Goal: Task Accomplishment & Management: Manage account settings

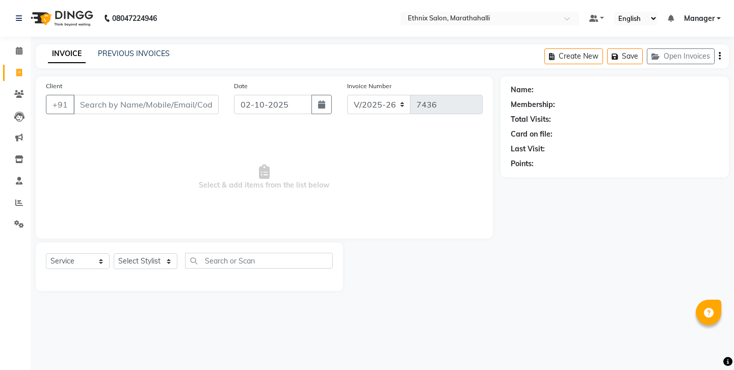
select select "4783"
select select "service"
click at [121, 54] on link "PREVIOUS INVOICES" at bounding box center [134, 53] width 72 height 9
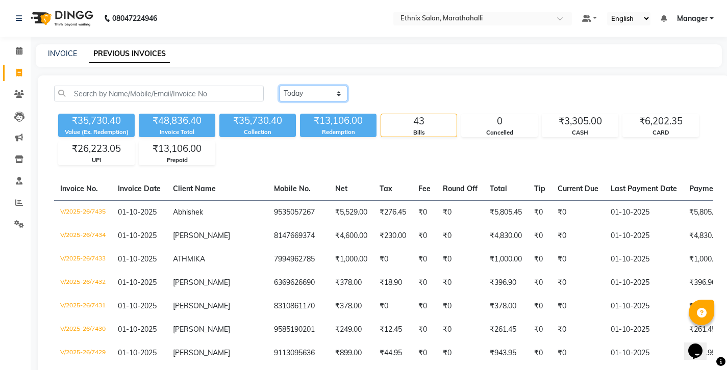
select select "range"
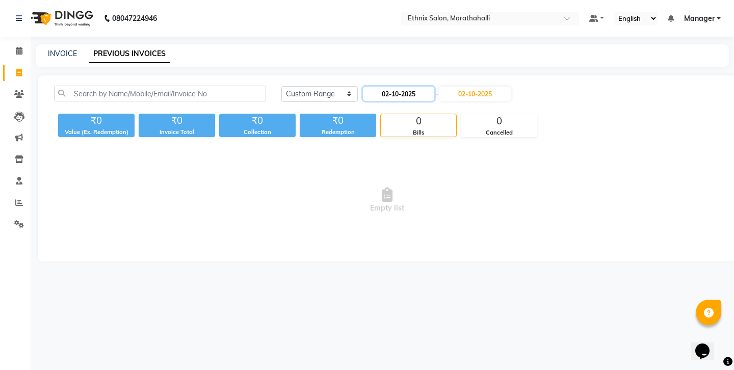
click at [372, 87] on input "02-10-2025" at bounding box center [398, 94] width 71 height 14
select select "10"
select select "2025"
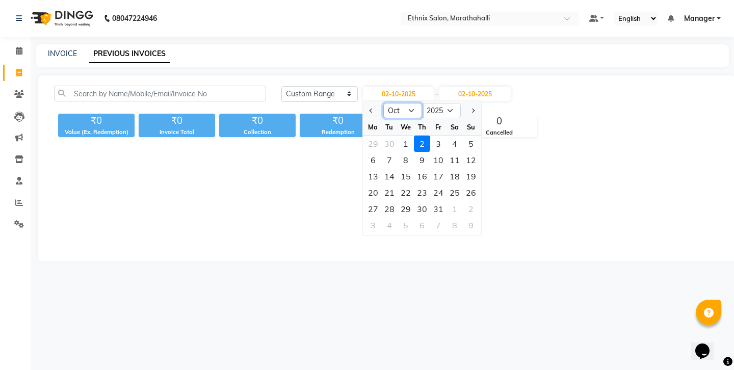
select select "9"
click at [371, 201] on div "29" at bounding box center [373, 209] width 16 height 16
type input "29-09-2025"
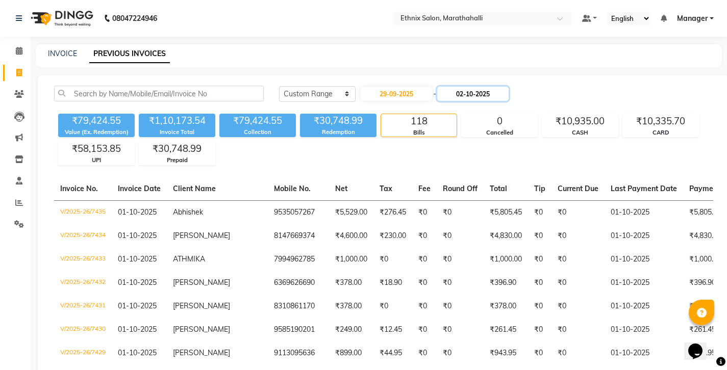
click at [448, 88] on input "02-10-2025" at bounding box center [472, 94] width 71 height 14
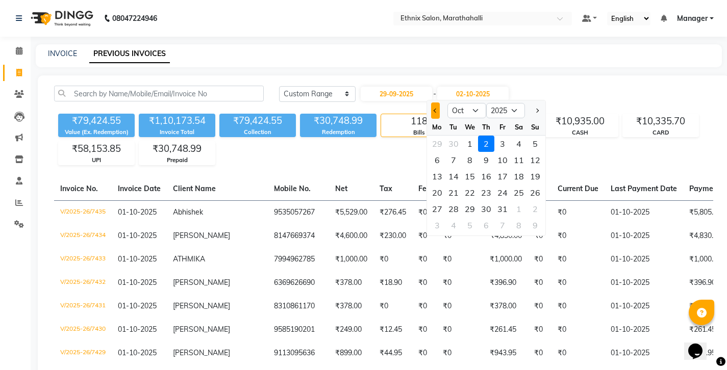
click at [431, 102] on button "Previous month" at bounding box center [435, 110] width 9 height 16
select select "9"
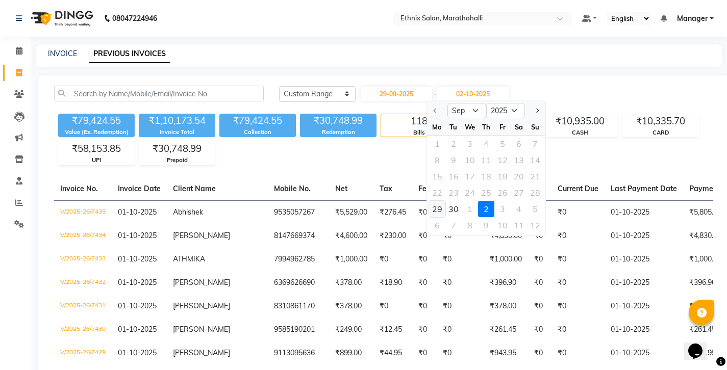
click at [433, 201] on div "29" at bounding box center [437, 209] width 16 height 16
type input "29-09-2025"
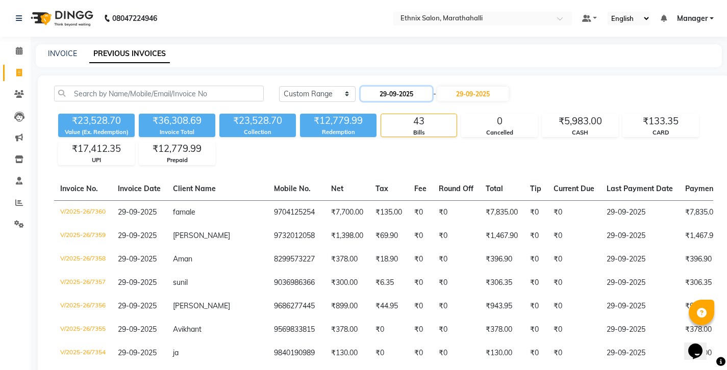
click at [380, 87] on input "29-09-2025" at bounding box center [395, 94] width 71 height 14
select select "9"
select select "2025"
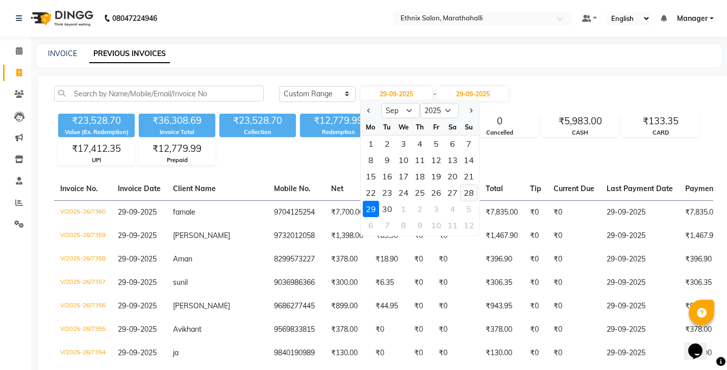
click at [460, 185] on div "28" at bounding box center [468, 193] width 16 height 16
type input "28-09-2025"
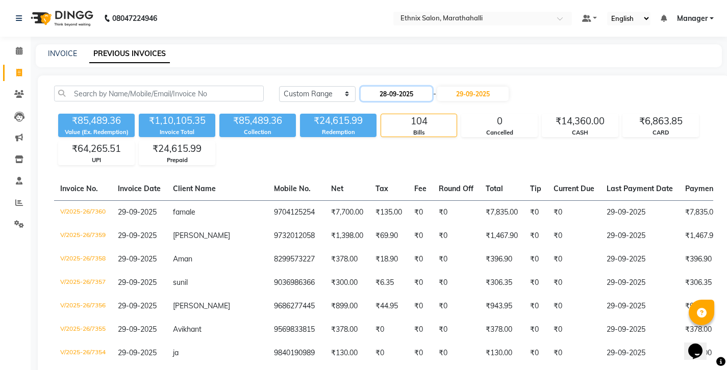
click at [382, 87] on input "28-09-2025" at bounding box center [395, 94] width 71 height 14
select select "9"
select select "2025"
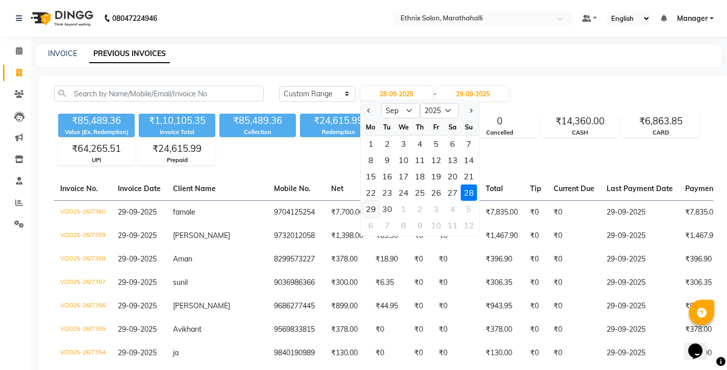
click at [371, 201] on div "29" at bounding box center [371, 209] width 16 height 16
type input "29-09-2025"
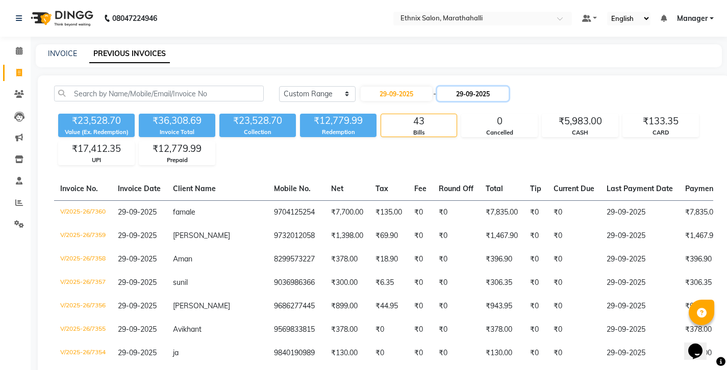
click at [460, 87] on input "29-09-2025" at bounding box center [472, 94] width 71 height 14
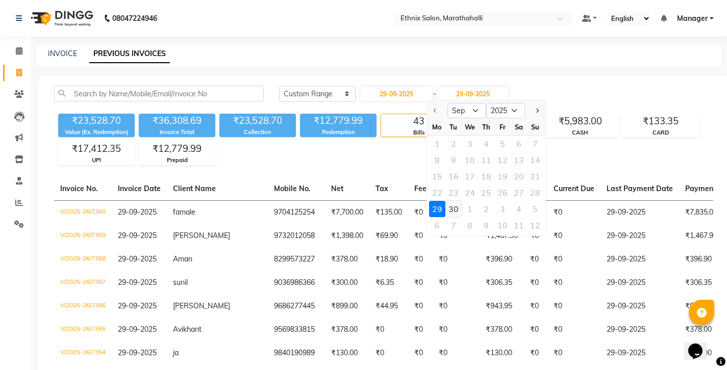
click at [445, 201] on div "30" at bounding box center [453, 209] width 16 height 16
type input "30-09-2025"
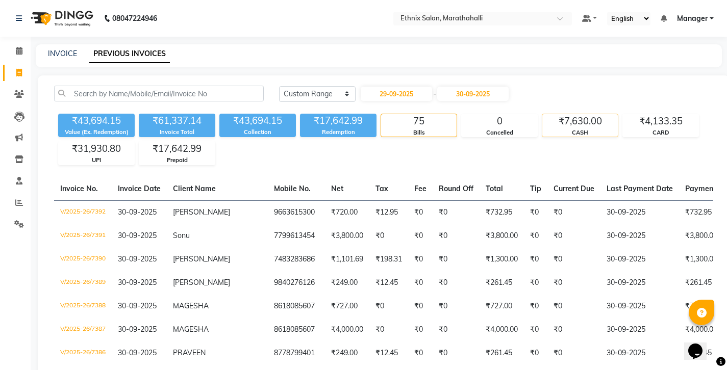
click at [566, 114] on div "₹7,630.00" at bounding box center [579, 121] width 75 height 14
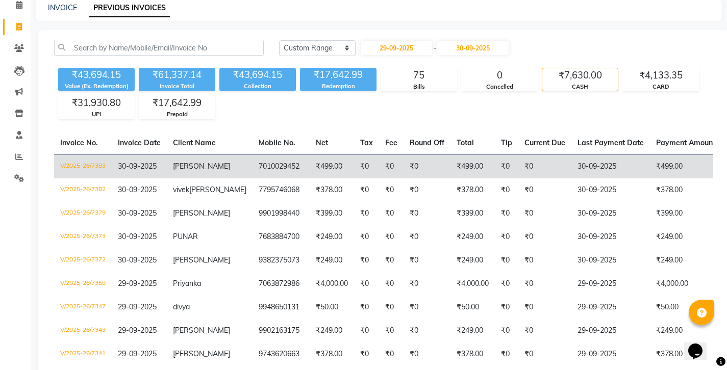
scroll to position [75, 0]
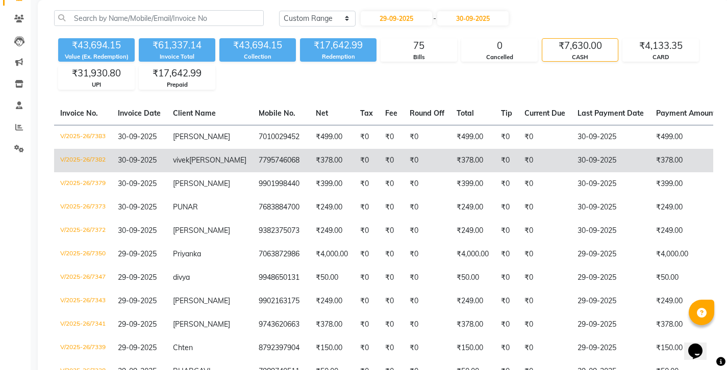
click at [518, 149] on td "₹0" at bounding box center [544, 160] width 53 height 23
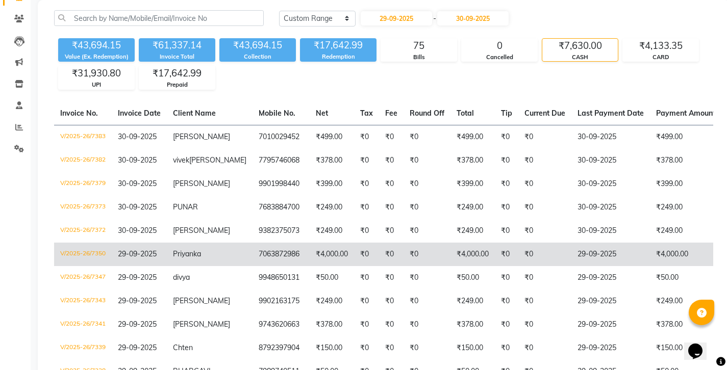
click at [252, 243] on td "7063872986" at bounding box center [280, 254] width 57 height 23
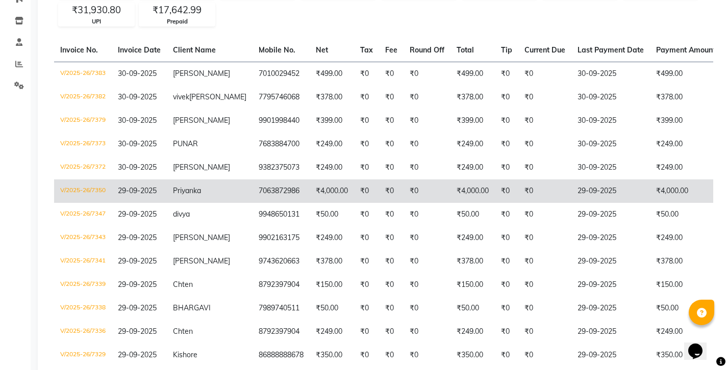
scroll to position [163, 0]
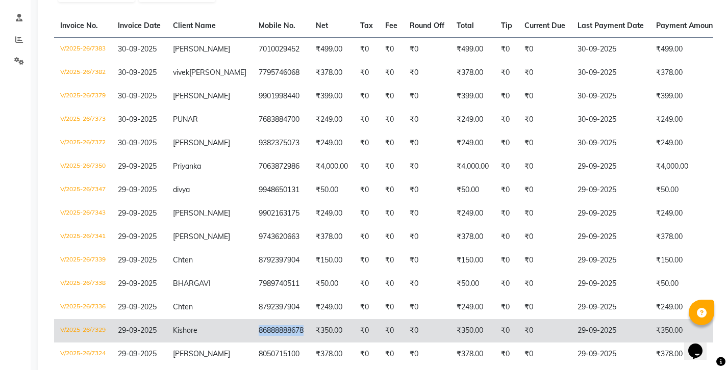
copy td "86888888678"
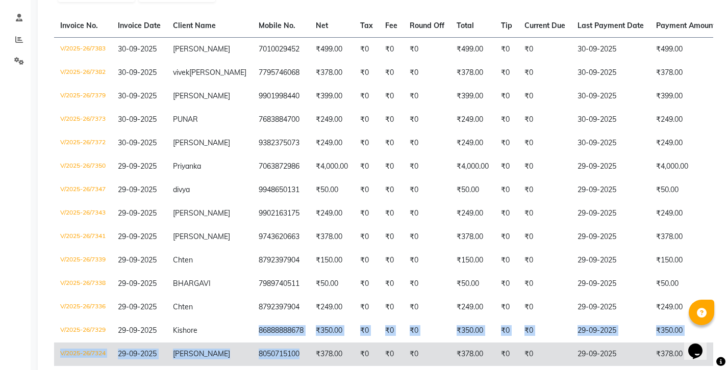
drag, startPoint x: 196, startPoint y: 262, endPoint x: 235, endPoint y: 288, distance: 47.0
click at [235, 288] on tbody "V/2025-26/7383 30-09-2025 sarath 7010029452 ₹499.00 ₹0 ₹0 ₹0 ₹499.00 ₹0 ₹0 30-0…" at bounding box center [480, 213] width 853 height 352
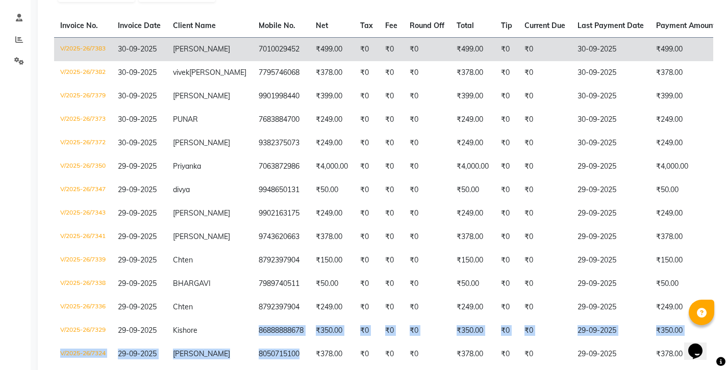
scroll to position [0, 0]
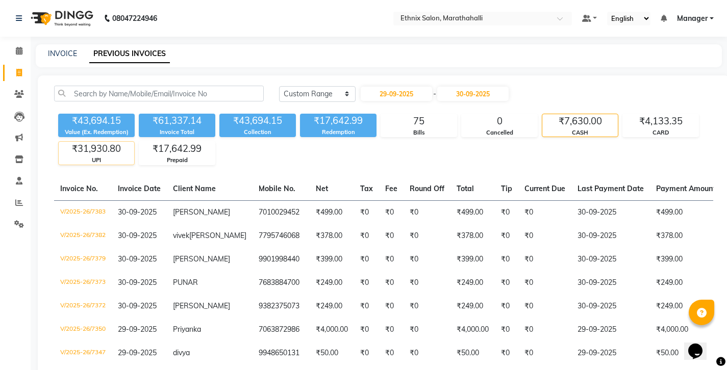
click at [101, 142] on div "₹31,930.80" at bounding box center [96, 149] width 75 height 14
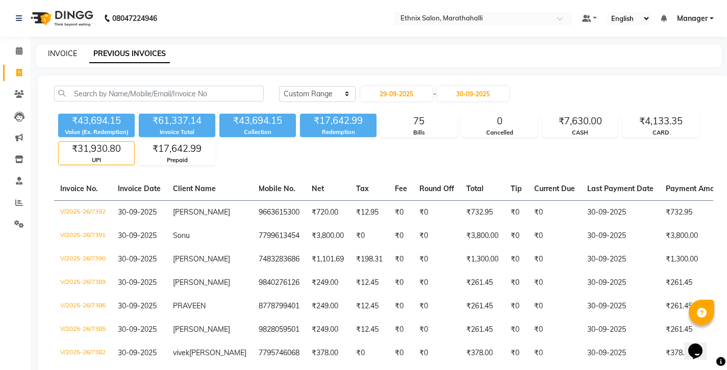
click at [64, 51] on link "INVOICE" at bounding box center [62, 53] width 29 height 9
select select "4783"
select select "service"
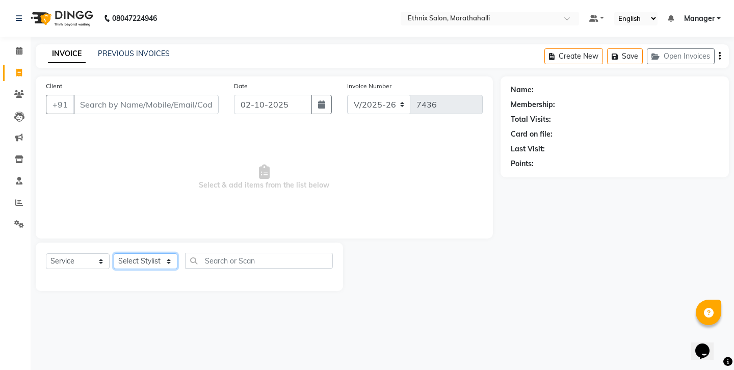
select select "86569"
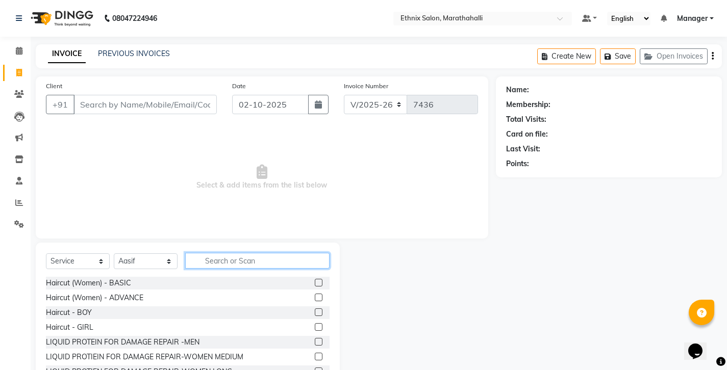
click at [227, 253] on input "text" at bounding box center [257, 261] width 144 height 16
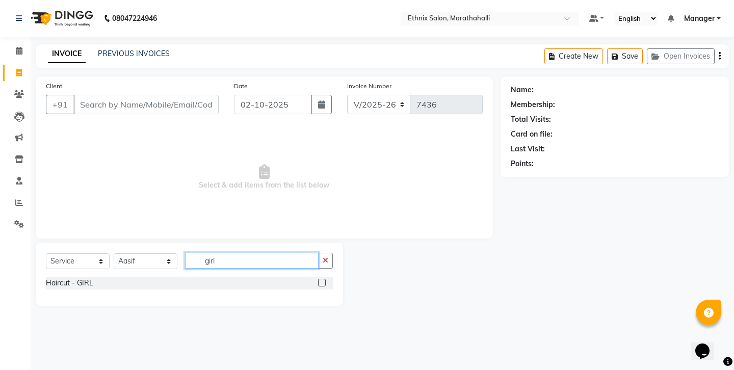
type input "girl"
click at [323, 279] on label at bounding box center [322, 283] width 8 height 8
click at [323, 280] on input "checkbox" at bounding box center [321, 283] width 7 height 7
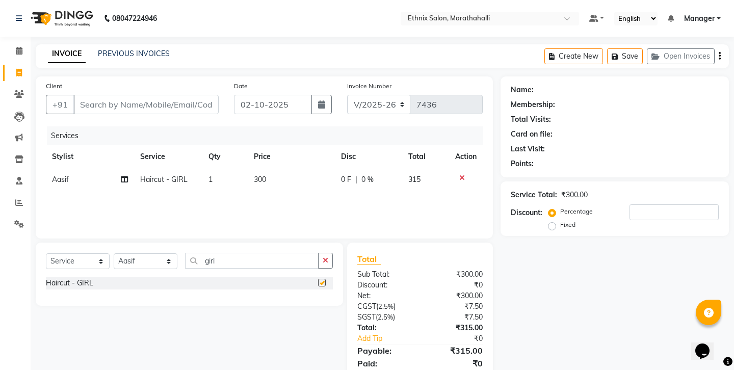
checkbox input "false"
click at [262, 175] on span "300" at bounding box center [260, 179] width 12 height 9
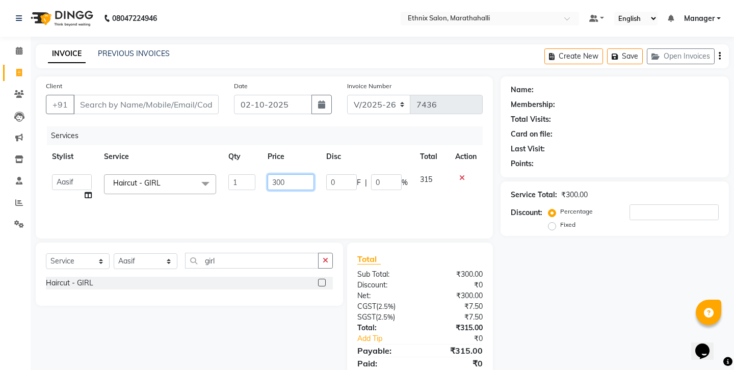
drag, startPoint x: 305, startPoint y: 157, endPoint x: 238, endPoint y: 157, distance: 67.3
click at [238, 168] on tr "Aasif Abhishek Ali Salmani Aman Amoi anju Anushka ARTHI DEEPIKA DOLMO Faem GEET…" at bounding box center [264, 187] width 437 height 39
type input "400"
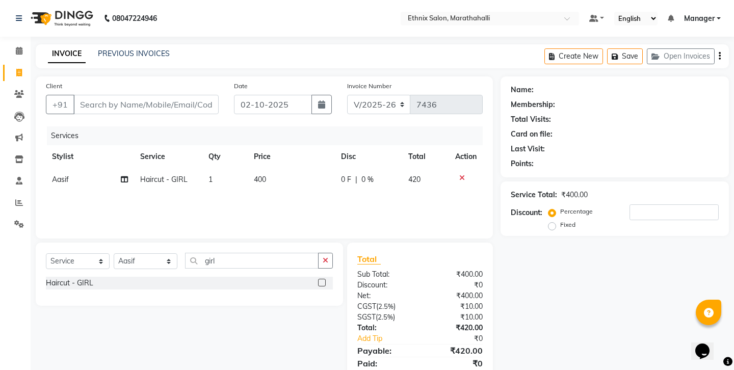
click at [254, 190] on div "Services Stylist Service Qty Price Disc Total Action Aasif Haircut - GIRL 1 400…" at bounding box center [264, 177] width 437 height 102
click at [137, 95] on input "Client" at bounding box center [145, 104] width 145 height 19
click at [131, 95] on input "Client" at bounding box center [145, 104] width 145 height 19
type input "9"
type input "0"
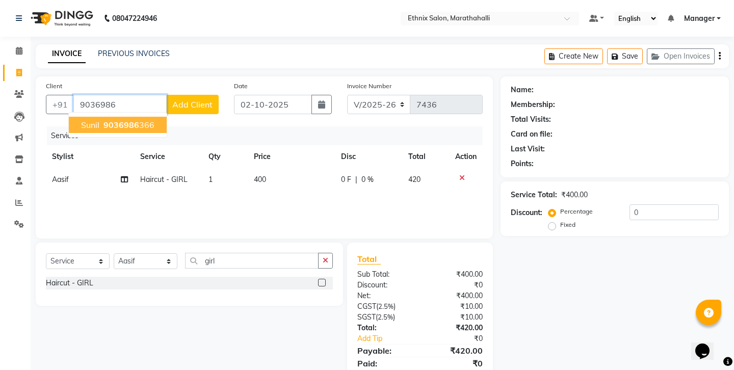
click at [114, 120] on span "9036986" at bounding box center [122, 125] width 36 height 10
type input "9036986366"
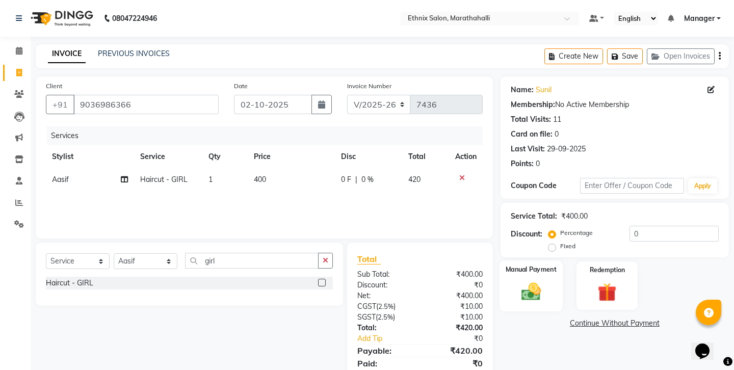
click at [530, 280] on img at bounding box center [531, 291] width 32 height 22
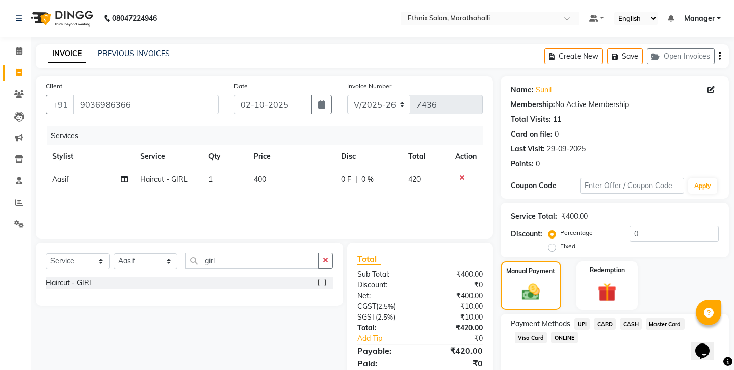
click at [594, 318] on span "CARD" at bounding box center [605, 324] width 22 height 12
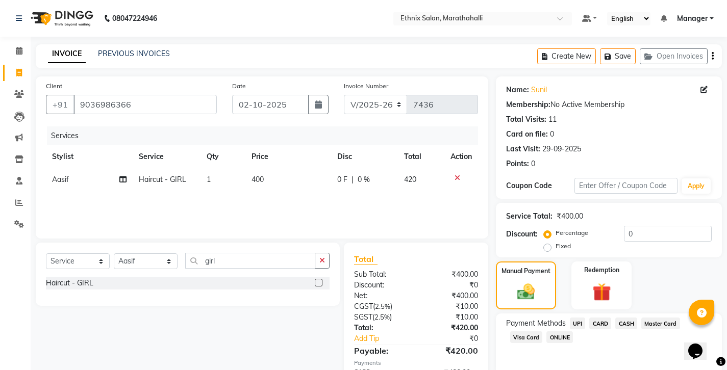
scroll to position [34, 0]
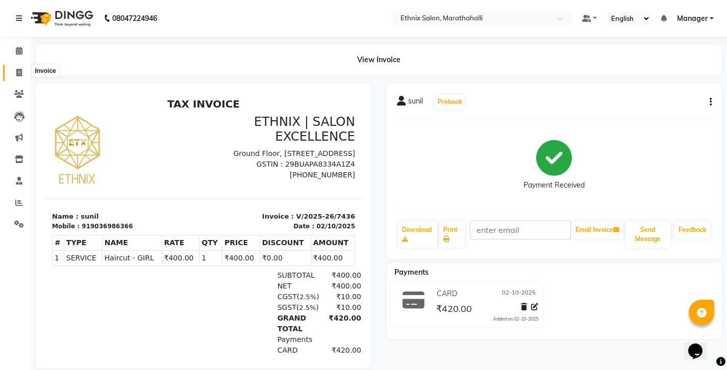
click at [22, 71] on span at bounding box center [19, 73] width 18 height 12
select select "4783"
select select "service"
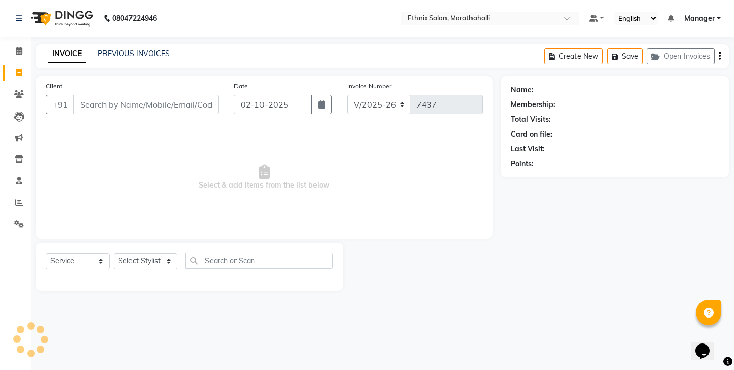
click at [113, 95] on input "Client" at bounding box center [145, 104] width 145 height 19
type input "9100702347"
click at [188, 99] on span "Add Client" at bounding box center [192, 104] width 40 height 10
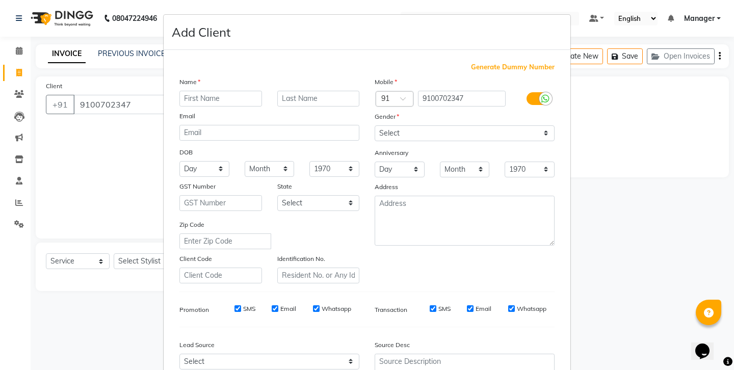
click at [217, 91] on input "text" at bounding box center [220, 99] width 83 height 16
type input "sunil"
click at [405, 125] on select "Select Male Female Other Prefer Not To Say" at bounding box center [465, 133] width 180 height 16
select select "male"
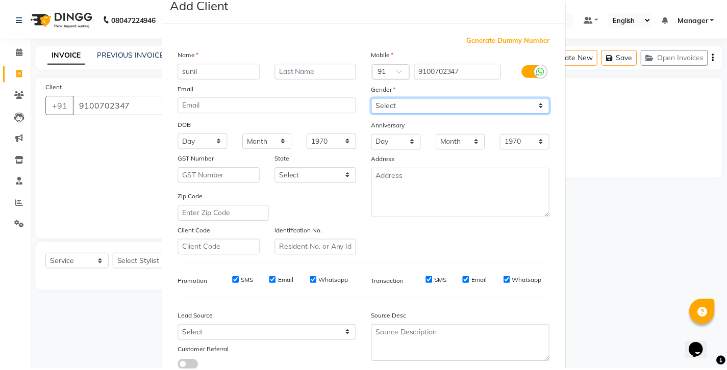
scroll to position [28, 0]
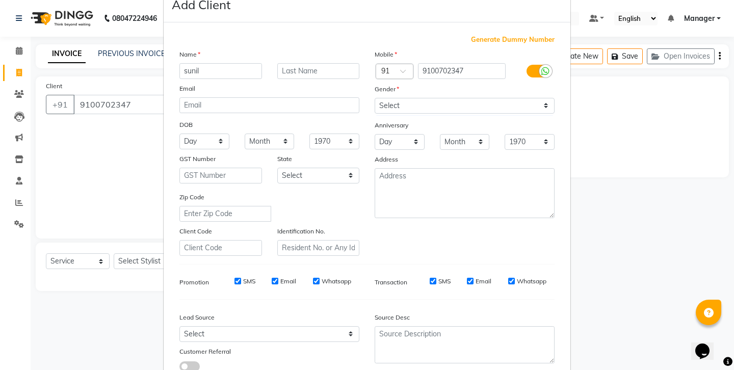
select select
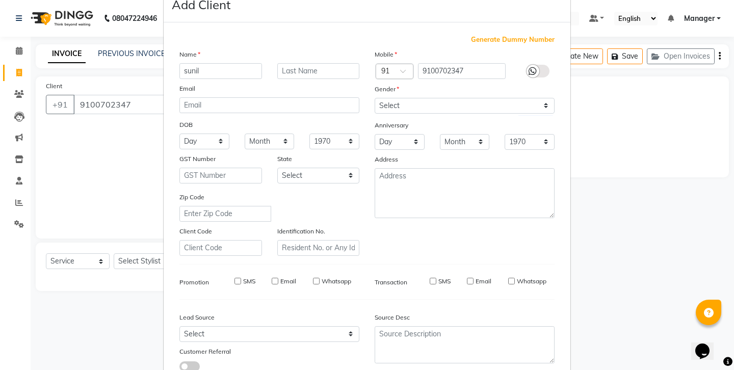
select select
checkbox input "false"
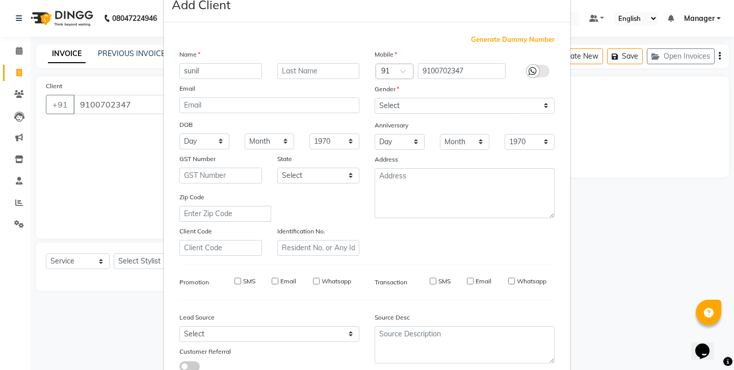
checkbox input "false"
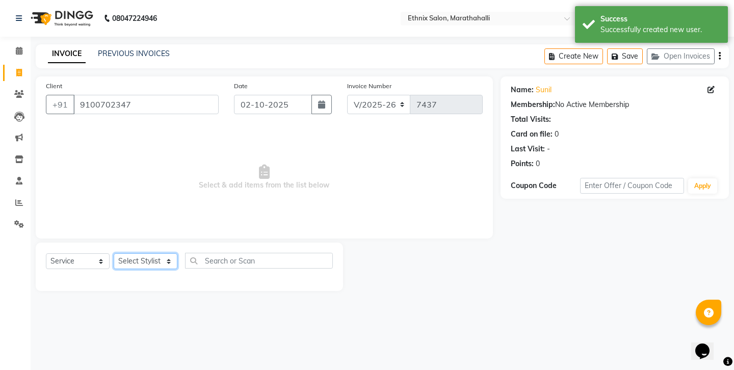
click at [157, 253] on select "Select Stylist Aasif Abhishek Ali Salmani Aman Amoi anju Anushka ARTHI DEEPIKA …" at bounding box center [146, 261] width 64 height 16
select select "67270"
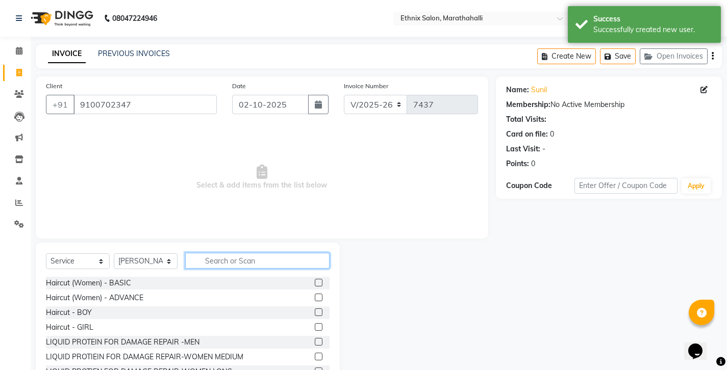
click at [236, 253] on input "text" at bounding box center [257, 261] width 144 height 16
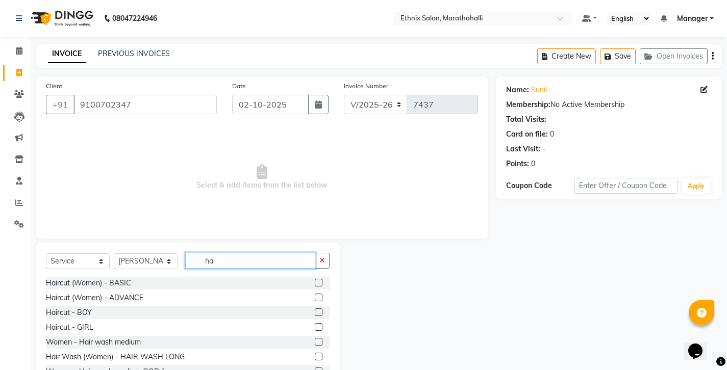
type input "h"
type input "col"
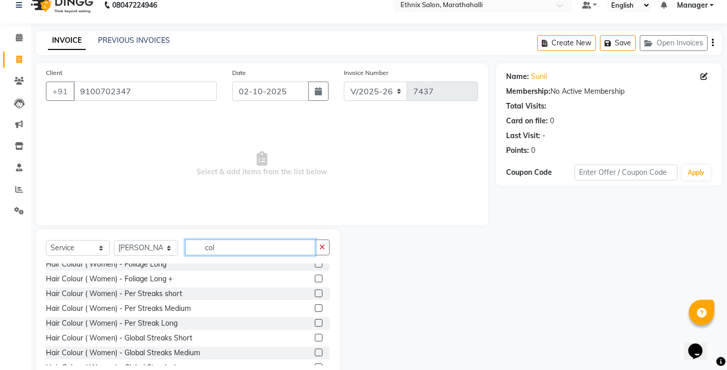
scroll to position [145, 0]
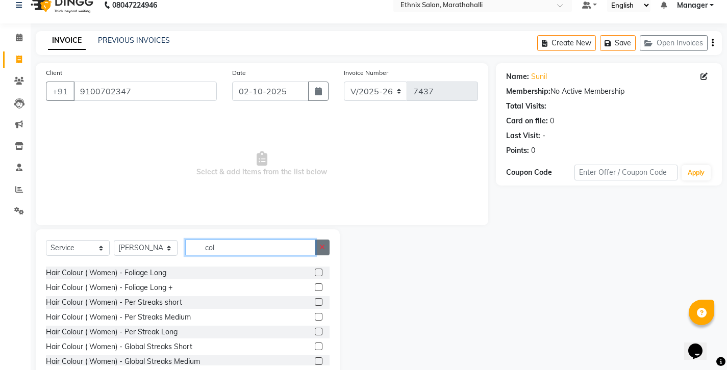
click at [326, 240] on button "button" at bounding box center [322, 248] width 15 height 16
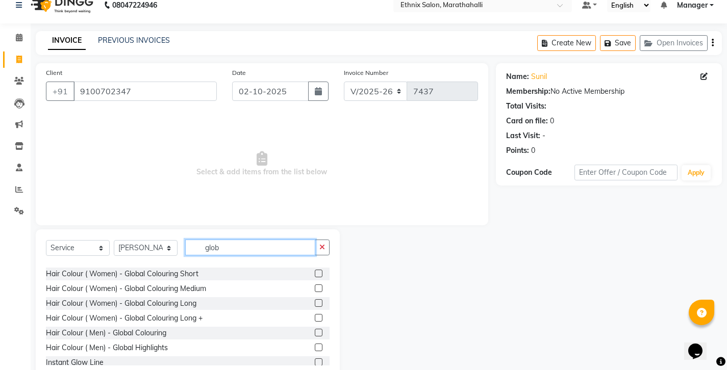
scroll to position [19, 0]
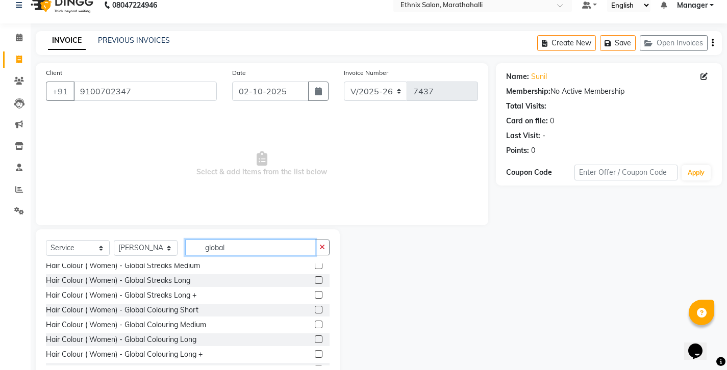
type input "global"
click at [315, 365] on label at bounding box center [319, 369] width 8 height 8
click at [315, 366] on input "checkbox" at bounding box center [318, 369] width 7 height 7
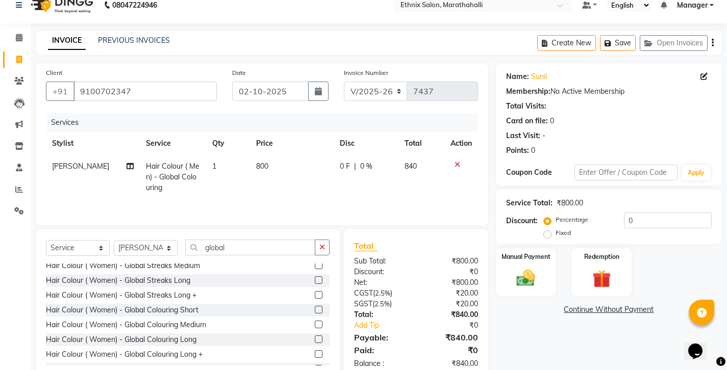
checkbox input "false"
click at [325, 244] on icon "button" at bounding box center [322, 247] width 6 height 7
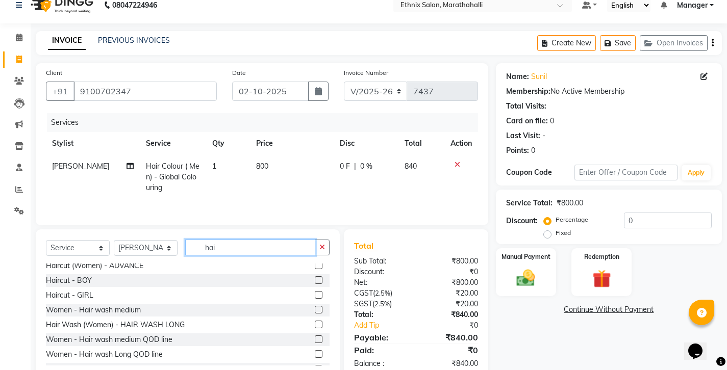
type input "hair"
click at [329, 240] on button "button" at bounding box center [322, 248] width 15 height 16
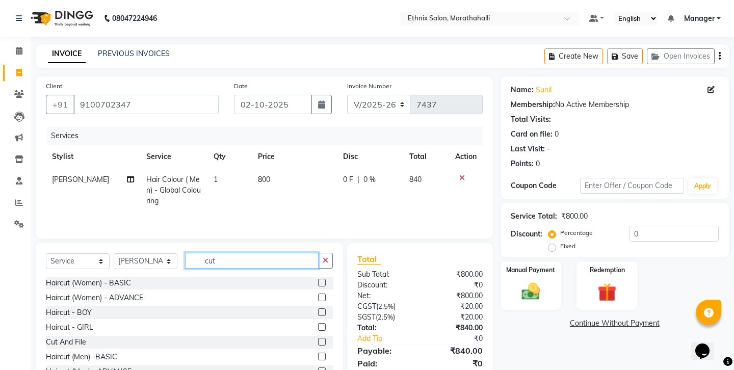
type input "cut"
click at [326, 353] on label at bounding box center [322, 357] width 8 height 8
click at [325, 354] on input "checkbox" at bounding box center [321, 357] width 7 height 7
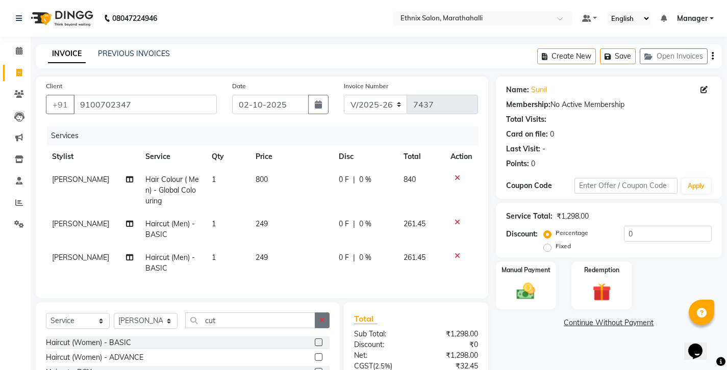
checkbox input "false"
click at [328, 313] on button "button" at bounding box center [322, 321] width 15 height 16
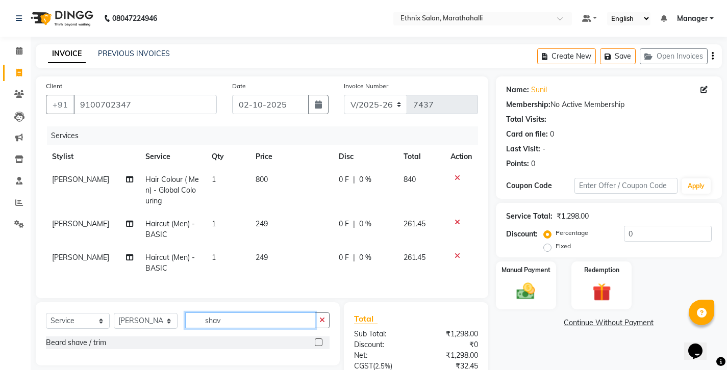
type input "shave"
drag, startPoint x: 328, startPoint y: 272, endPoint x: 320, endPoint y: 287, distance: 16.9
click at [320, 339] on label at bounding box center [319, 343] width 8 height 8
click at [320, 340] on input "checkbox" at bounding box center [318, 343] width 7 height 7
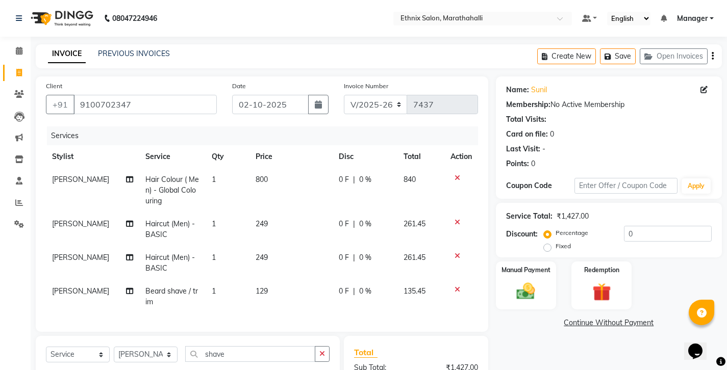
checkbox input "false"
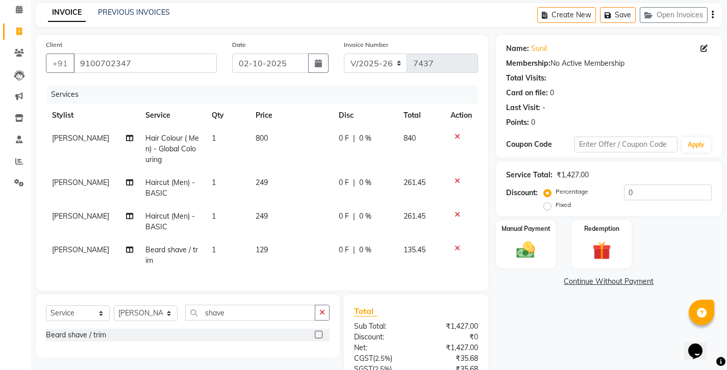
scroll to position [41, 0]
click at [545, 220] on div "Manual Payment" at bounding box center [525, 245] width 63 height 50
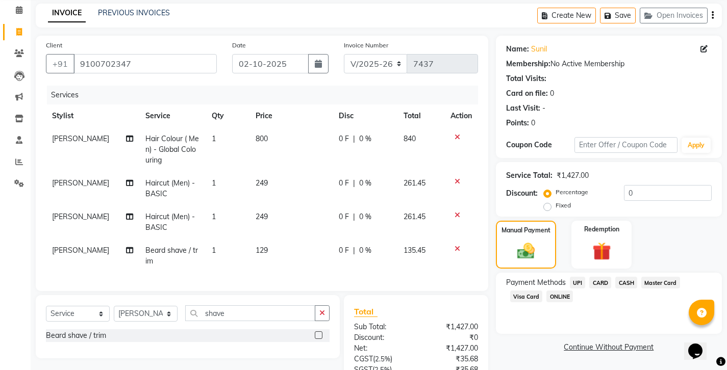
click at [570, 277] on span "UPI" at bounding box center [578, 283] width 16 height 12
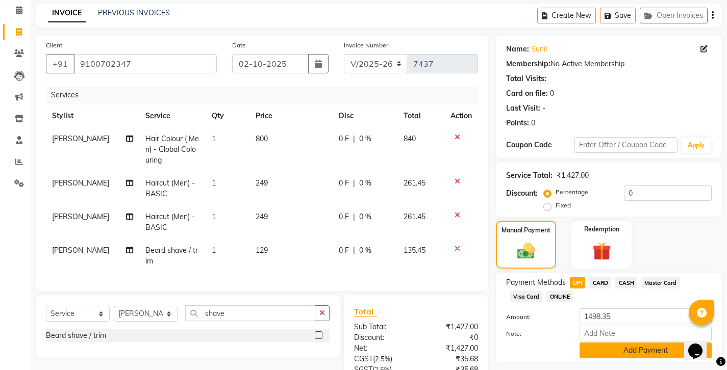
click at [601, 343] on button "Add Payment" at bounding box center [645, 351] width 132 height 16
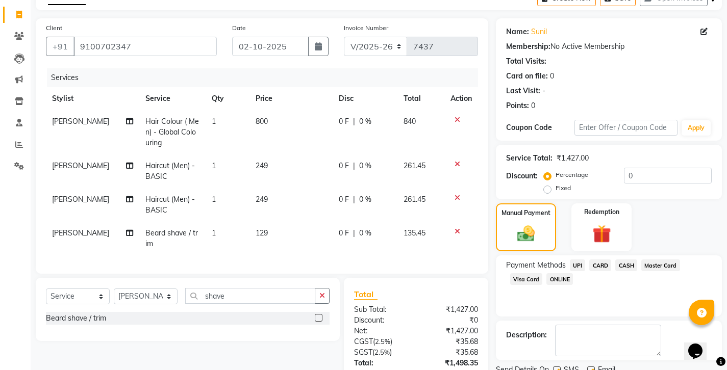
scroll to position [58, 0]
click at [587, 367] on label at bounding box center [591, 371] width 8 height 8
click at [587, 368] on input "checkbox" at bounding box center [590, 371] width 7 height 7
checkbox input "false"
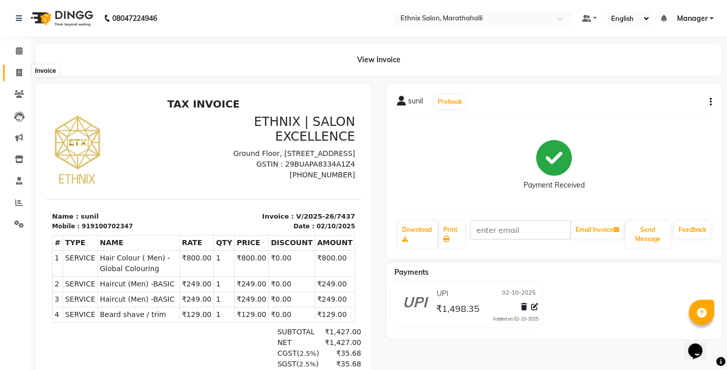
click at [20, 67] on span at bounding box center [19, 73] width 18 height 12
select select "4783"
select select "service"
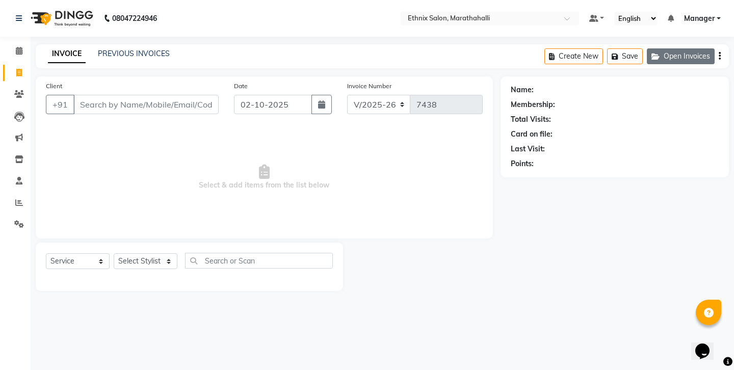
click at [704, 55] on button "Open Invoices" at bounding box center [681, 56] width 68 height 16
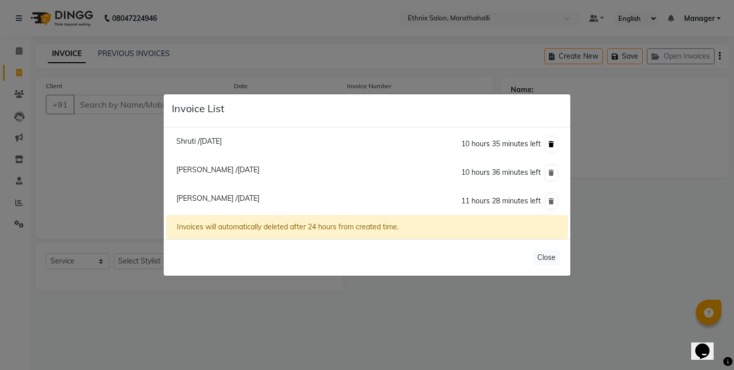
click at [557, 149] on button at bounding box center [551, 144] width 11 height 14
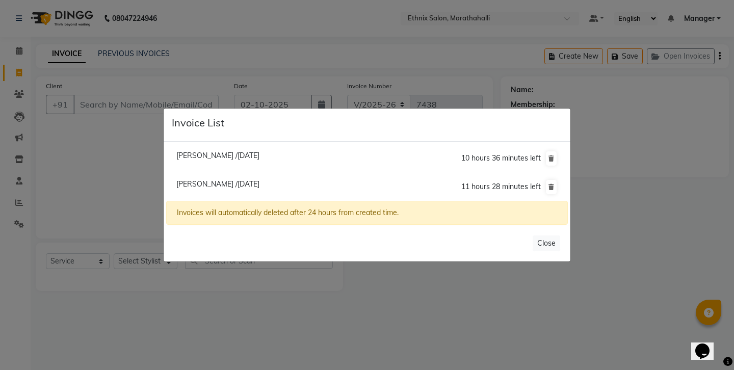
click at [557, 149] on li "Samiksha /01 October 2025 10 hours 36 minutes left" at bounding box center [367, 158] width 402 height 29
click at [553, 161] on icon at bounding box center [552, 159] width 6 height 6
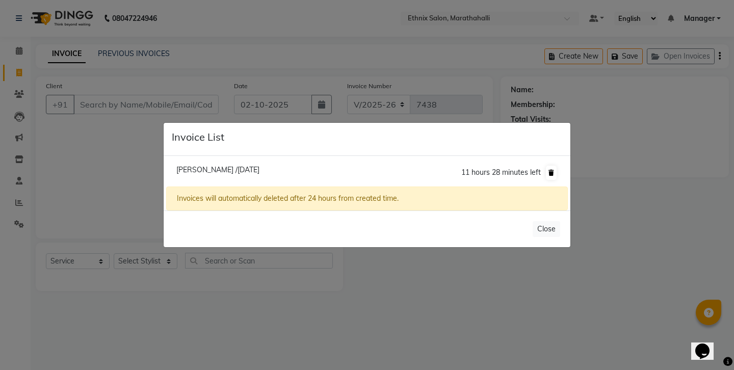
click at [554, 172] on icon at bounding box center [552, 173] width 6 height 6
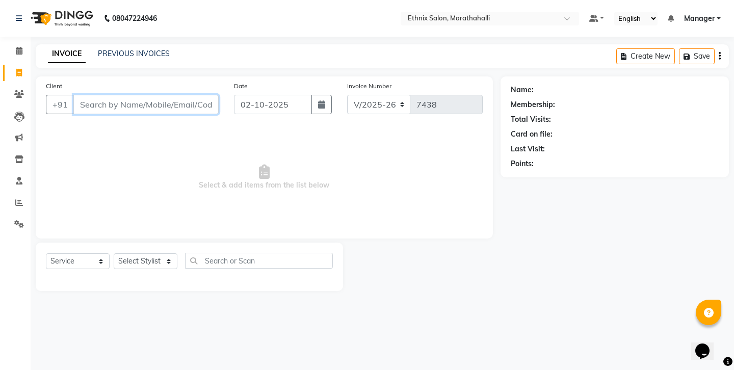
click at [124, 97] on input "Client" at bounding box center [145, 104] width 145 height 19
click at [106, 49] on link "PREVIOUS INVOICES" at bounding box center [134, 53] width 72 height 9
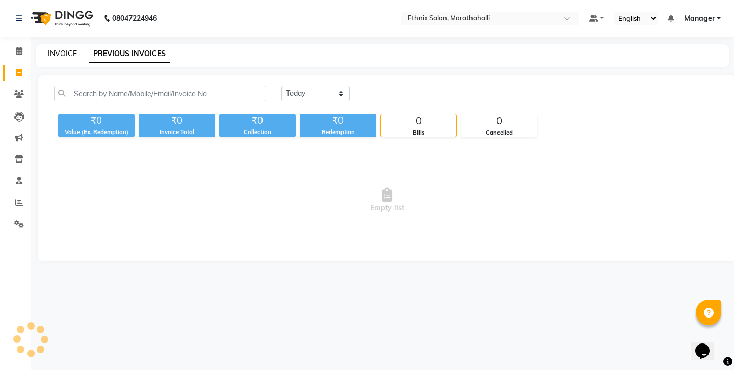
click at [56, 49] on link "INVOICE" at bounding box center [62, 53] width 29 height 9
select select "service"
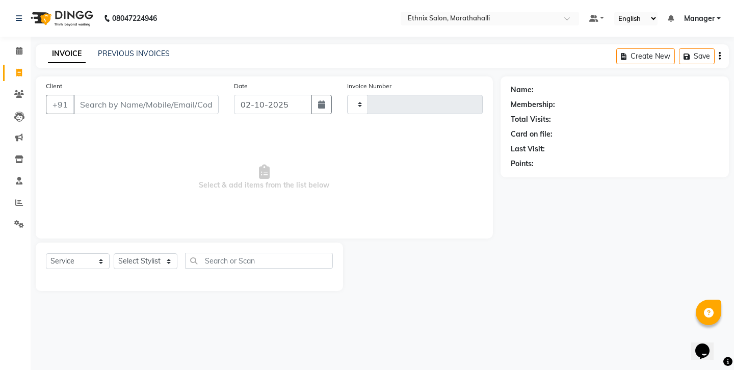
type input "7438"
select select "4783"
click at [122, 97] on input "Client" at bounding box center [145, 104] width 145 height 19
select select "57548"
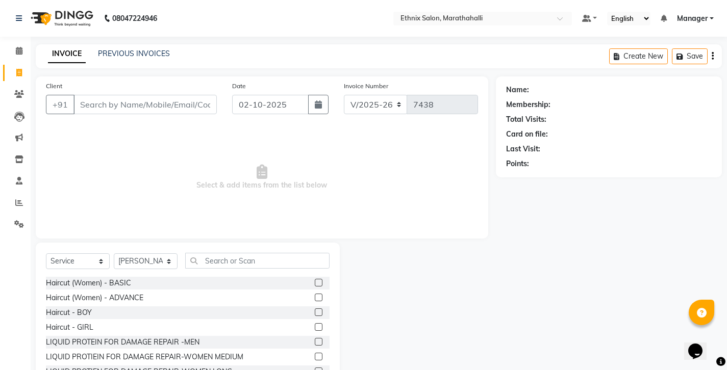
click at [317, 294] on label at bounding box center [319, 298] width 8 height 8
click at [317, 295] on input "checkbox" at bounding box center [318, 298] width 7 height 7
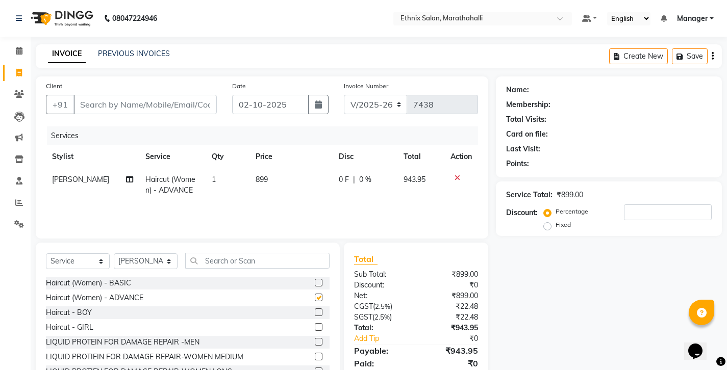
checkbox input "false"
click at [122, 97] on input "Client" at bounding box center [144, 104] width 143 height 19
click at [111, 95] on input "Client" at bounding box center [144, 104] width 143 height 19
click at [143, 98] on input "Client" at bounding box center [144, 104] width 143 height 19
click at [140, 95] on input "Client" at bounding box center [144, 104] width 143 height 19
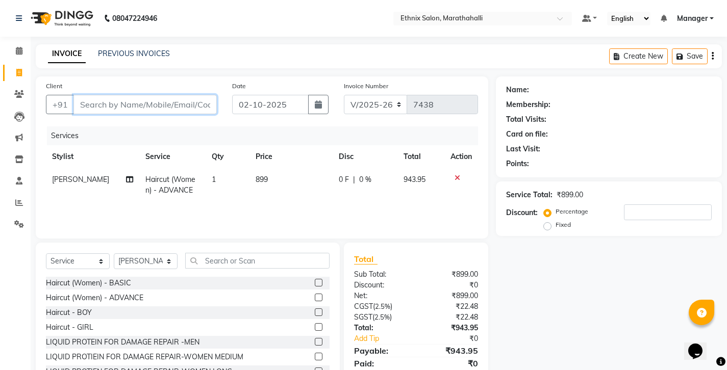
click at [138, 95] on input "Client" at bounding box center [144, 104] width 143 height 19
click at [117, 95] on input "Client" at bounding box center [144, 104] width 143 height 19
type input "7"
type input "0"
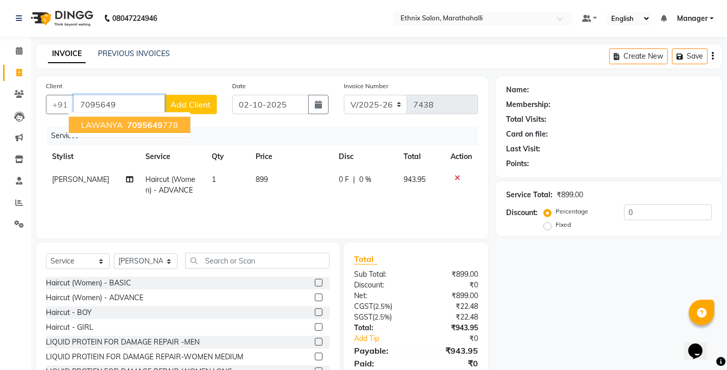
click at [102, 120] on span "LAWANYA" at bounding box center [102, 125] width 42 height 10
type input "7095649778"
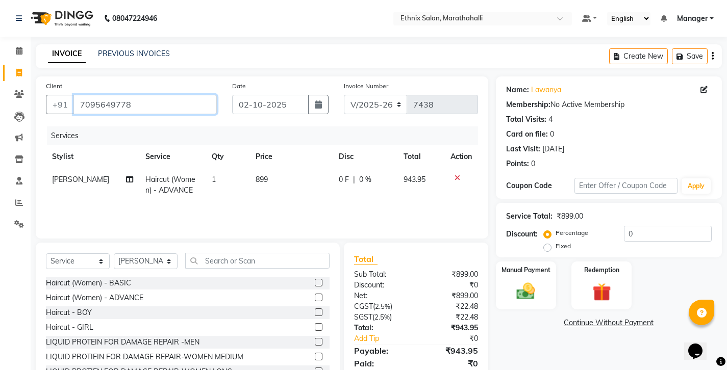
click at [94, 95] on input "7095649778" at bounding box center [144, 104] width 143 height 19
click at [531, 280] on img at bounding box center [525, 291] width 31 height 22
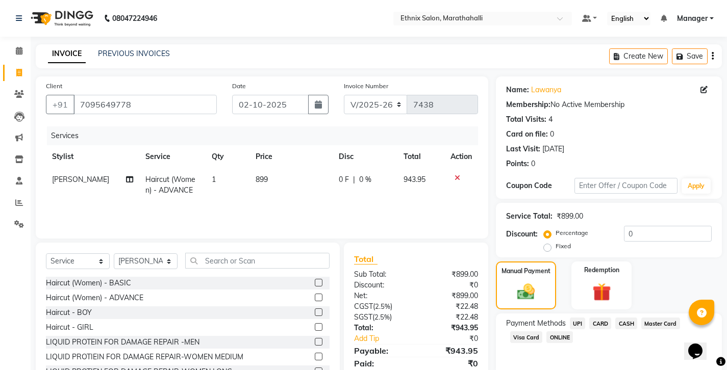
click at [570, 318] on span "UPI" at bounding box center [578, 324] width 16 height 12
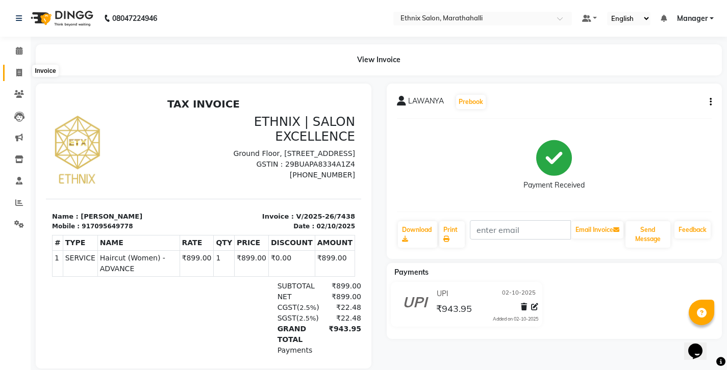
click at [16, 67] on span at bounding box center [19, 73] width 18 height 12
select select "4783"
select select "service"
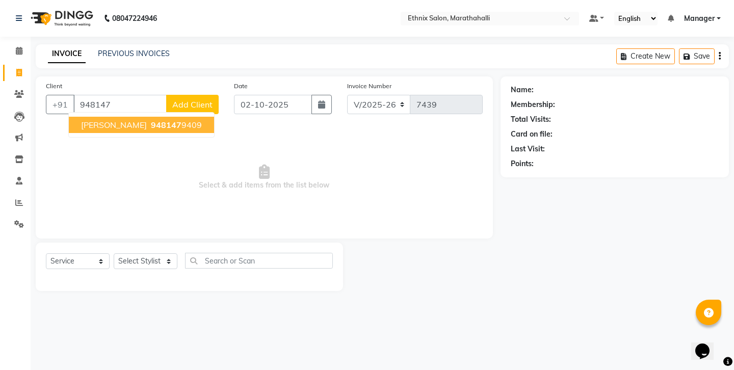
click at [151, 120] on span "948147" at bounding box center [166, 125] width 31 height 10
type input "9481479409"
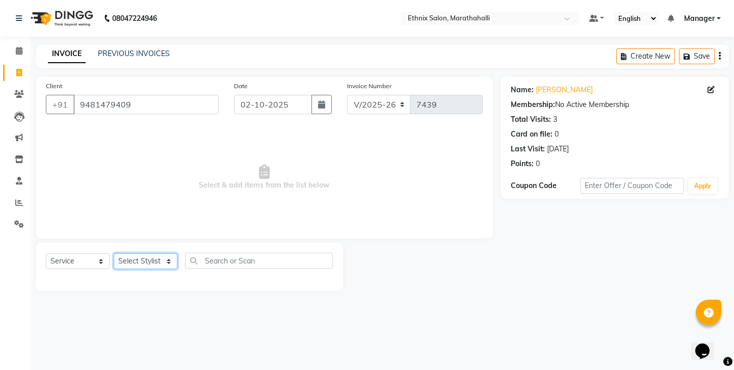
select select "51337"
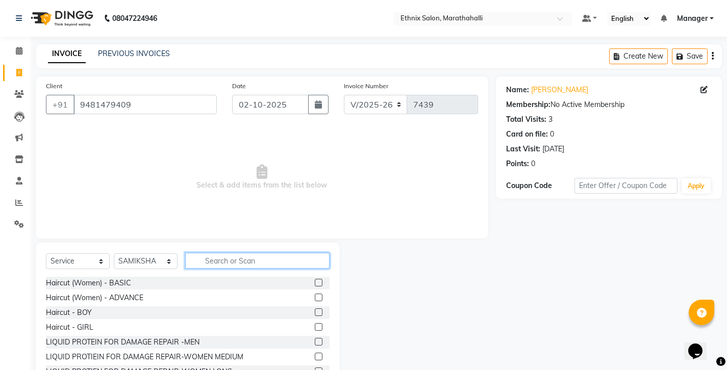
click at [222, 253] on input "text" at bounding box center [257, 261] width 144 height 16
type input "g"
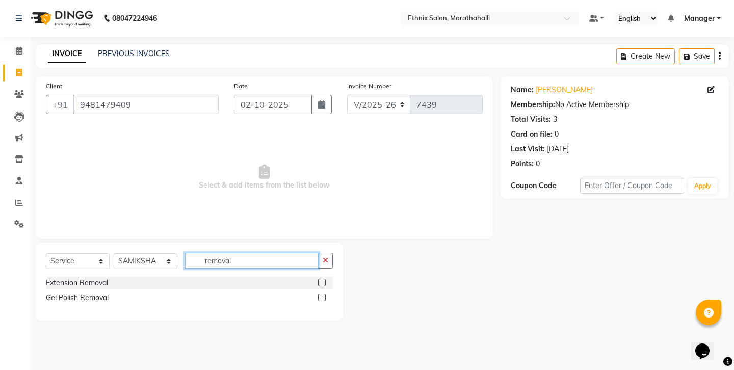
type input "removal"
click at [326, 294] on label at bounding box center [322, 298] width 8 height 8
click at [325, 295] on input "checkbox" at bounding box center [321, 298] width 7 height 7
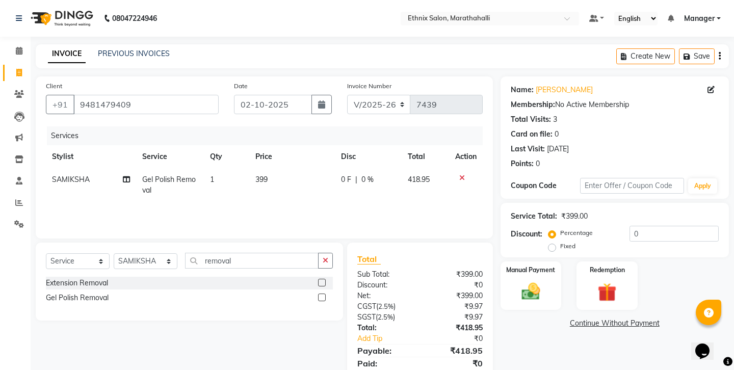
click at [326, 294] on label at bounding box center [322, 298] width 8 height 8
click at [325, 295] on input "checkbox" at bounding box center [321, 298] width 7 height 7
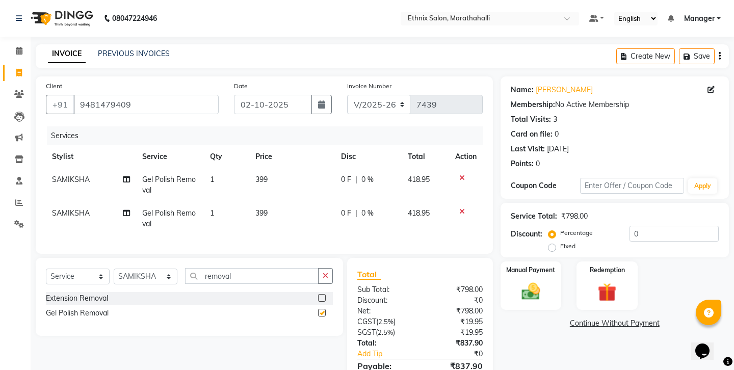
checkbox input "false"
click at [465, 208] on icon at bounding box center [462, 211] width 6 height 7
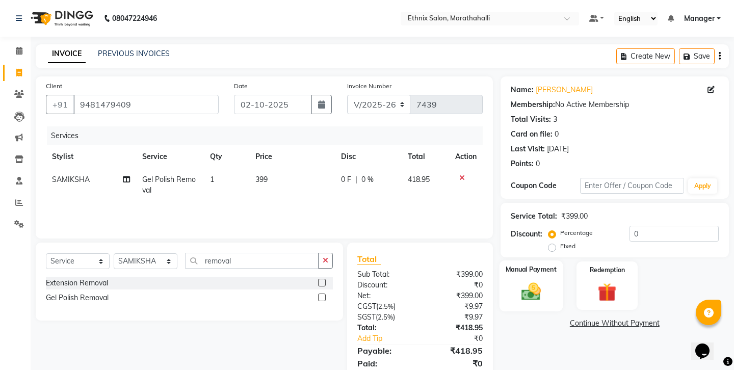
click at [517, 280] on img at bounding box center [531, 291] width 32 height 22
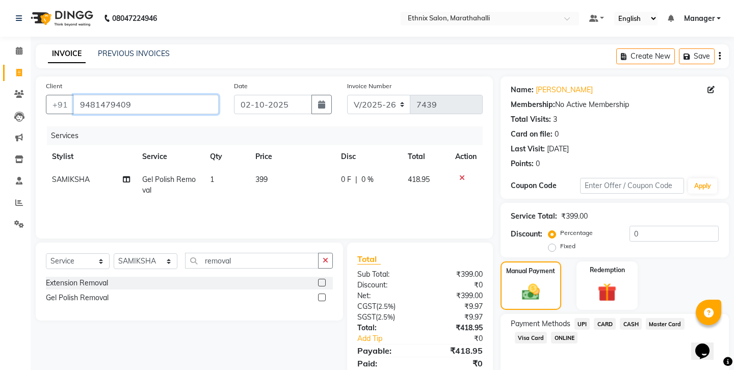
click at [92, 95] on input "9481479409" at bounding box center [145, 104] width 145 height 19
click at [720, 56] on icon "button" at bounding box center [720, 56] width 2 height 1
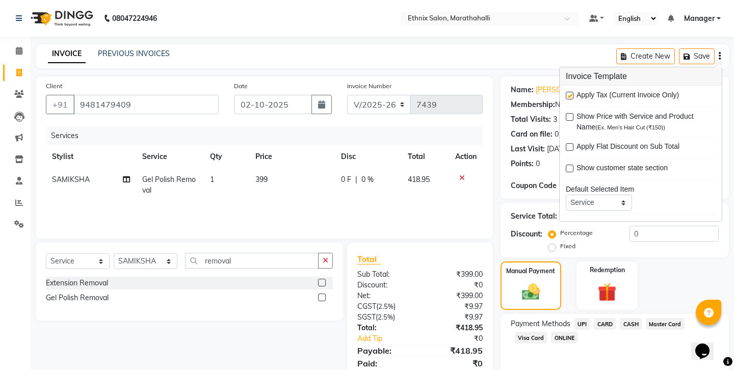
click at [566, 92] on label at bounding box center [570, 96] width 8 height 8
click at [566, 93] on input "checkbox" at bounding box center [569, 96] width 7 height 7
checkbox input "false"
click at [620, 318] on span "CASH" at bounding box center [631, 324] width 22 height 12
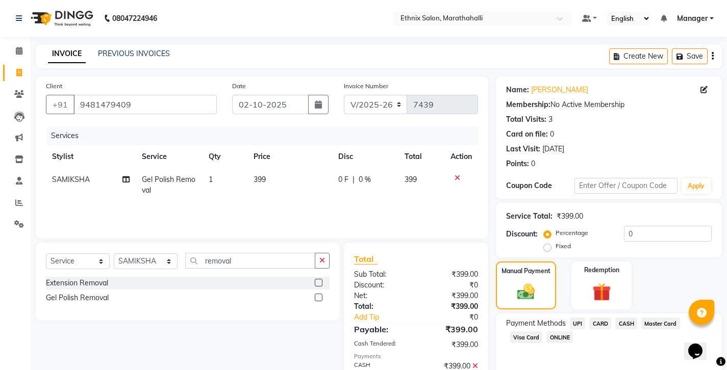
scroll to position [34, 0]
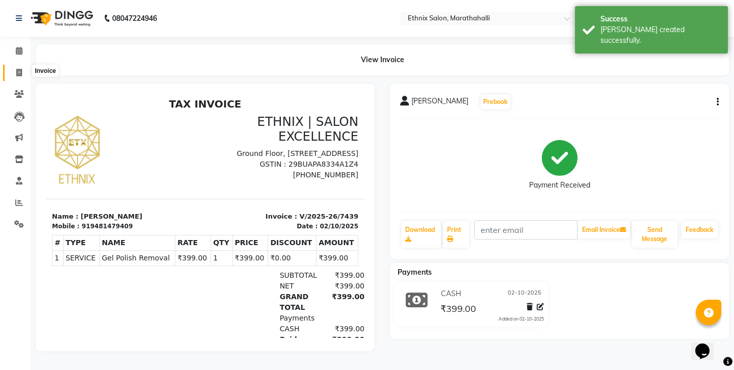
click at [20, 69] on icon at bounding box center [19, 73] width 6 height 8
select select "4783"
select select "service"
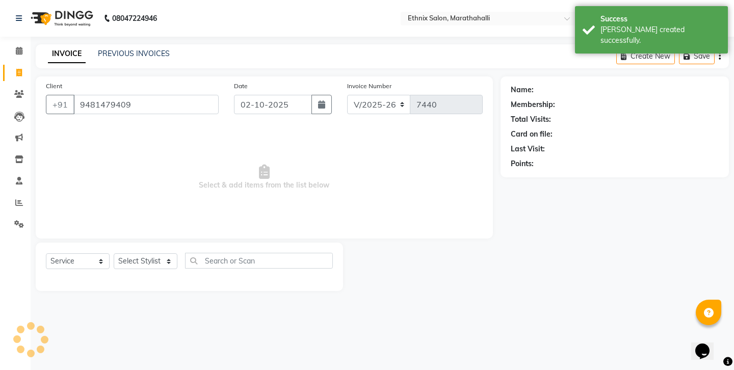
type input "9481479409"
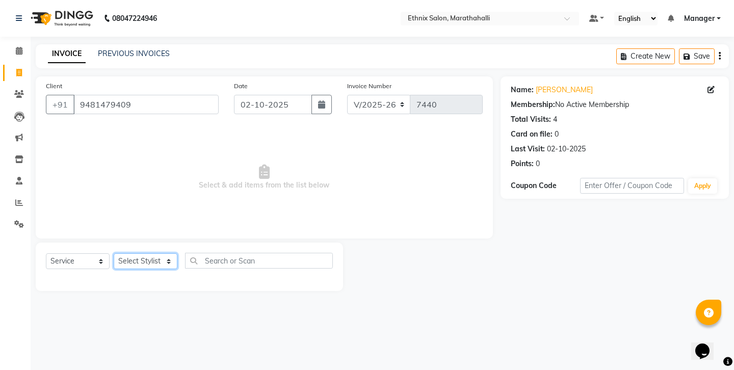
select select "87499"
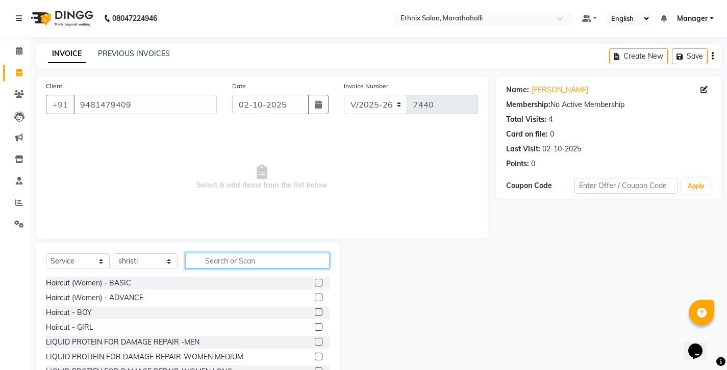
click at [230, 253] on input "text" at bounding box center [257, 261] width 144 height 16
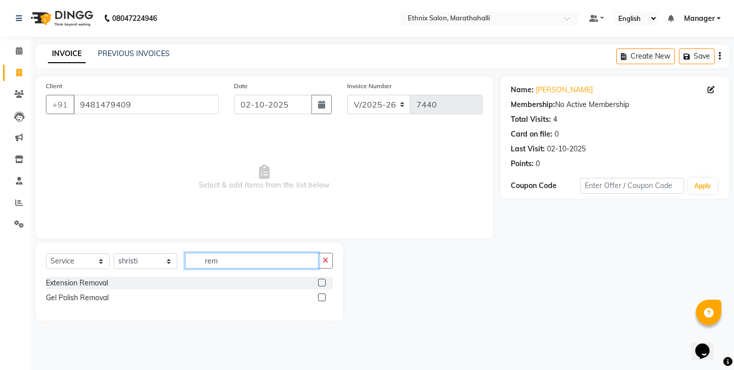
type input "rem"
click at [326, 294] on label at bounding box center [322, 298] width 8 height 8
click at [325, 295] on input "checkbox" at bounding box center [321, 298] width 7 height 7
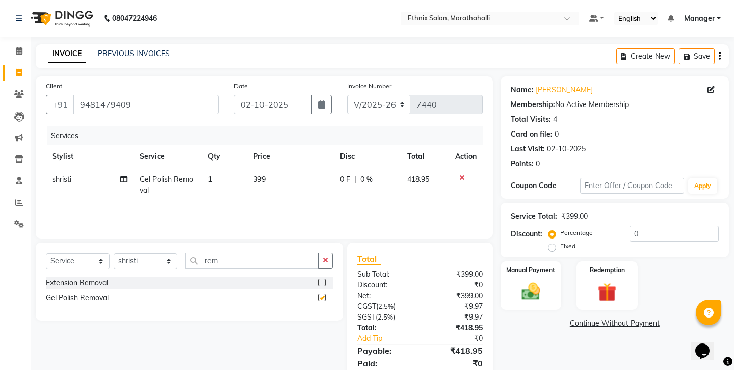
checkbox input "false"
click at [528, 280] on img at bounding box center [531, 291] width 32 height 22
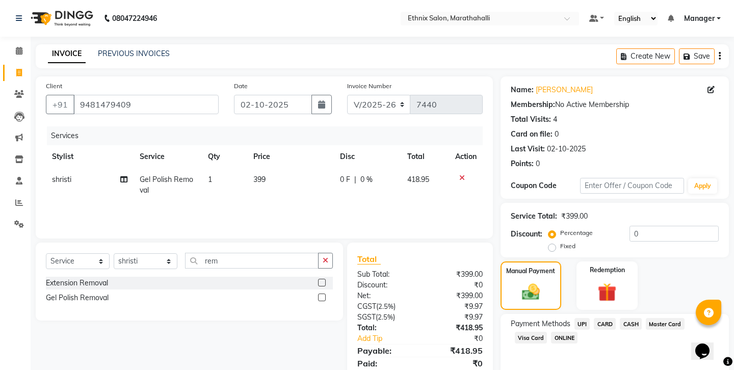
click at [575, 318] on span "UPI" at bounding box center [583, 324] width 16 height 12
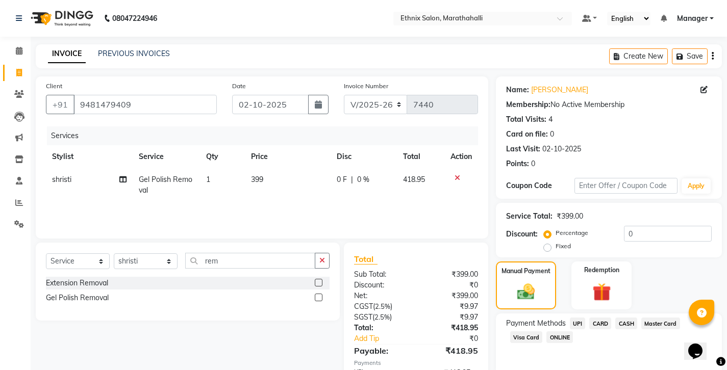
scroll to position [34, 0]
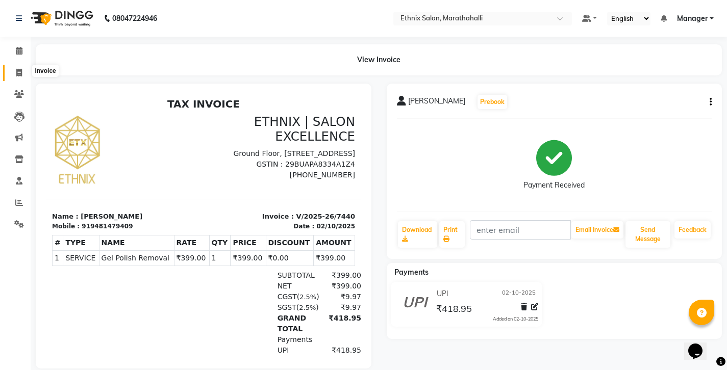
click at [20, 70] on icon at bounding box center [19, 73] width 6 height 8
select select "4783"
select select "service"
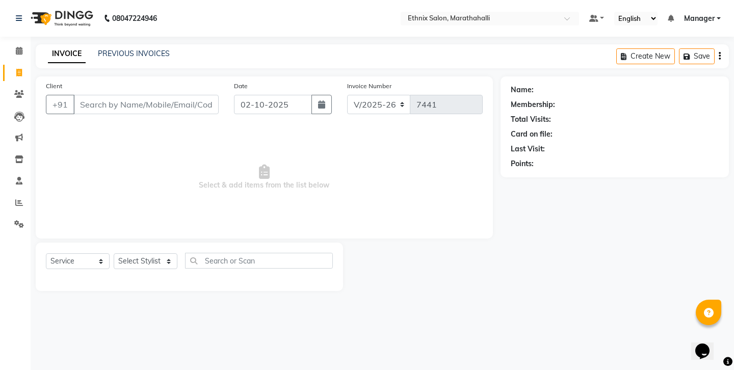
click at [115, 95] on input "Client" at bounding box center [145, 104] width 145 height 19
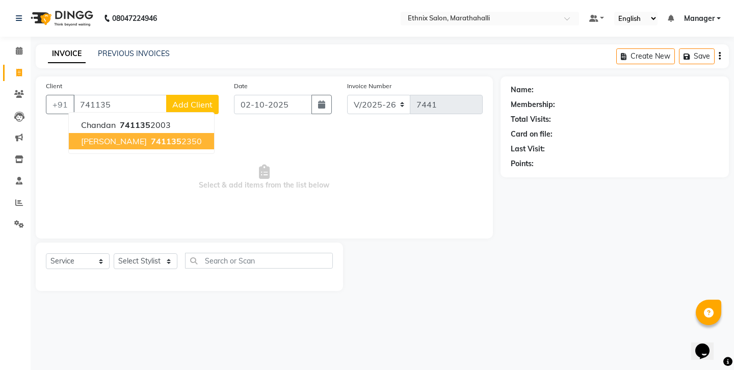
click at [115, 133] on button "krish 741135 2350" at bounding box center [141, 141] width 145 height 16
type input "7411352350"
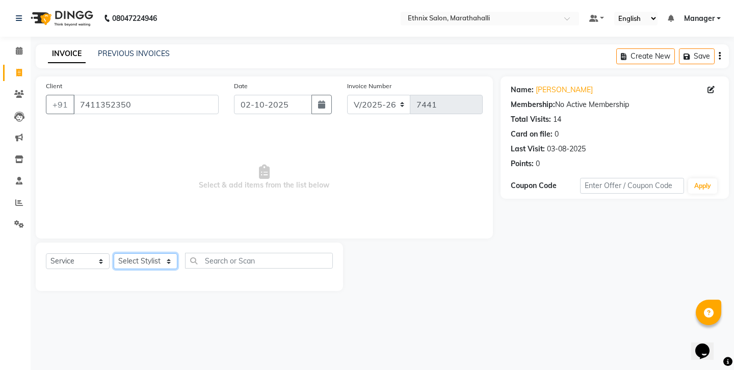
click at [138, 253] on select "Select Stylist Aasif Abhishek Ali Salmani Aman Amoi anju Anushka ARTHI DEEPIKA …" at bounding box center [146, 261] width 64 height 16
select select "28905"
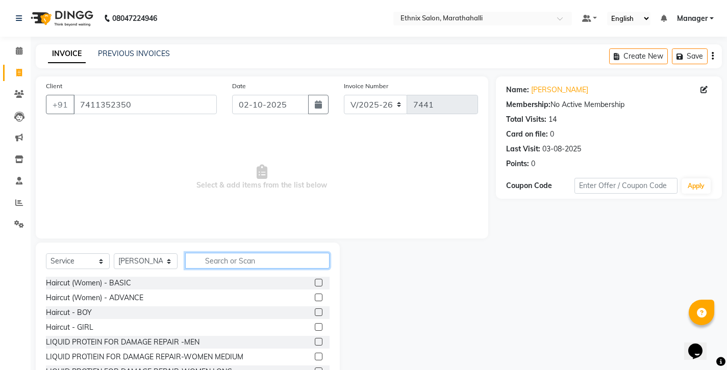
click at [244, 253] on input "text" at bounding box center [257, 261] width 144 height 16
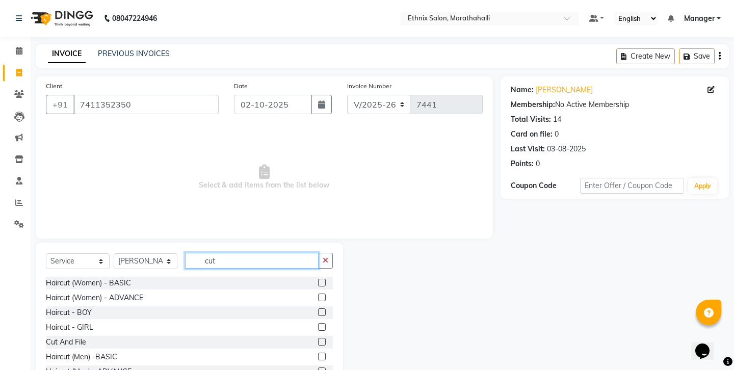
type input "cut"
click at [326, 353] on label at bounding box center [322, 357] width 8 height 8
click at [325, 354] on input "checkbox" at bounding box center [321, 357] width 7 height 7
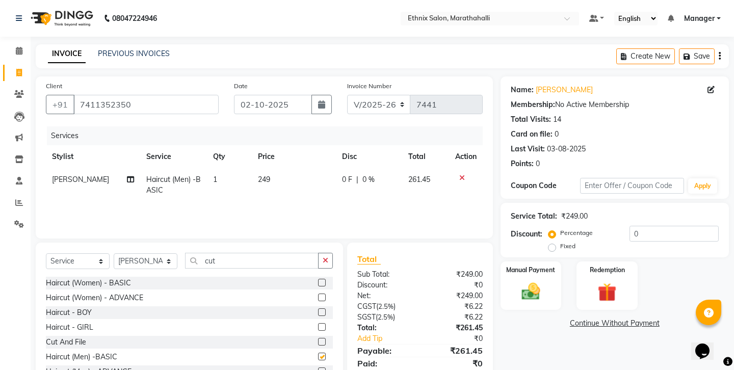
checkbox input "false"
click at [579, 318] on div "Name: Krish Membership: No Active Membership Total Visits: 14 Card on file: 0 L…" at bounding box center [619, 234] width 236 height 317
click at [721, 56] on icon "button" at bounding box center [720, 56] width 2 height 1
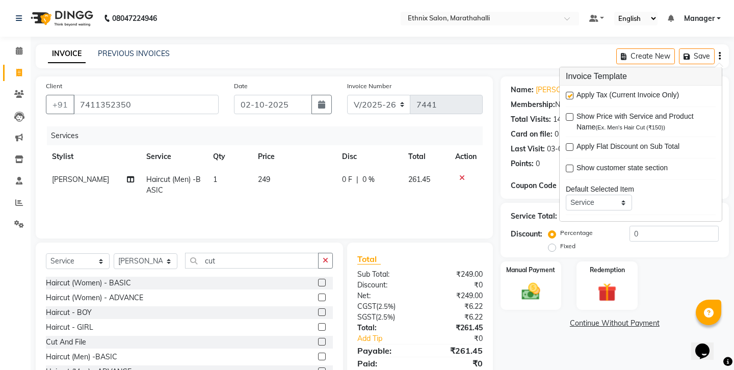
click at [570, 92] on label at bounding box center [570, 96] width 8 height 8
click at [570, 93] on input "checkbox" at bounding box center [569, 96] width 7 height 7
checkbox input "false"
click at [546, 306] on div "Name: Krish Membership: No Active Membership Total Visits: 14 Card on file: 0 L…" at bounding box center [619, 234] width 236 height 317
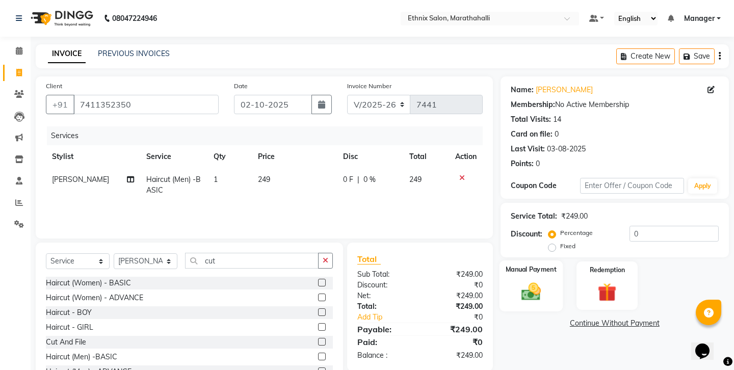
click at [526, 280] on img at bounding box center [531, 291] width 32 height 22
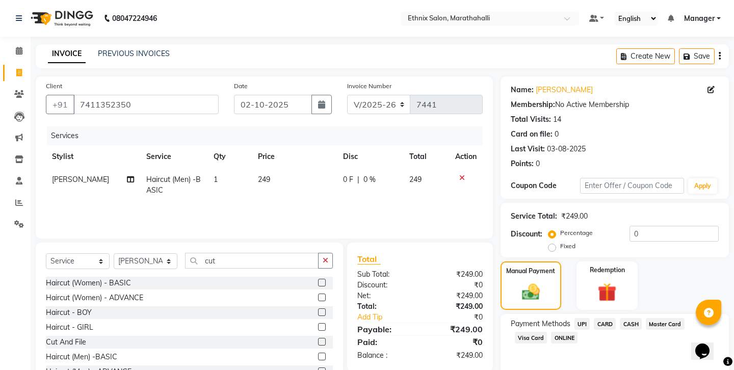
click at [620, 318] on span "CASH" at bounding box center [631, 324] width 22 height 12
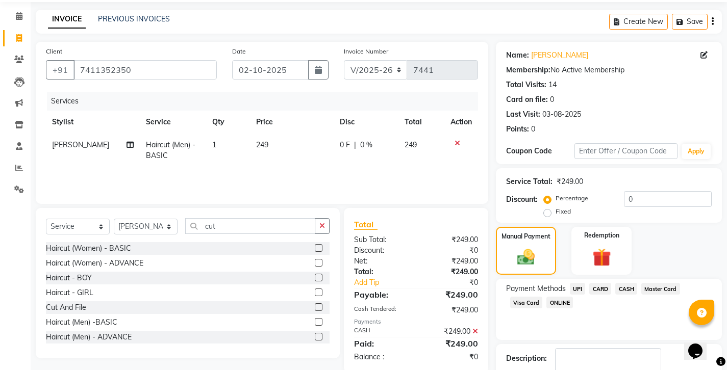
scroll to position [34, 0]
checkbox input "false"
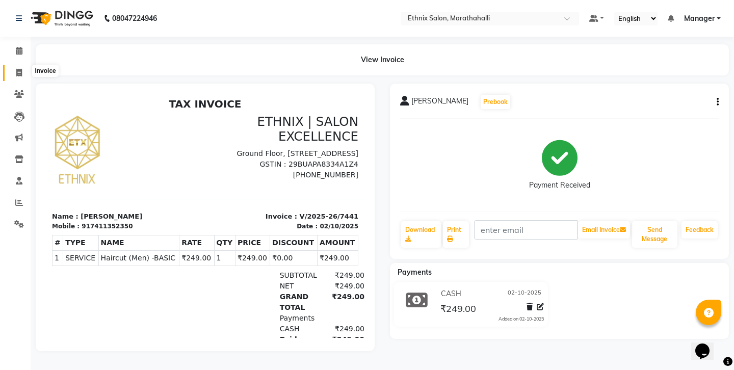
click at [13, 71] on span at bounding box center [19, 73] width 18 height 12
select select "service"
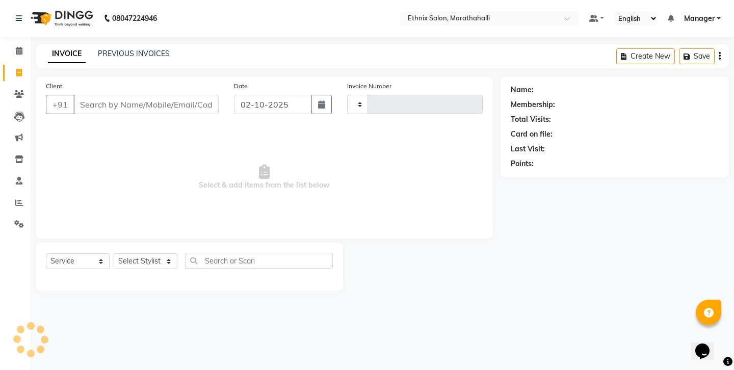
type input "7442"
select select "4783"
click at [111, 49] on link "PREVIOUS INVOICES" at bounding box center [134, 53] width 72 height 9
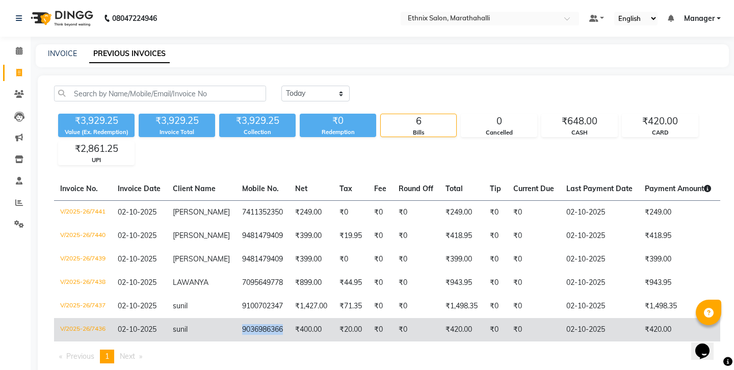
copy td "9036986366"
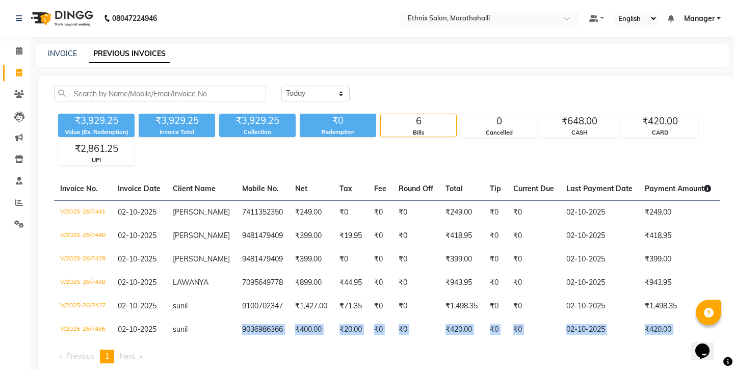
drag, startPoint x: 196, startPoint y: 280, endPoint x: 235, endPoint y: 308, distance: 48.1
click at [235, 308] on div "Invoice No. Invoice Date Client Name Mobile No. Net Tax Fee Round Off Total Tip…" at bounding box center [387, 274] width 679 height 194
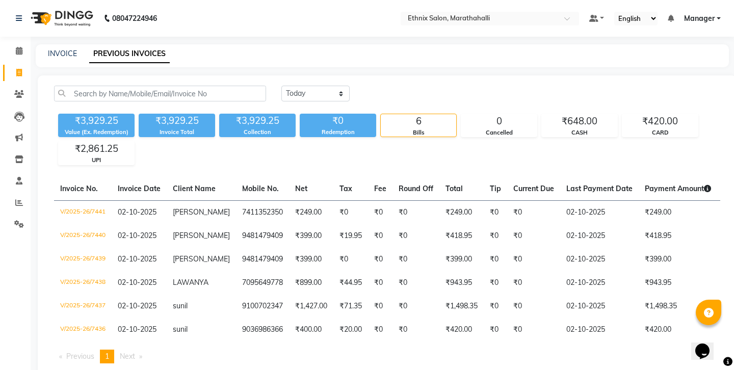
click at [441, 86] on div "Today Yesterday Custom Range" at bounding box center [500, 94] width 439 height 16
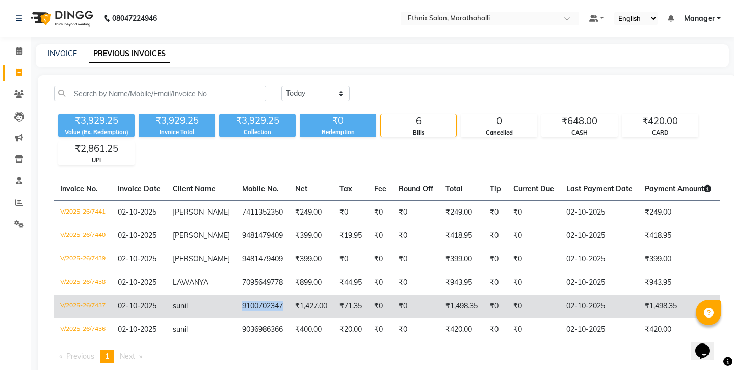
copy td "9100702347"
drag, startPoint x: 194, startPoint y: 257, endPoint x: 232, endPoint y: 259, distance: 37.7
click at [236, 295] on td "9100702347" at bounding box center [262, 306] width 53 height 23
click at [289, 295] on td "₹1,427.00" at bounding box center [311, 306] width 44 height 23
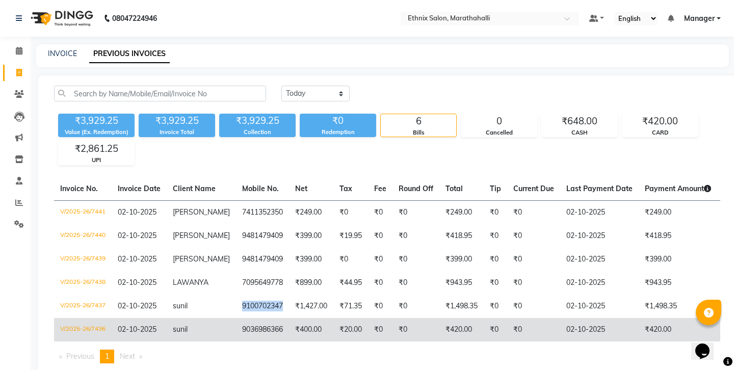
copy td "9100702347"
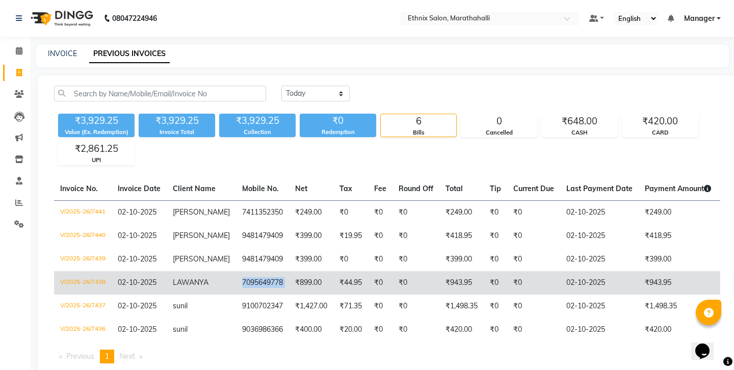
copy td "7095649778"
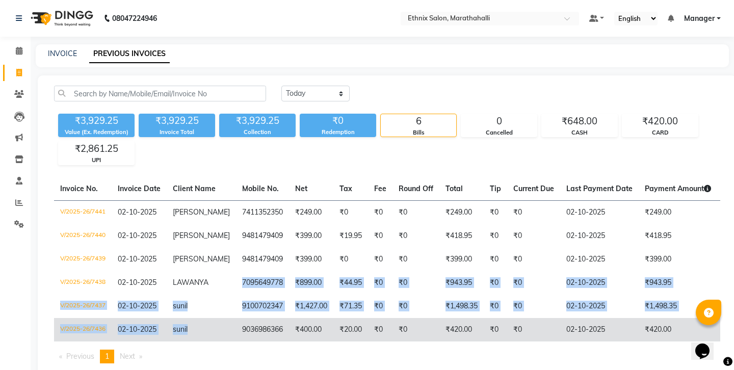
drag, startPoint x: 192, startPoint y: 237, endPoint x: 228, endPoint y: 273, distance: 50.8
click at [228, 273] on tbody "V/2025-26/7441 02-10-2025 krish 7411352350 ₹249.00 ₹0 ₹0 ₹0 ₹249.00 ₹0 ₹0 02-10…" at bounding box center [475, 270] width 842 height 141
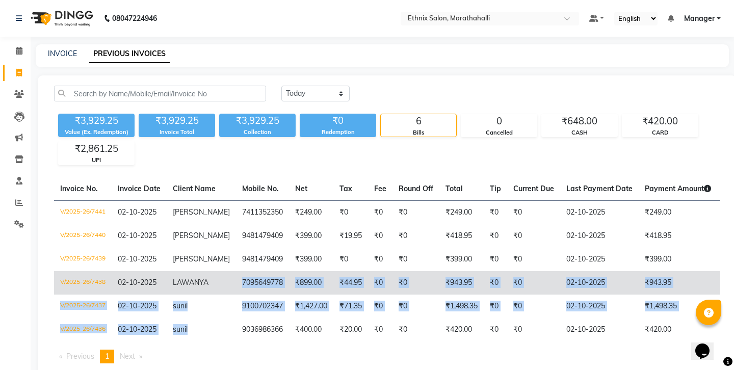
click at [236, 271] on td "7095649778" at bounding box center [262, 282] width 53 height 23
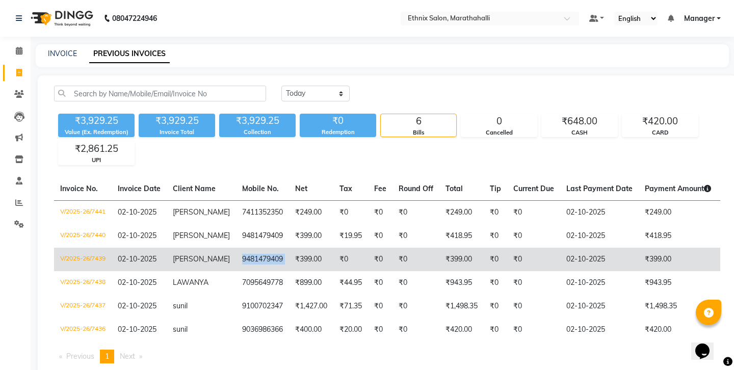
copy td "9481479409"
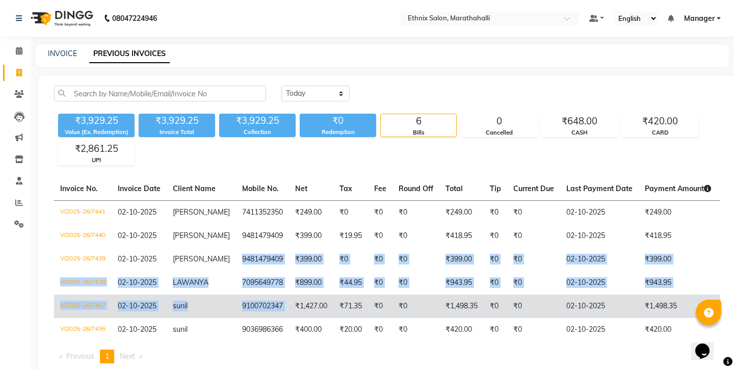
drag, startPoint x: 196, startPoint y: 220, endPoint x: 238, endPoint y: 259, distance: 57.4
click at [238, 259] on tbody "V/2025-26/7441 02-10-2025 krish 7411352350 ₹249.00 ₹0 ₹0 ₹0 ₹249.00 ₹0 ₹0 02-10…" at bounding box center [475, 270] width 842 height 141
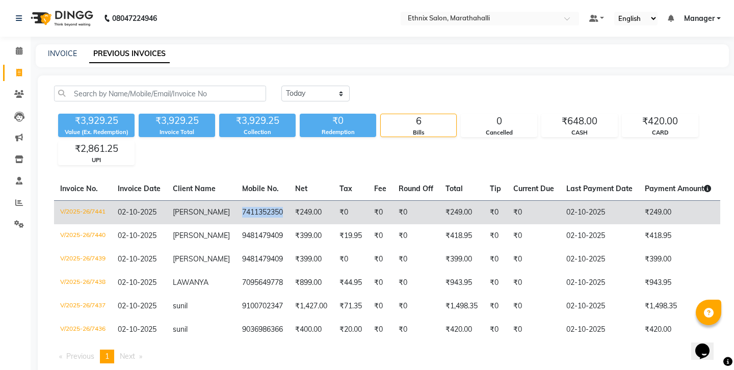
copy td "7411352350"
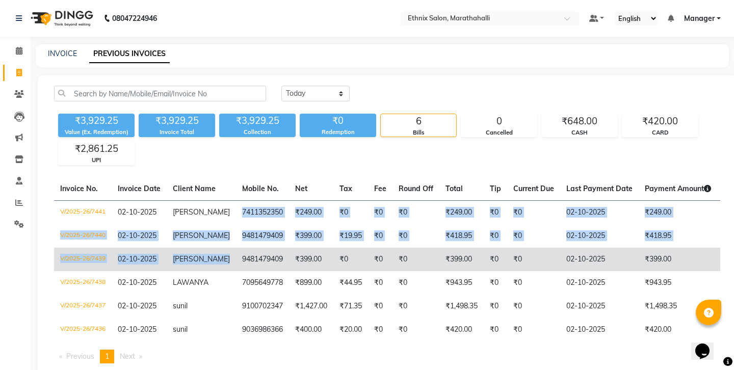
drag, startPoint x: 196, startPoint y: 179, endPoint x: 234, endPoint y: 213, distance: 50.9
click at [234, 213] on tbody "V/2025-26/7441 02-10-2025 krish 7411352350 ₹249.00 ₹0 ₹0 ₹0 ₹249.00 ₹0 ₹0 02-10…" at bounding box center [475, 270] width 842 height 141
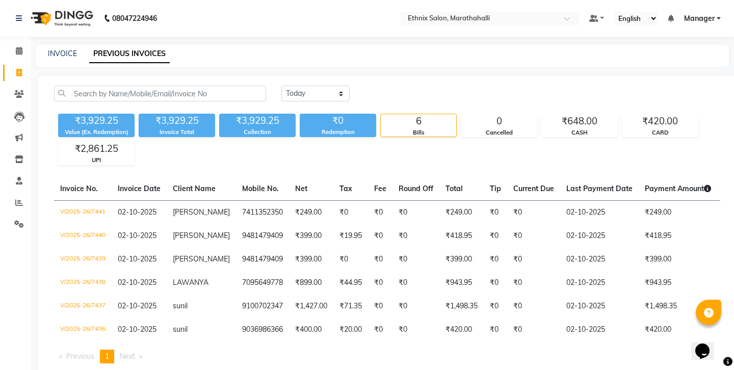
click at [308, 135] on div "₹3,929.25 Value (Ex. Redemption) ₹3,929.25 Invoice Total ₹3,929.25 Collection ₹…" at bounding box center [387, 138] width 666 height 56
select select "range"
click at [400, 87] on input "02-10-2025" at bounding box center [398, 94] width 71 height 14
select select "10"
select select "2025"
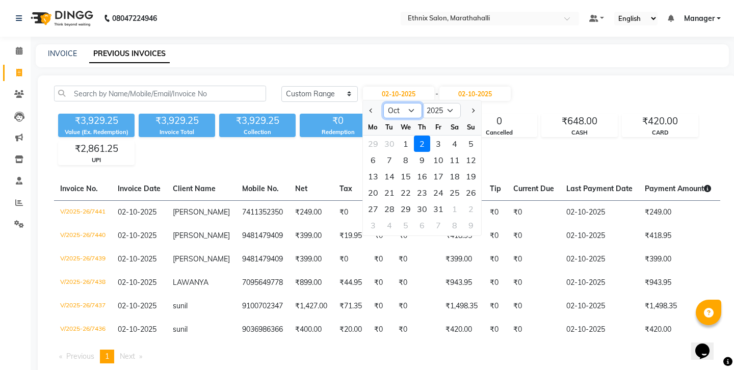
select select "9"
click at [365, 201] on div "29" at bounding box center [373, 209] width 16 height 16
type input "29-09-2025"
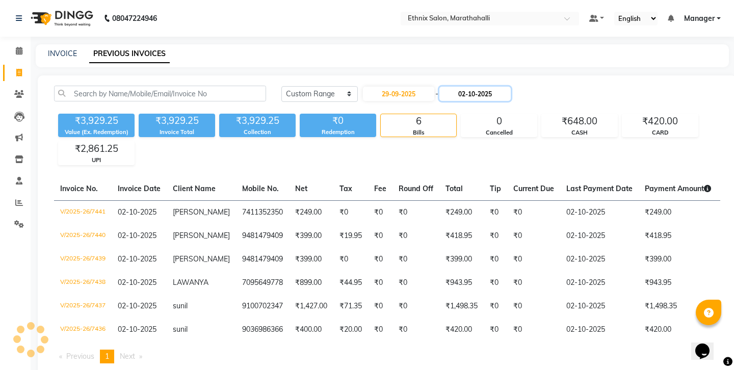
click at [455, 87] on input "02-10-2025" at bounding box center [475, 94] width 71 height 14
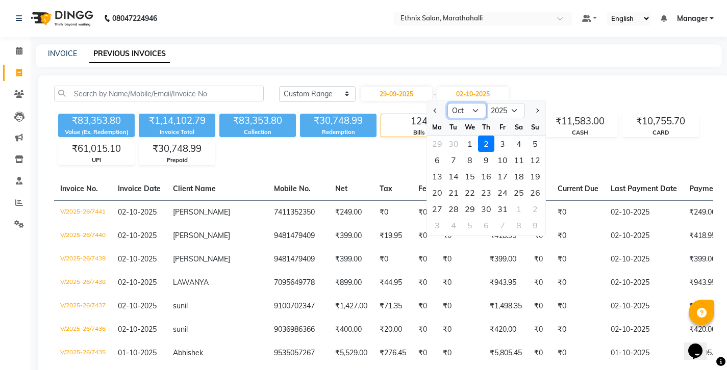
select select "9"
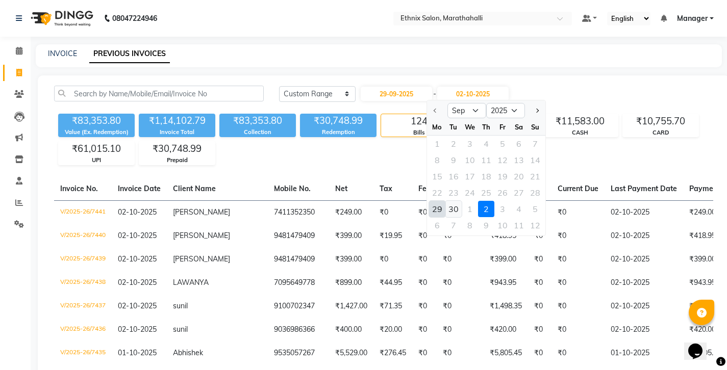
click at [447, 201] on div "30" at bounding box center [453, 209] width 16 height 16
type input "30-09-2025"
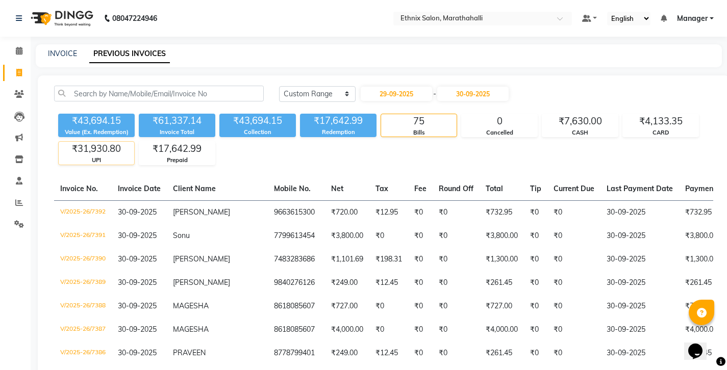
click at [103, 156] on div "UPI" at bounding box center [96, 160] width 75 height 9
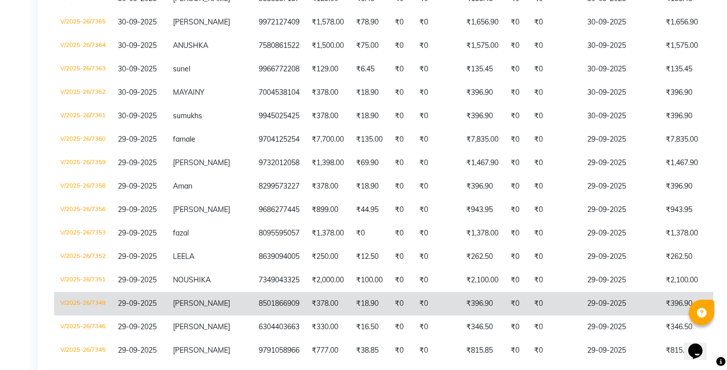
scroll to position [610, 0]
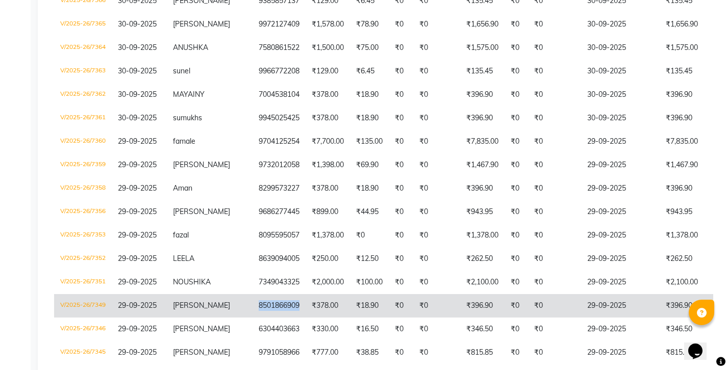
copy td "8501866909"
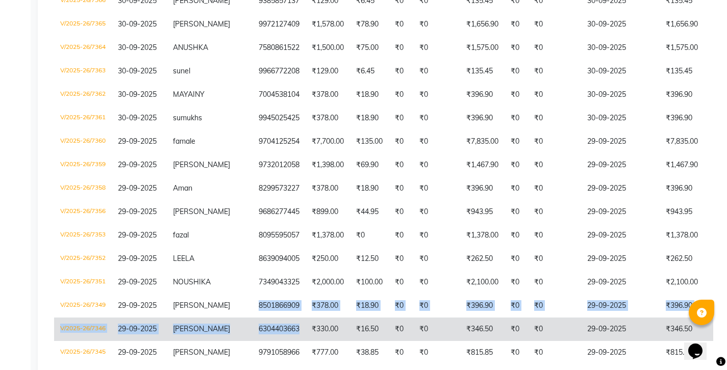
drag, startPoint x: 202, startPoint y: 174, endPoint x: 240, endPoint y: 191, distance: 41.3
click at [240, 191] on tbody "V/2025-26/7392 30-09-2025 Nivedita 9663615300 ₹720.00 ₹12.95 ₹0 ₹0 ₹732.95 ₹0 ₹…" at bounding box center [485, 118] width 862 height 1056
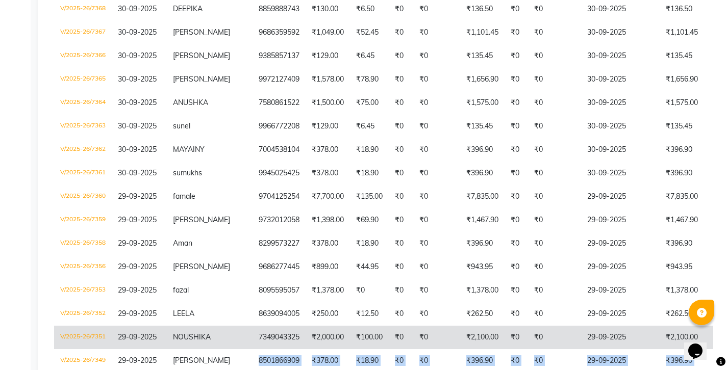
scroll to position [517, 0]
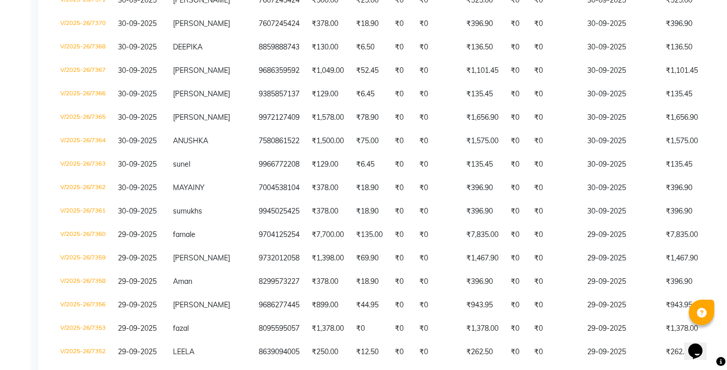
click at [9, 257] on div "Calendar Invoice Clients Leads Marketing Inventory Staff Reports Settings Compl…" at bounding box center [69, 145] width 138 height 1269
copy td "8501866909"
drag, startPoint x: 201, startPoint y: 266, endPoint x: 240, endPoint y: 290, distance: 45.3
click at [240, 290] on tbody "V/2025-26/7392 30-09-2025 Nivedita 9663615300 ₹720.00 ₹12.95 ₹0 ₹0 ₹732.95 ₹0 ₹…" at bounding box center [485, 211] width 862 height 1056
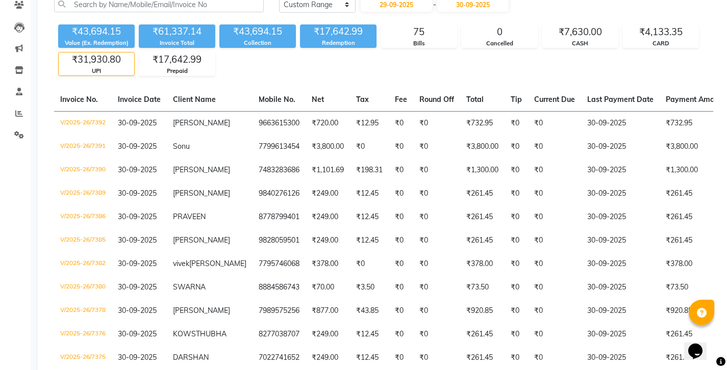
scroll to position [0, 0]
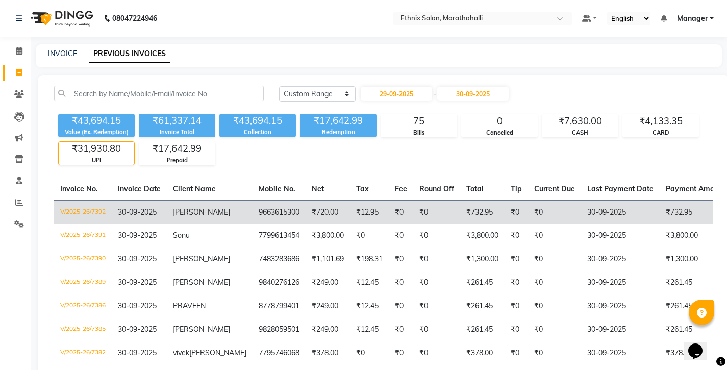
click at [305, 200] on td "₹720.00" at bounding box center [327, 212] width 44 height 24
click at [413, 200] on td "₹0" at bounding box center [436, 212] width 47 height 24
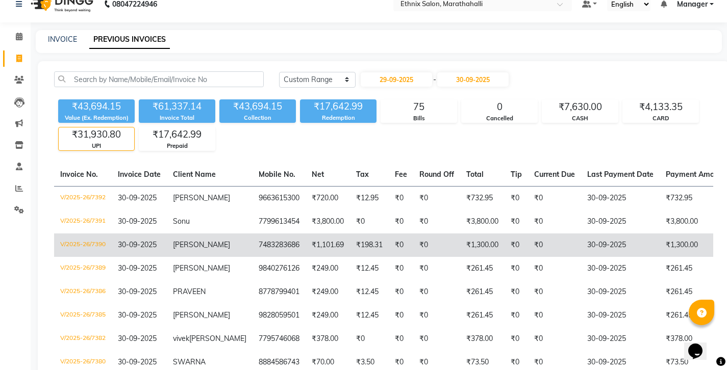
scroll to position [44, 0]
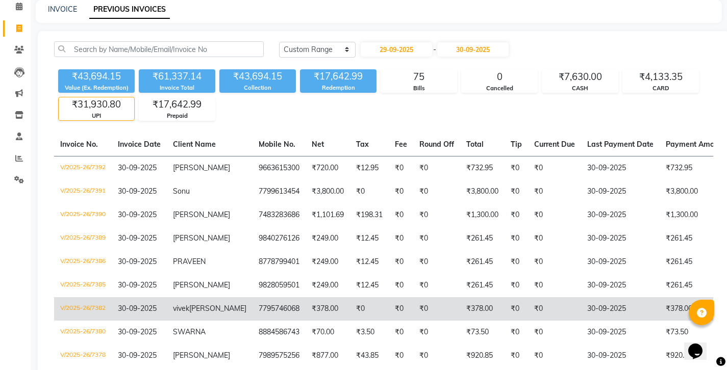
click at [350, 297] on td "₹0" at bounding box center [369, 308] width 39 height 23
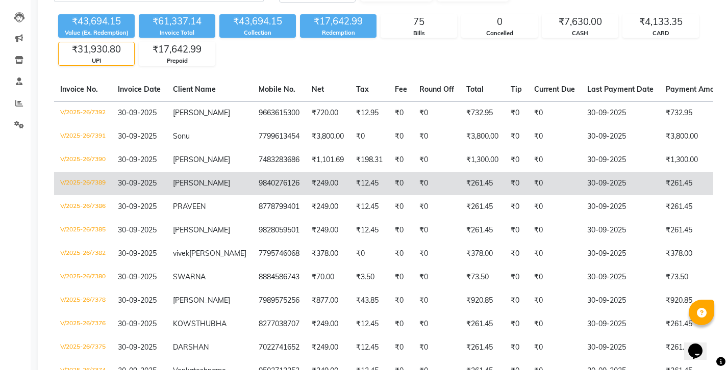
scroll to position [149, 0]
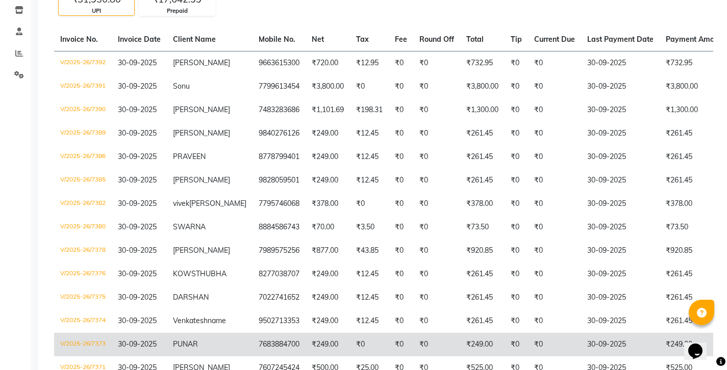
click at [528, 333] on td "₹0" at bounding box center [554, 344] width 53 height 23
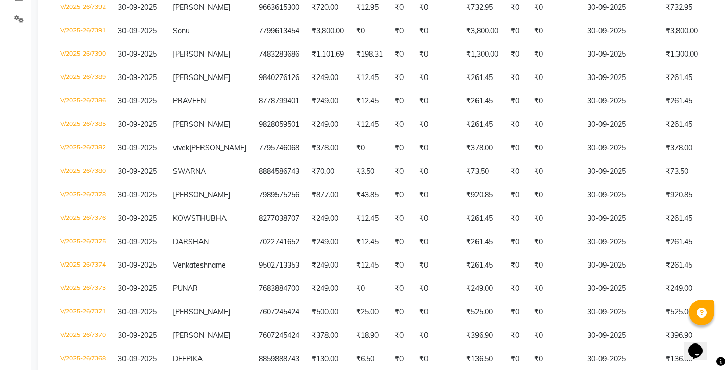
scroll to position [0, 0]
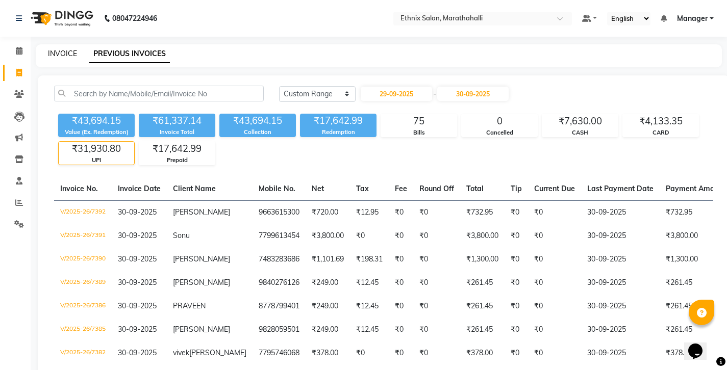
click at [49, 49] on link "INVOICE" at bounding box center [62, 53] width 29 height 9
select select "4783"
select select "service"
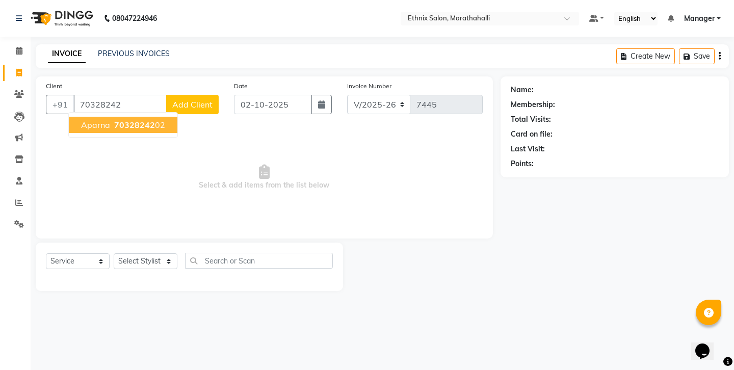
click at [114, 120] on span "70328242" at bounding box center [134, 125] width 41 height 10
type input "7032824202"
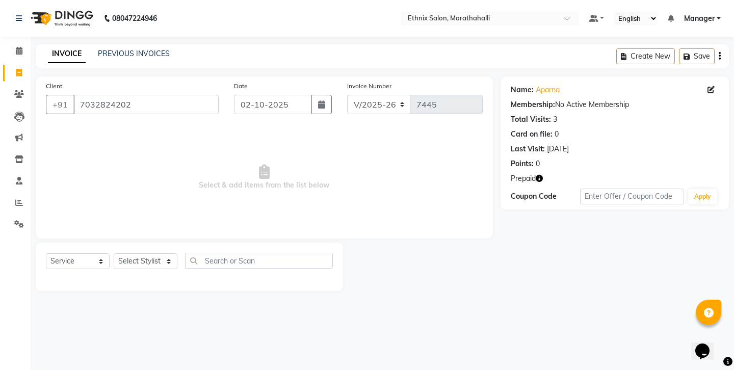
click at [536, 175] on icon "button" at bounding box center [539, 178] width 7 height 7
select select "93537"
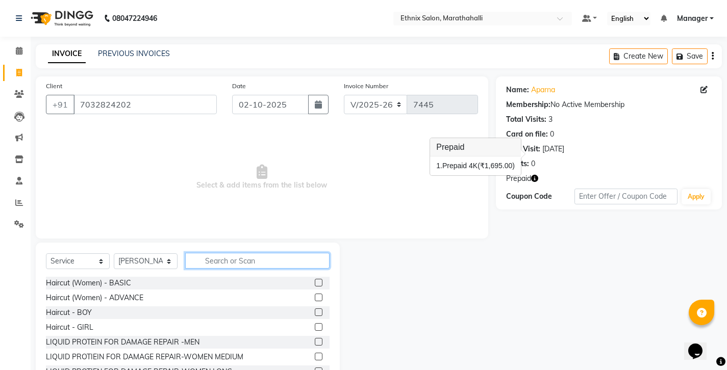
click at [225, 253] on input "text" at bounding box center [257, 261] width 144 height 16
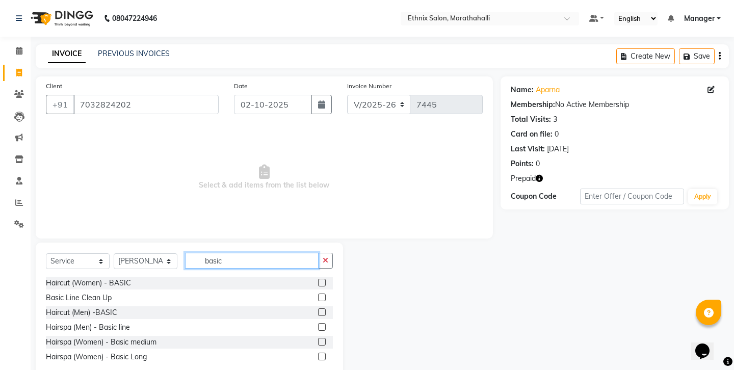
type input "basic"
click at [325, 308] on label at bounding box center [322, 312] width 8 height 8
click at [325, 309] on input "checkbox" at bounding box center [321, 312] width 7 height 7
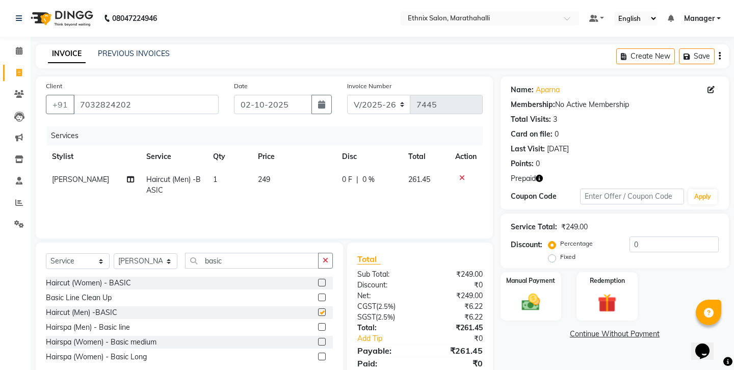
checkbox input "false"
click at [598, 275] on label "Redemption" at bounding box center [607, 280] width 37 height 10
click at [599, 333] on span "1" at bounding box center [602, 336] width 6 height 6
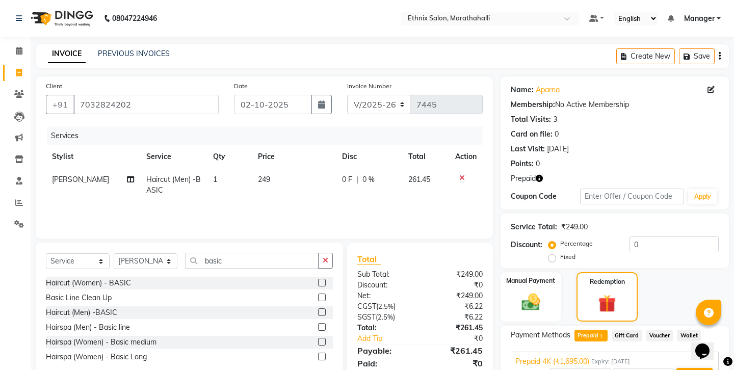
click at [686, 368] on button "Add" at bounding box center [694, 376] width 37 height 17
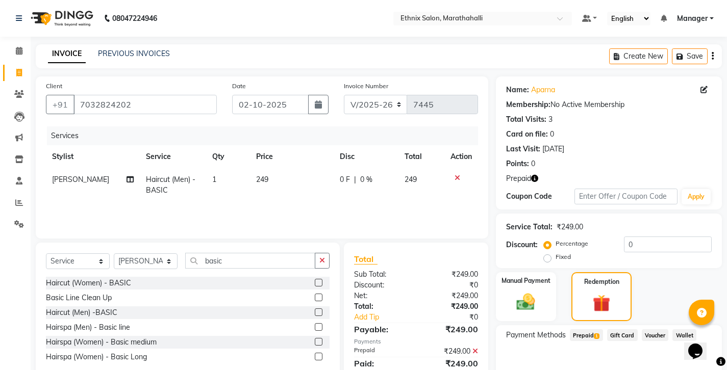
scroll to position [44, 0]
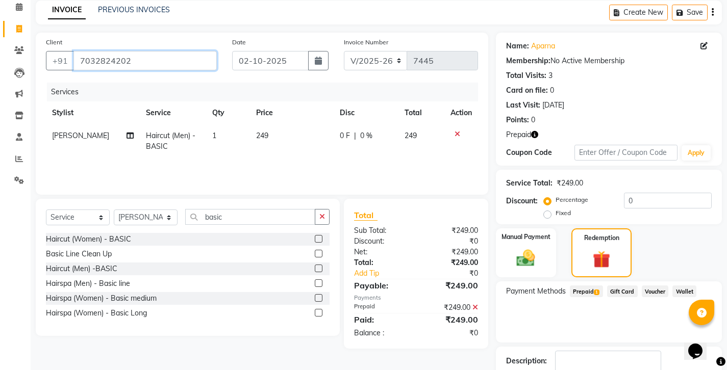
click at [81, 51] on input "7032824202" at bounding box center [144, 60] width 143 height 19
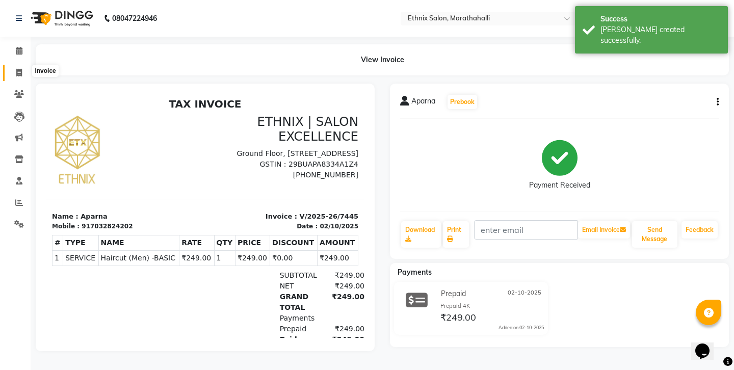
click at [23, 67] on span at bounding box center [19, 73] width 18 height 12
select select "service"
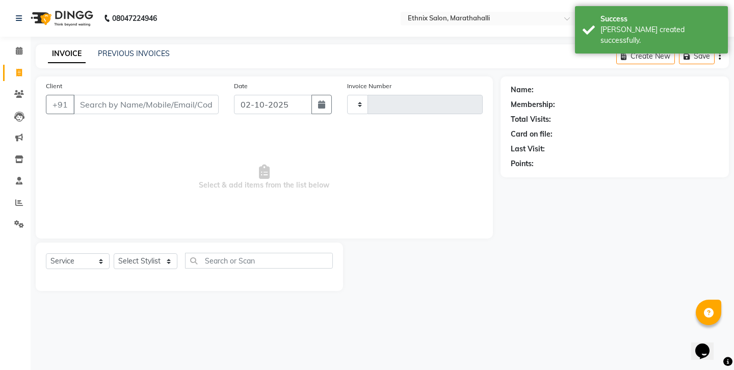
type input "7446"
select select "4783"
type input "7032824202"
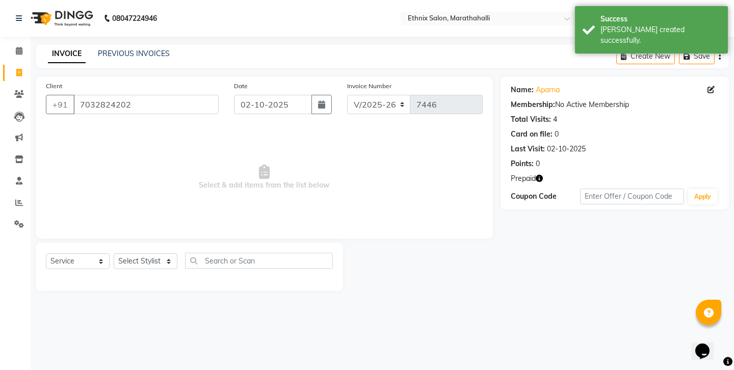
click at [536, 175] on icon "button" at bounding box center [539, 178] width 7 height 7
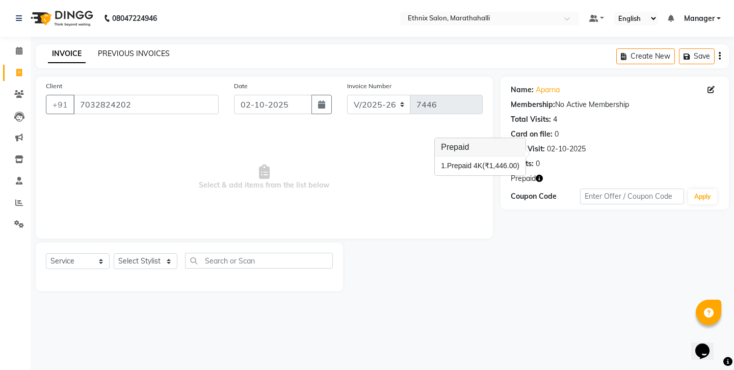
click at [131, 49] on link "PREVIOUS INVOICES" at bounding box center [134, 53] width 72 height 9
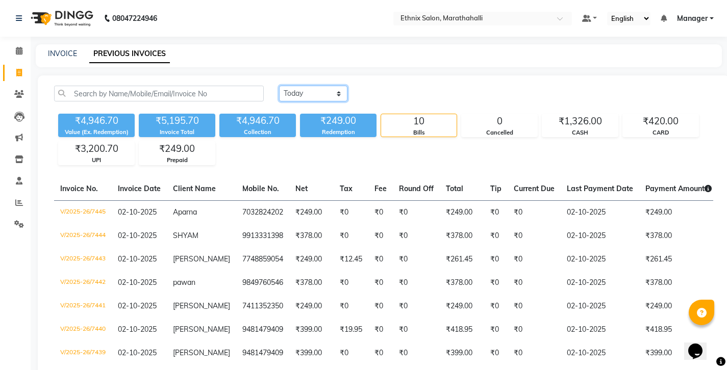
select select "range"
click at [398, 87] on input "02-10-2025" at bounding box center [395, 94] width 71 height 14
select select "10"
select select "2025"
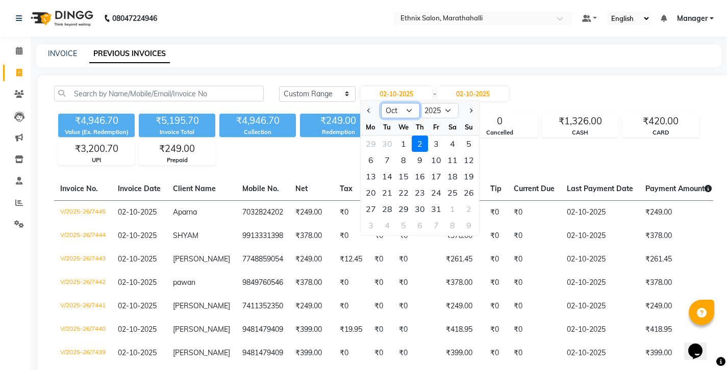
select select "9"
click at [372, 201] on div "29" at bounding box center [371, 209] width 16 height 16
type input "29-09-2025"
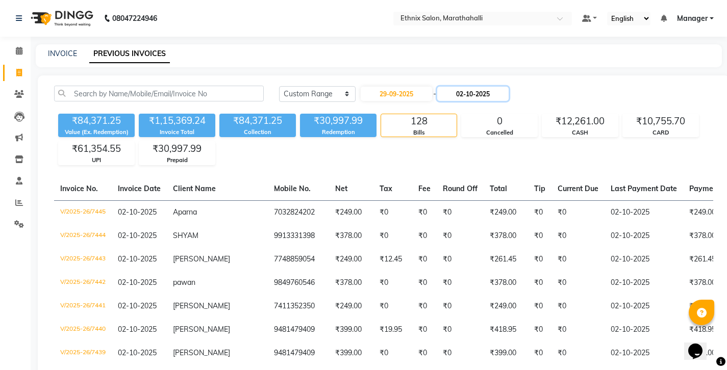
click at [451, 87] on input "02-10-2025" at bounding box center [472, 94] width 71 height 14
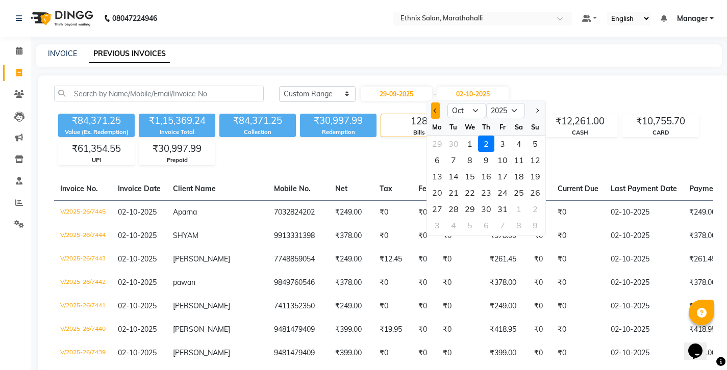
click at [434, 102] on button "Previous month" at bounding box center [435, 110] width 9 height 16
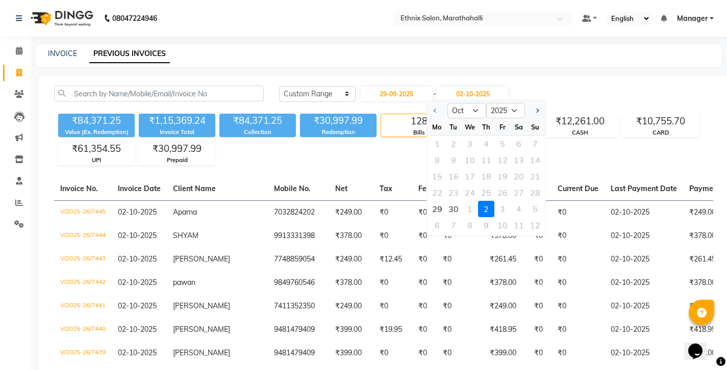
select select "9"
click at [447, 201] on div "30" at bounding box center [453, 209] width 16 height 16
type input "30-09-2025"
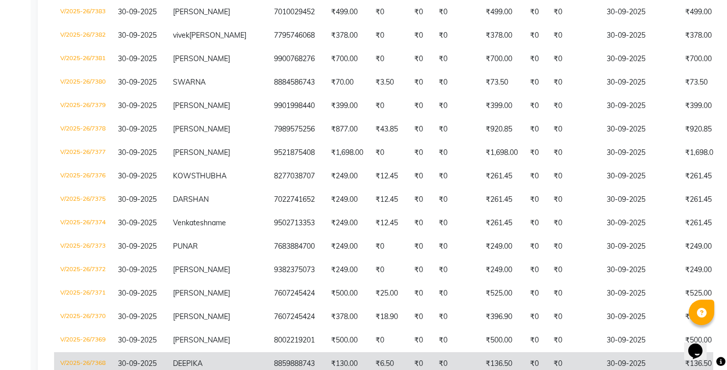
scroll to position [126, 0]
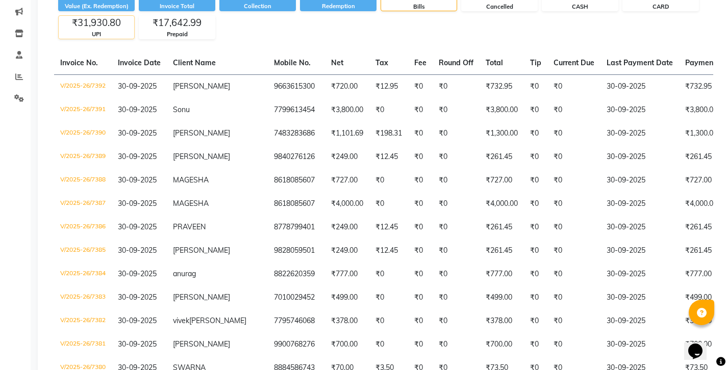
click at [98, 30] on div "UPI" at bounding box center [96, 34] width 75 height 9
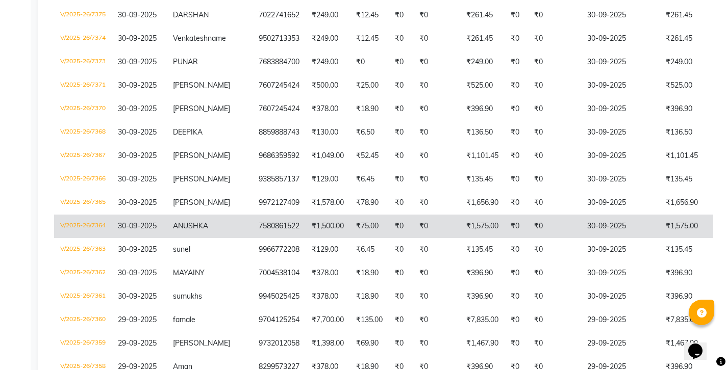
scroll to position [434, 0]
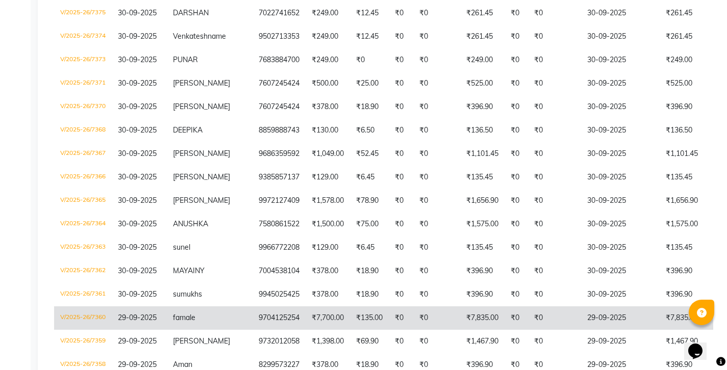
click at [504, 306] on td "₹0" at bounding box center [515, 317] width 23 height 23
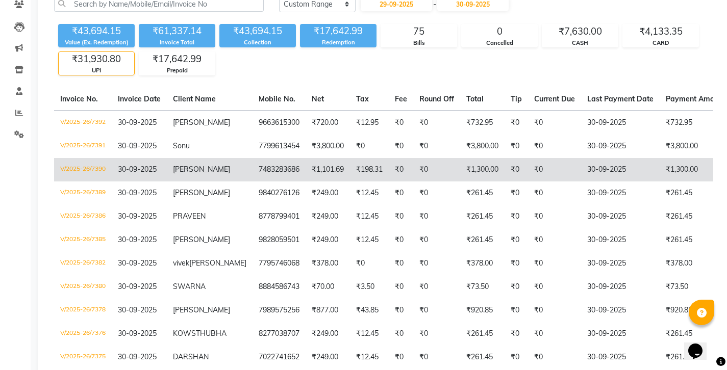
scroll to position [0, 0]
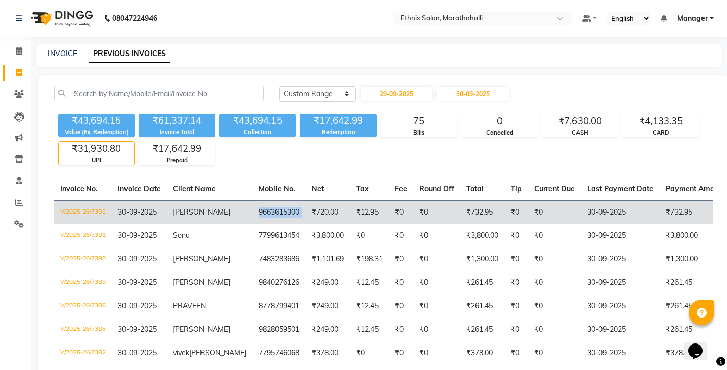
copy td "9663615300"
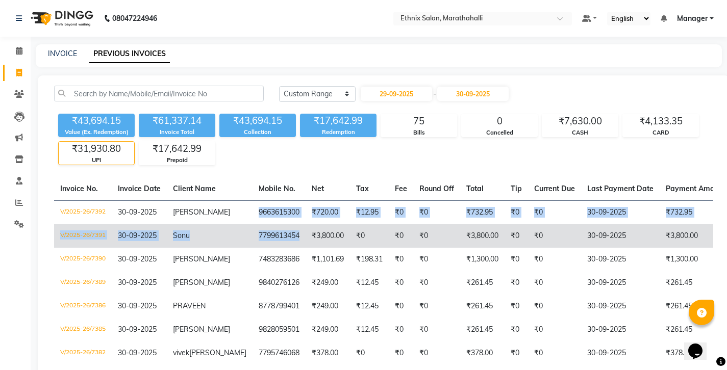
drag, startPoint x: 203, startPoint y: 180, endPoint x: 244, endPoint y: 204, distance: 48.0
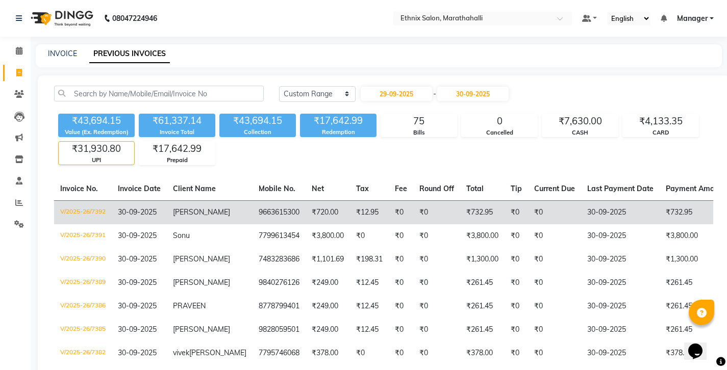
click at [75, 200] on td "V/2025-26/7392" at bounding box center [83, 212] width 58 height 24
drag, startPoint x: 206, startPoint y: 180, endPoint x: 246, endPoint y: 188, distance: 40.6
click at [246, 200] on tr "V/2025-26/7392 30-09-2025 Nivedita 9663615300 ₹720.00 ₹12.95 ₹0 ₹0 ₹732.95 ₹0 ₹…" at bounding box center [485, 212] width 862 height 24
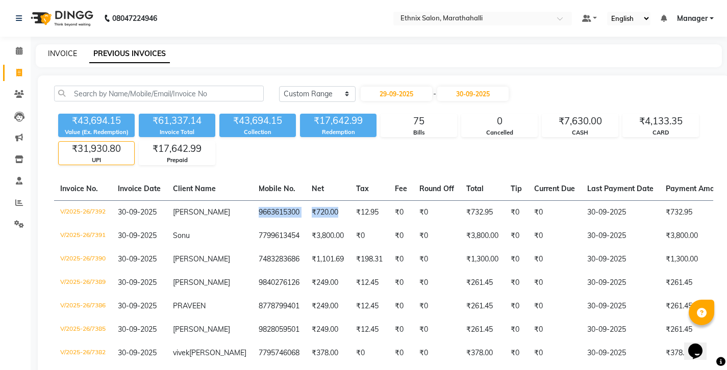
click at [54, 50] on link "INVOICE" at bounding box center [62, 53] width 29 height 9
select select "service"
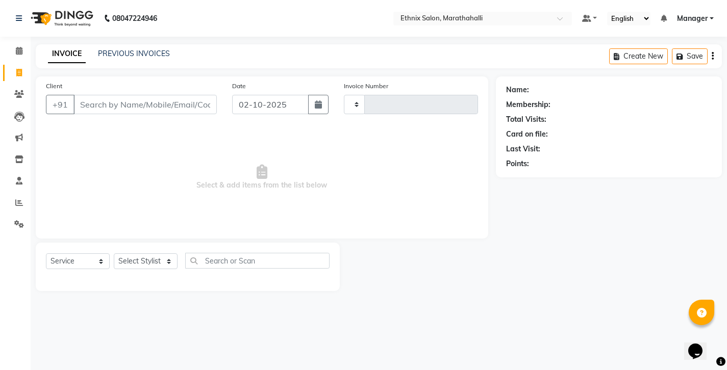
type input "7447"
select select "4783"
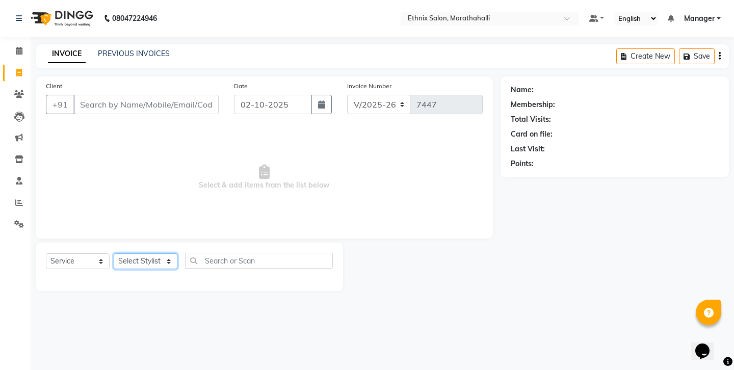
select select "28905"
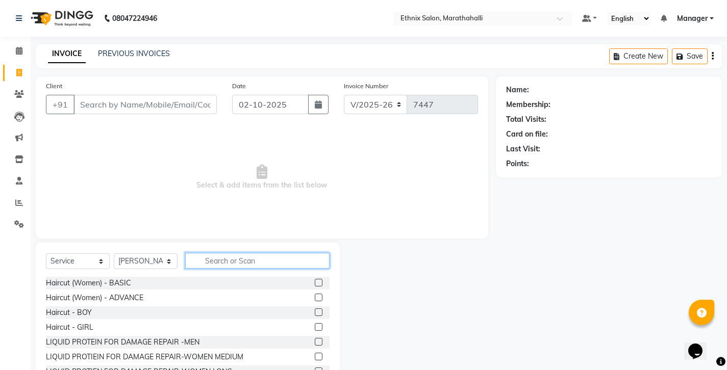
click at [224, 253] on input "text" at bounding box center [257, 261] width 144 height 16
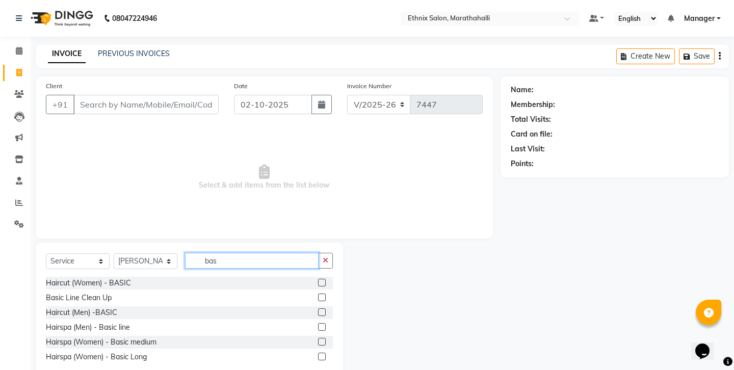
type input "bas"
click at [323, 308] on label at bounding box center [322, 312] width 8 height 8
click at [323, 309] on input "checkbox" at bounding box center [321, 312] width 7 height 7
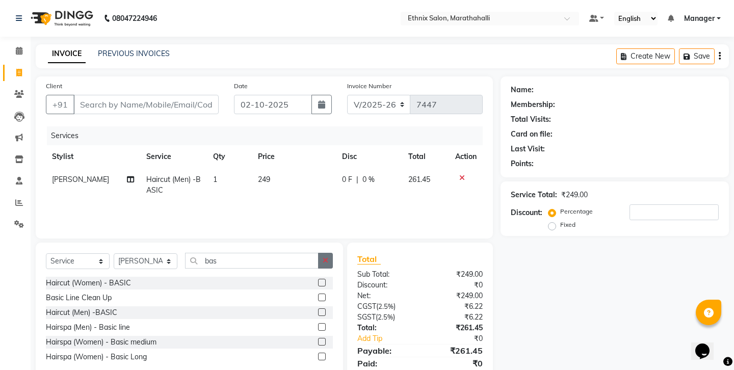
checkbox input "false"
click at [328, 257] on icon "button" at bounding box center [326, 260] width 6 height 7
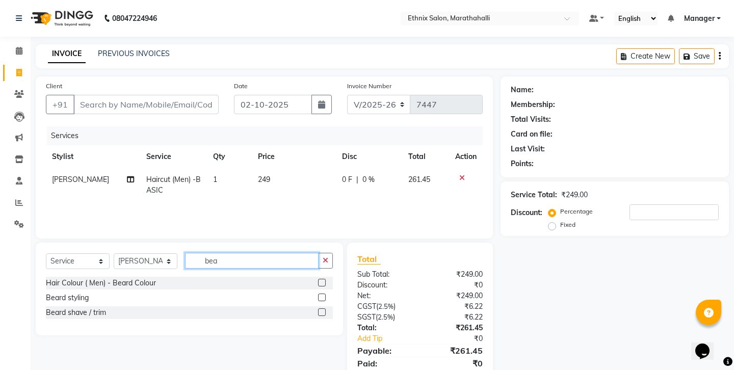
type input "bea"
click at [324, 308] on label at bounding box center [322, 312] width 8 height 8
click at [324, 309] on input "checkbox" at bounding box center [321, 312] width 7 height 7
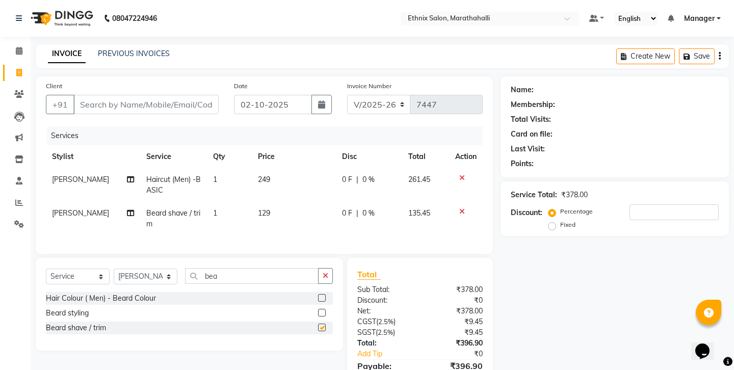
checkbox input "false"
click at [147, 96] on input "Client" at bounding box center [145, 104] width 145 height 19
type input "9"
type input "0"
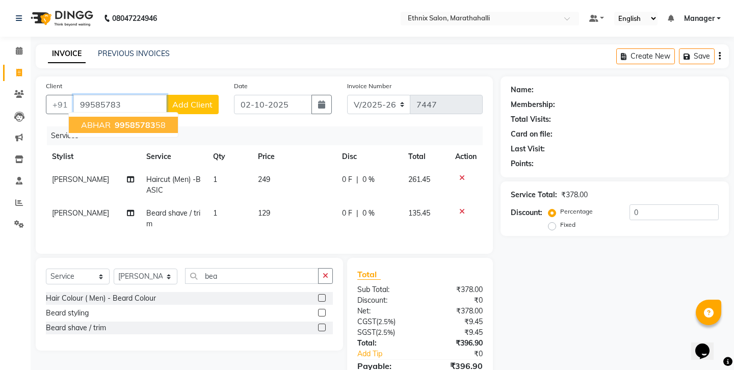
click at [119, 120] on span "99585783" at bounding box center [135, 125] width 41 height 10
type input "9958578358"
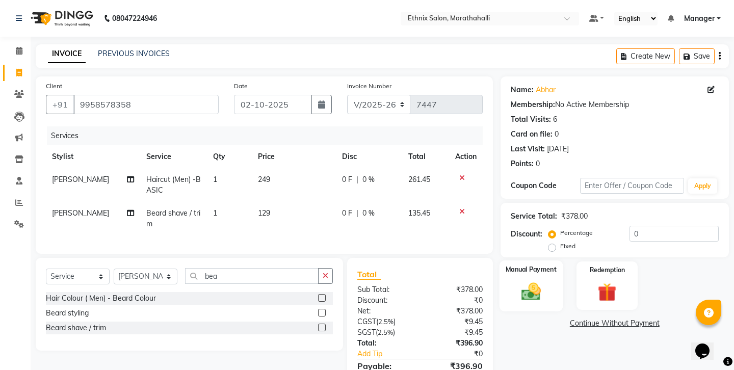
click at [517, 280] on img at bounding box center [531, 291] width 32 height 22
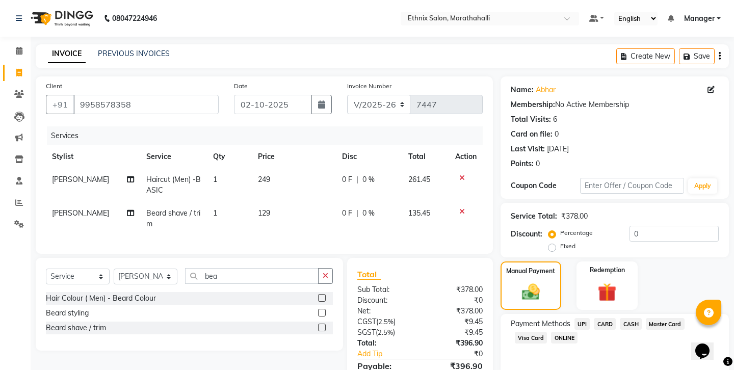
click at [620, 318] on span "CASH" at bounding box center [631, 324] width 22 height 12
click at [628, 350] on input "396.9" at bounding box center [652, 358] width 134 height 16
type input "300"
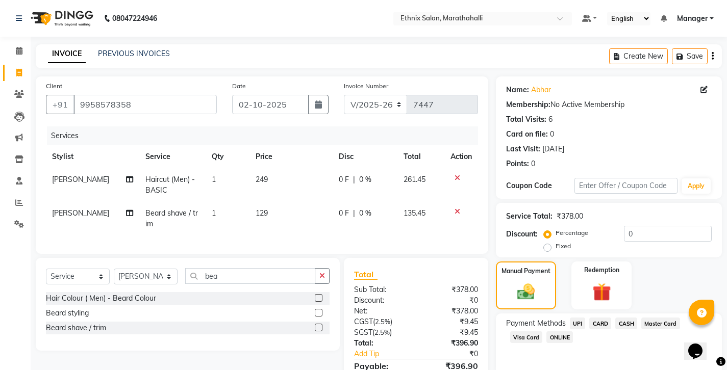
click at [570, 318] on span "UPI" at bounding box center [578, 324] width 16 height 12
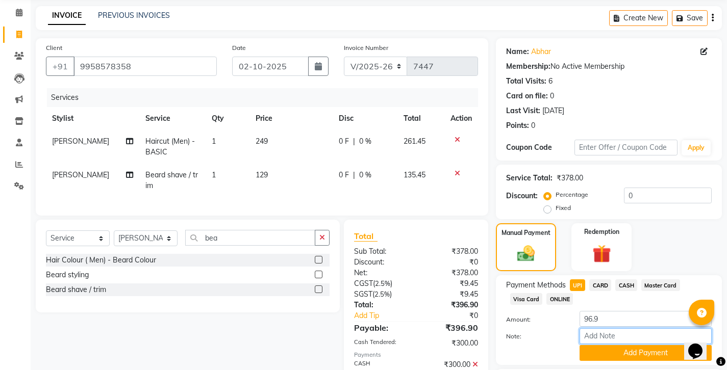
click at [587, 328] on input "Note:" at bounding box center [645, 336] width 132 height 16
click at [713, 18] on icon "button" at bounding box center [712, 18] width 2 height 1
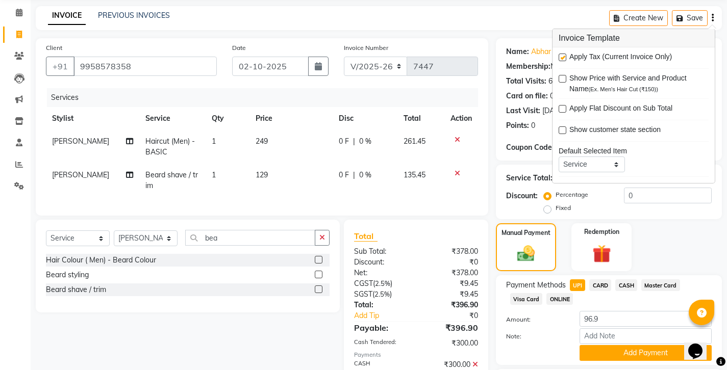
click at [563, 54] on label at bounding box center [562, 58] width 8 height 8
click at [563, 55] on input "checkbox" at bounding box center [561, 58] width 7 height 7
checkbox input "false"
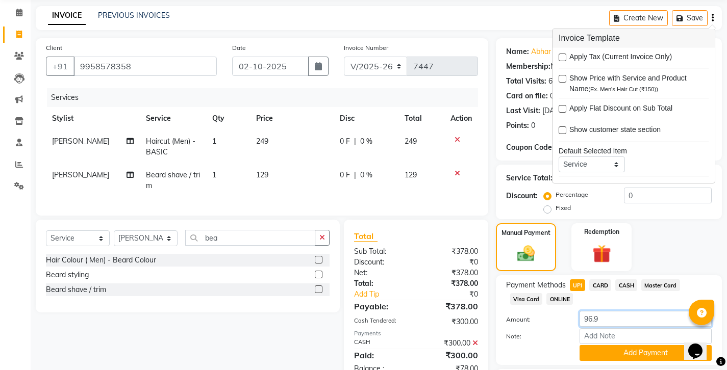
click at [606, 311] on input "96.9" at bounding box center [645, 319] width 132 height 16
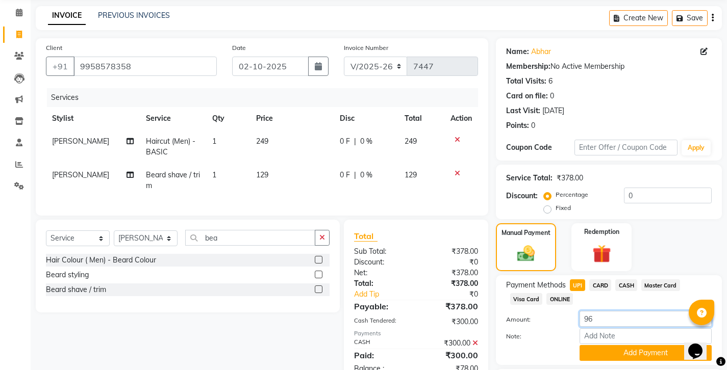
type input "9"
type input "78"
click at [605, 345] on button "Add Payment" at bounding box center [645, 353] width 132 height 16
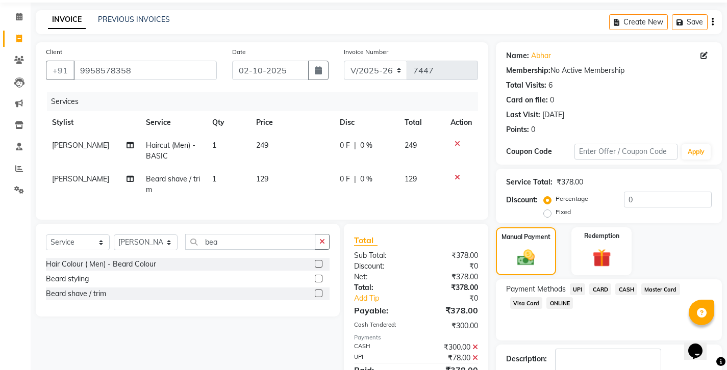
checkbox input "false"
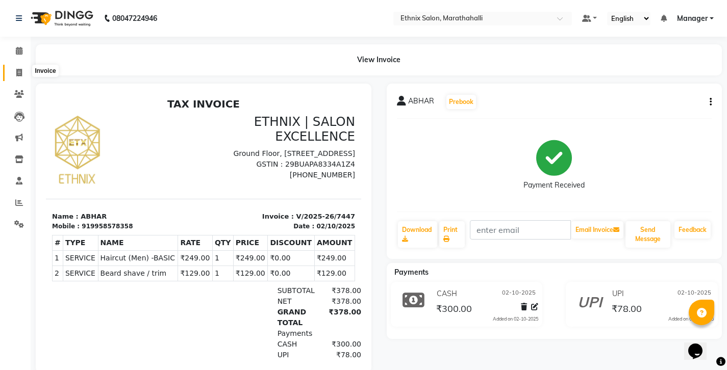
click at [22, 70] on span at bounding box center [19, 73] width 18 height 12
select select "service"
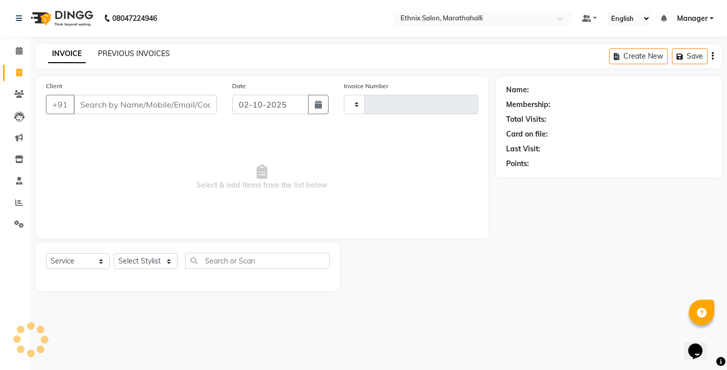
type input "7448"
select select "4783"
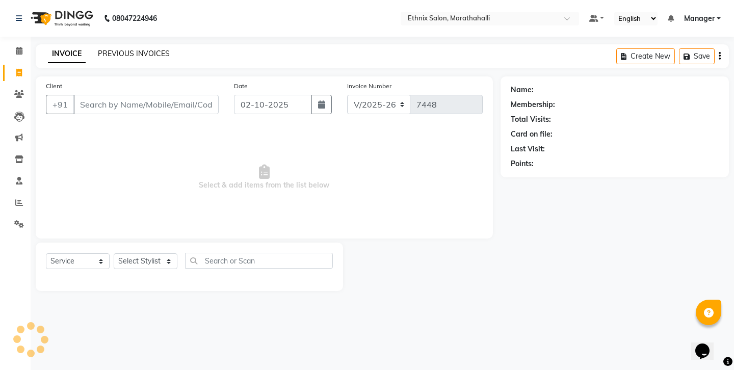
click at [115, 50] on link "PREVIOUS INVOICES" at bounding box center [134, 53] width 72 height 9
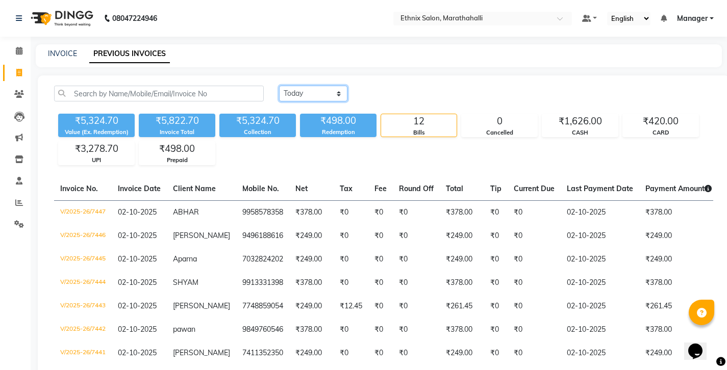
select select "range"
click at [378, 87] on input "02-10-2025" at bounding box center [395, 94] width 71 height 14
select select "10"
select select "2025"
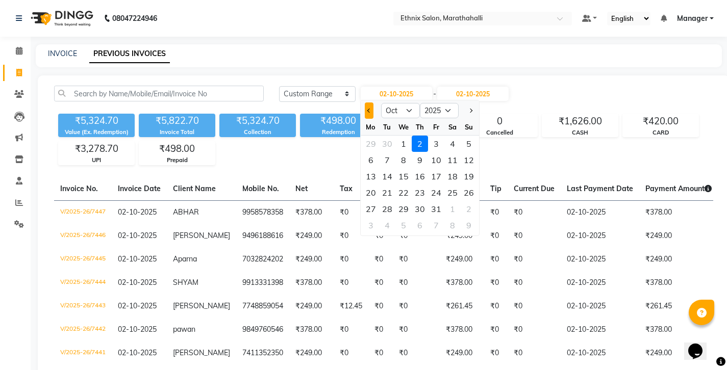
click at [367, 109] on span "Previous month" at bounding box center [369, 111] width 4 height 4
select select "9"
click at [369, 201] on div "29" at bounding box center [371, 209] width 16 height 16
type input "29-09-2025"
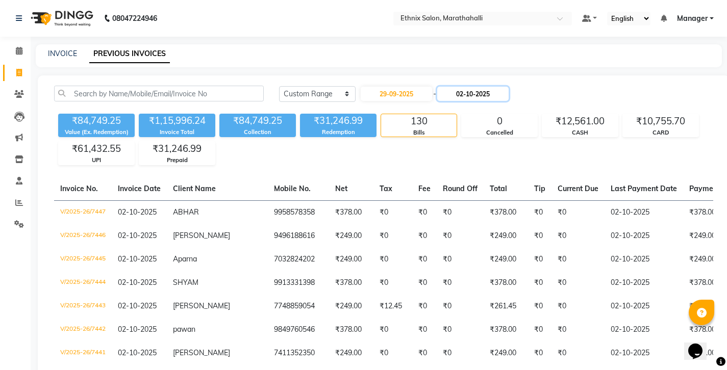
click at [457, 87] on input "02-10-2025" at bounding box center [472, 94] width 71 height 14
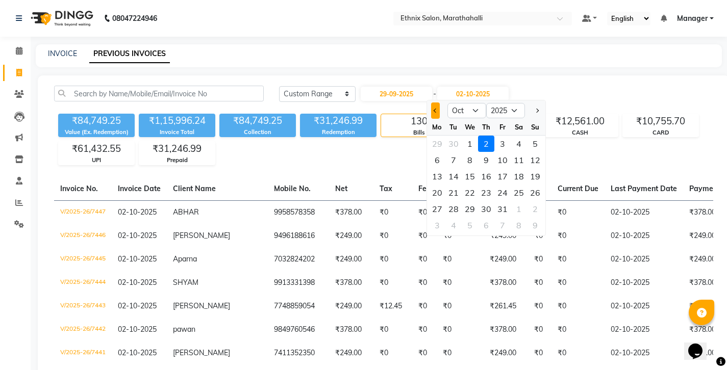
click at [431, 102] on button "Previous month" at bounding box center [435, 110] width 9 height 16
select select "9"
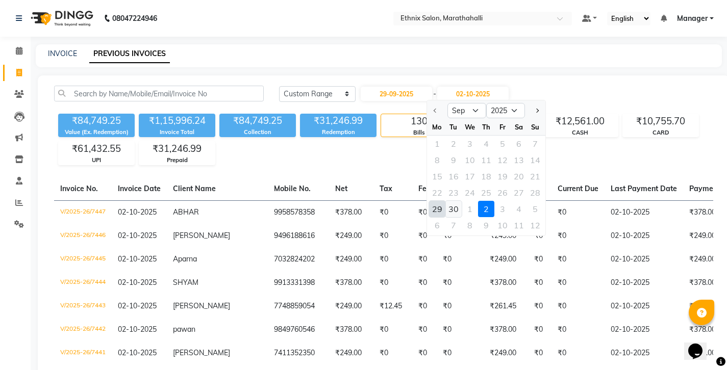
click at [451, 201] on div "30" at bounding box center [453, 209] width 16 height 16
type input "30-09-2025"
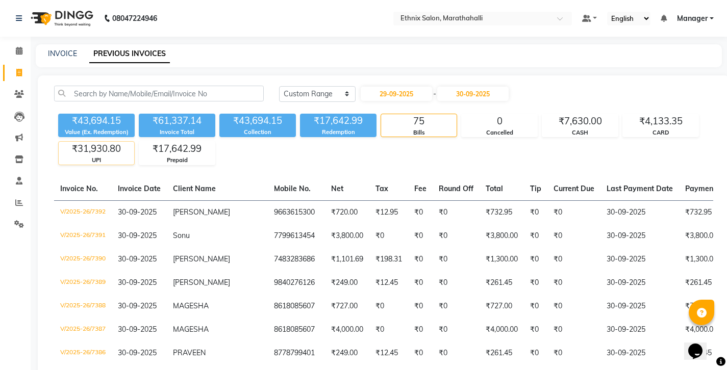
click at [96, 142] on div "₹31,930.80" at bounding box center [96, 149] width 75 height 14
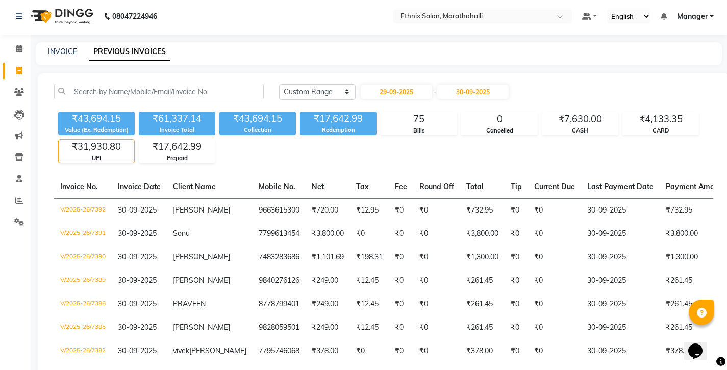
scroll to position [4, 0]
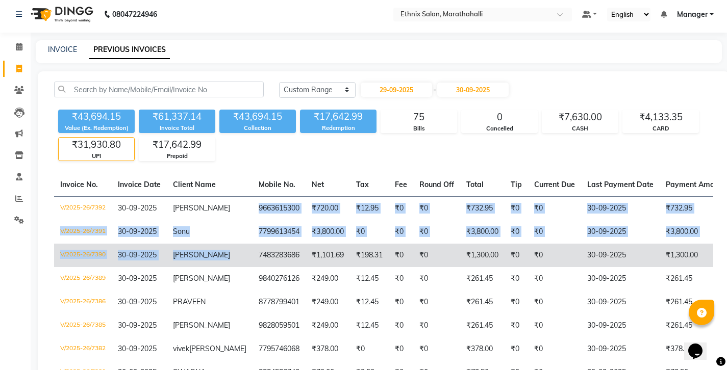
drag, startPoint x: 202, startPoint y: 174, endPoint x: 241, endPoint y: 209, distance: 52.0
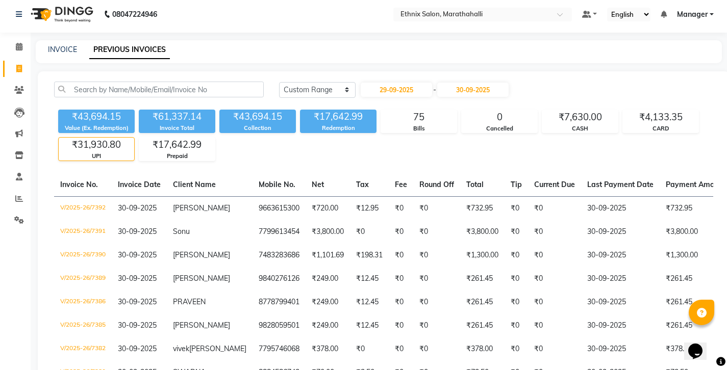
click at [339, 133] on div "₹43,694.15 Value (Ex. Redemption) ₹61,337.14 Invoice Total ₹43,694.15 Collectio…" at bounding box center [383, 134] width 659 height 56
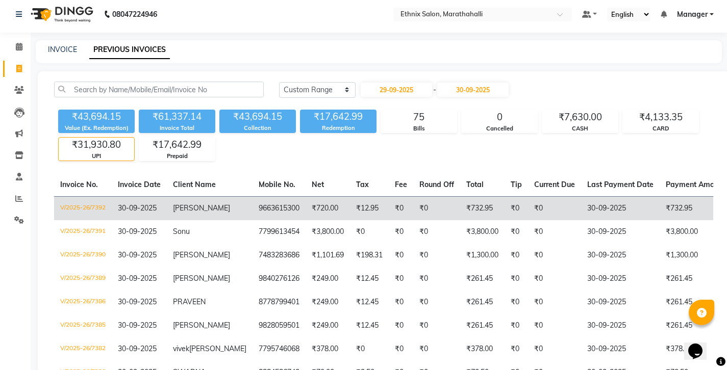
click at [413, 196] on td "₹0" at bounding box center [436, 208] width 47 height 24
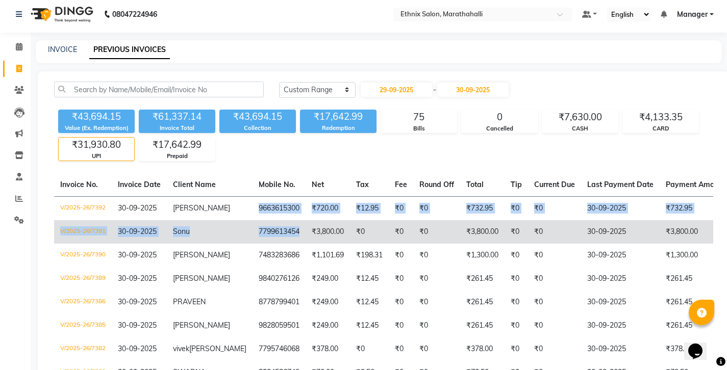
drag, startPoint x: 206, startPoint y: 174, endPoint x: 237, endPoint y: 204, distance: 42.9
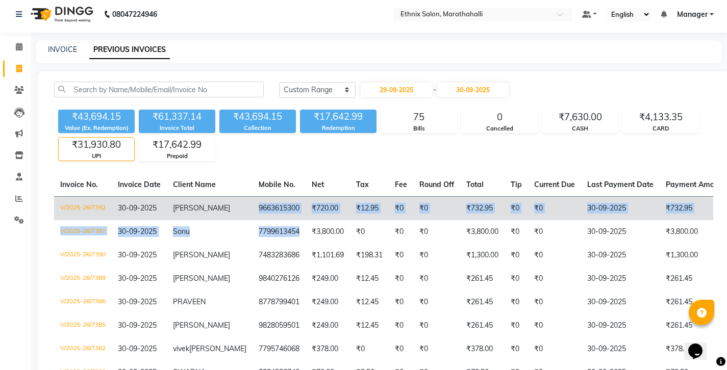
click at [252, 196] on td "9663615300" at bounding box center [278, 208] width 53 height 24
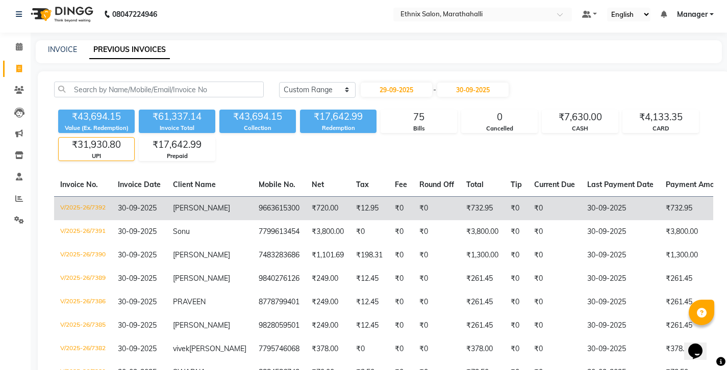
click at [167, 196] on td "Nivedita" at bounding box center [210, 208] width 86 height 24
click at [413, 196] on td "₹0" at bounding box center [436, 208] width 47 height 24
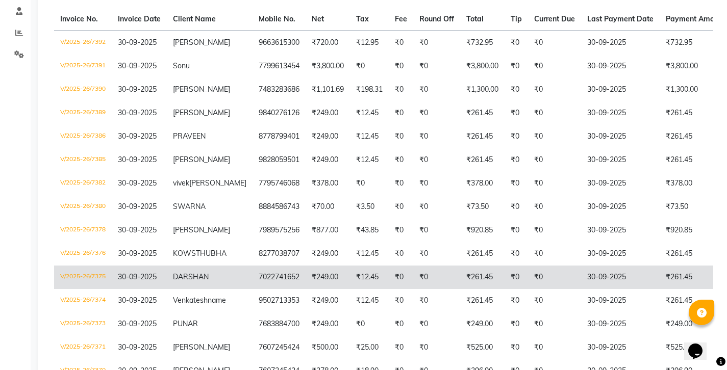
scroll to position [158, 0]
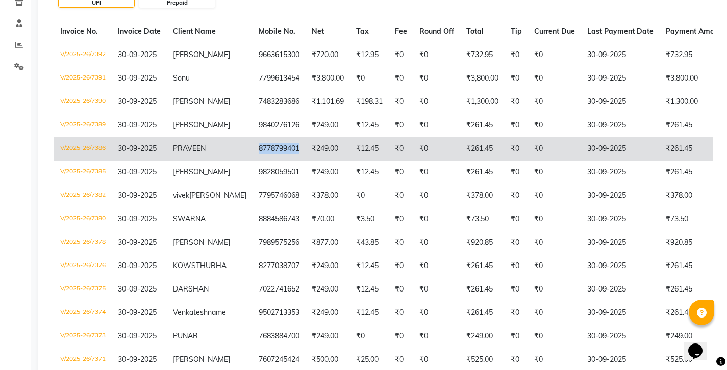
drag, startPoint x: 204, startPoint y: 102, endPoint x: 242, endPoint y: 100, distance: 37.8
click at [252, 137] on td "8778799401" at bounding box center [278, 148] width 53 height 23
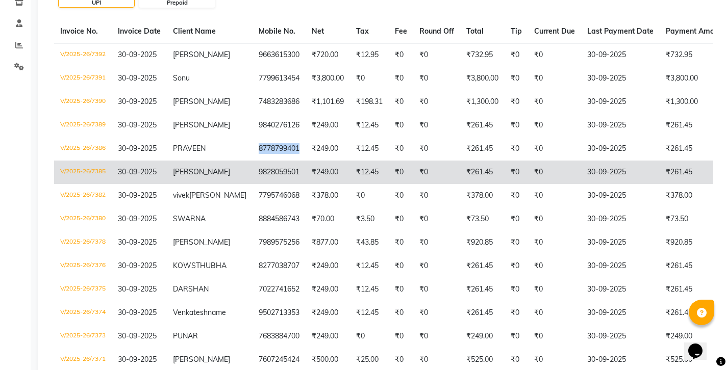
scroll to position [0, 0]
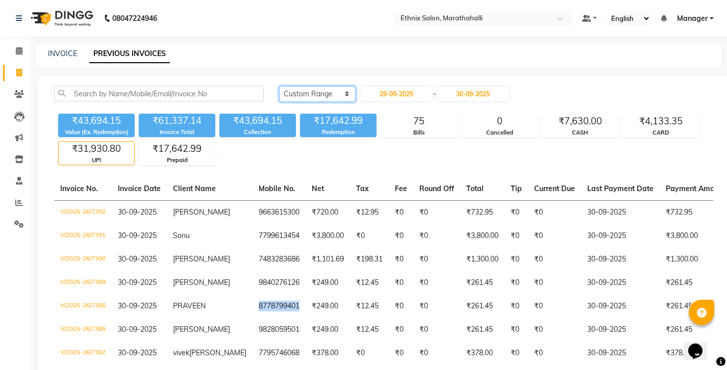
select select "today"
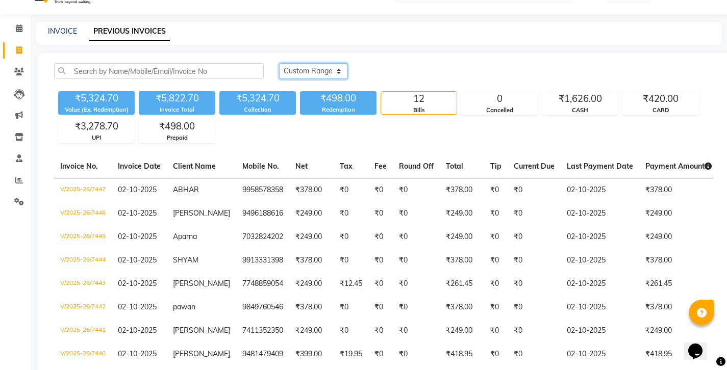
scroll to position [31, 0]
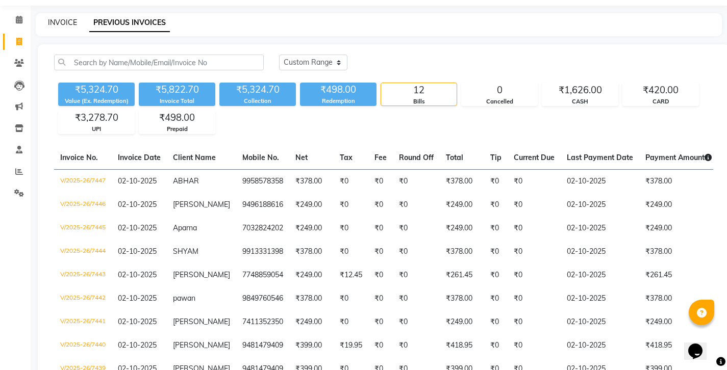
click at [54, 22] on link "INVOICE" at bounding box center [62, 22] width 29 height 9
select select "4783"
select select "service"
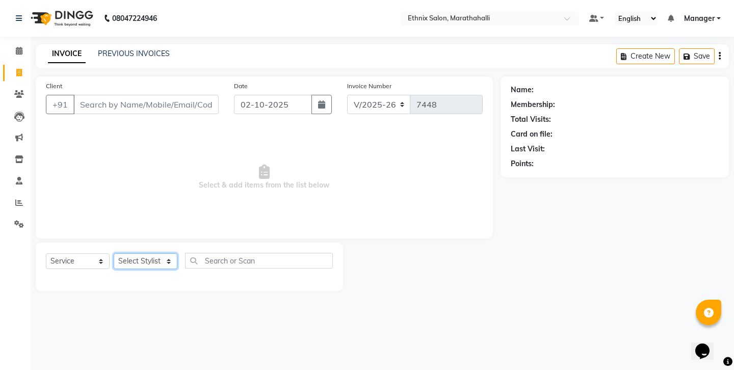
select select "93537"
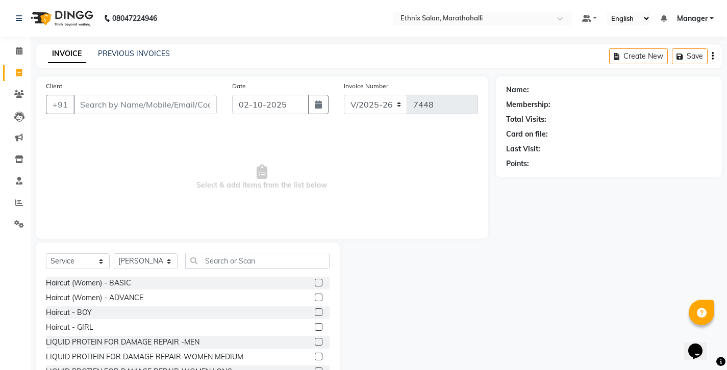
click at [315, 294] on label at bounding box center [319, 298] width 8 height 8
click at [315, 295] on input "checkbox" at bounding box center [318, 298] width 7 height 7
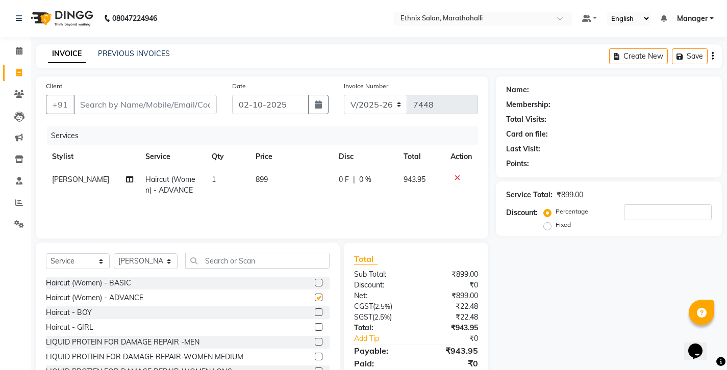
checkbox input "false"
click at [156, 95] on input "Client" at bounding box center [144, 104] width 143 height 19
type input "9"
type input "0"
type input "9159209223"
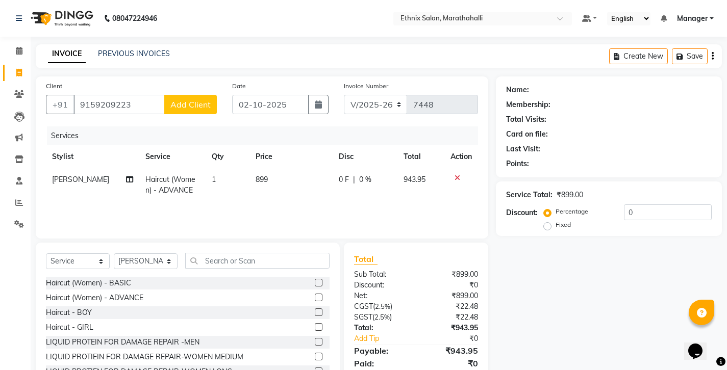
click at [196, 99] on span "Add Client" at bounding box center [190, 104] width 40 height 10
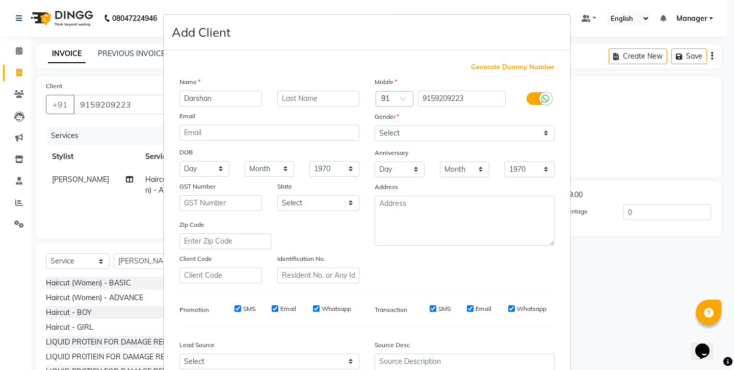
type input "Darshan"
select select "[DEMOGRAPHIC_DATA]"
select select
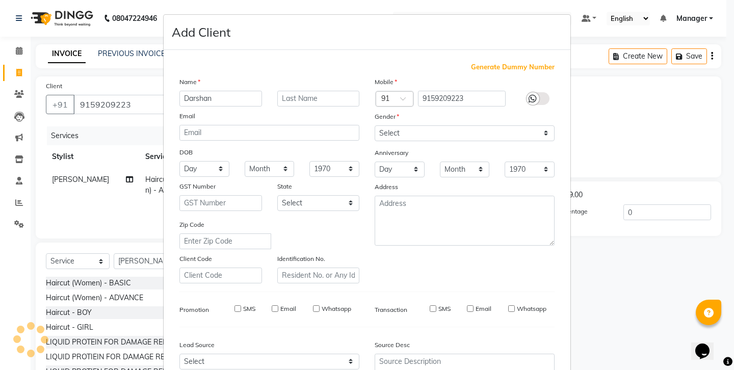
select select
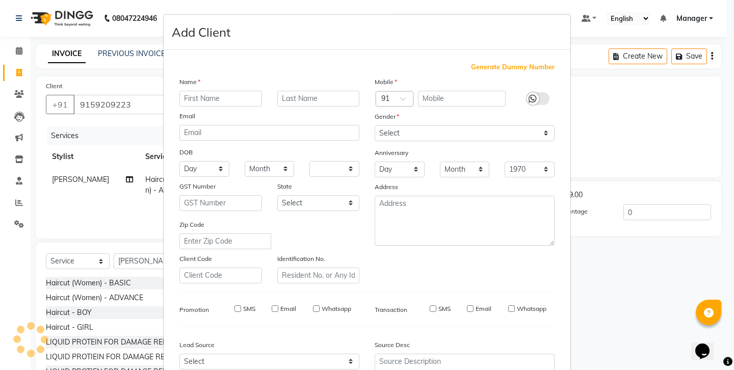
checkbox input "false"
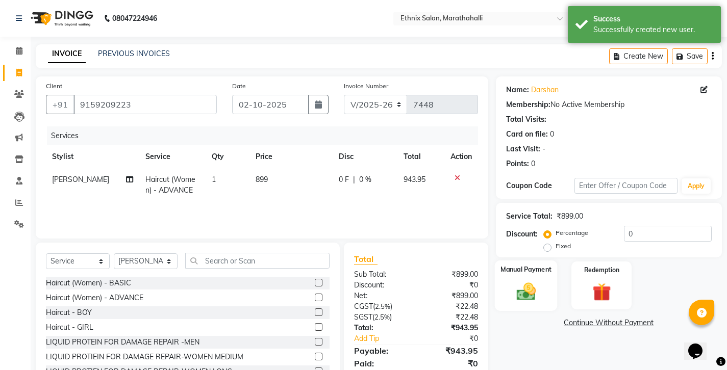
click at [518, 280] on img at bounding box center [525, 291] width 31 height 22
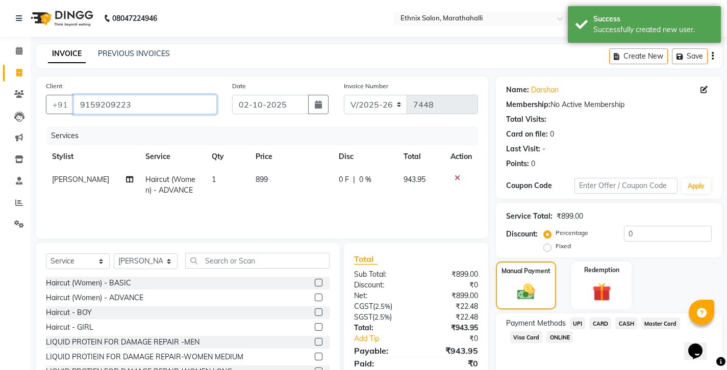
click at [88, 95] on input "9159209223" at bounding box center [144, 104] width 143 height 19
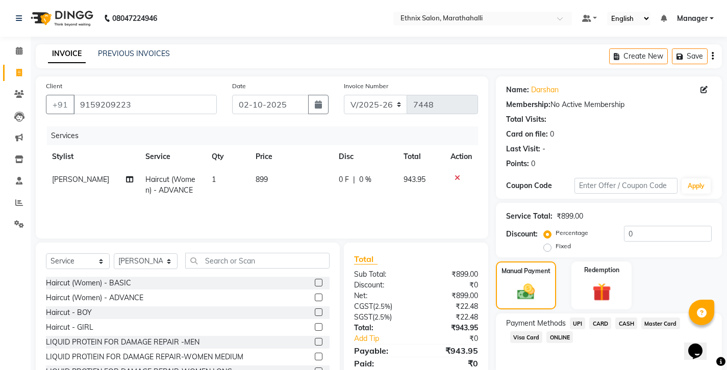
click at [570, 318] on span "UPI" at bounding box center [578, 324] width 16 height 12
drag, startPoint x: 612, startPoint y: 318, endPoint x: 605, endPoint y: 324, distance: 10.1
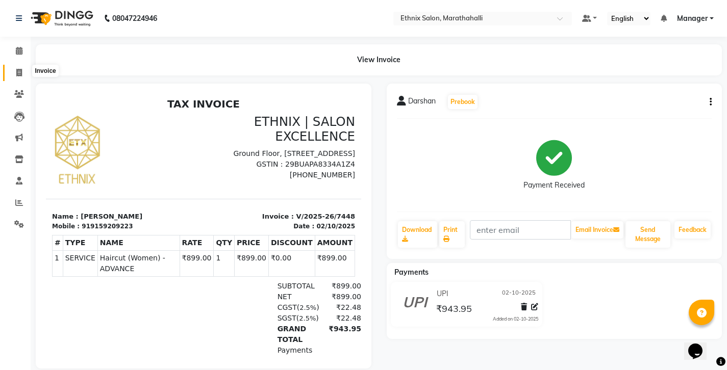
click at [17, 67] on span at bounding box center [19, 73] width 18 height 12
select select "4783"
select select "service"
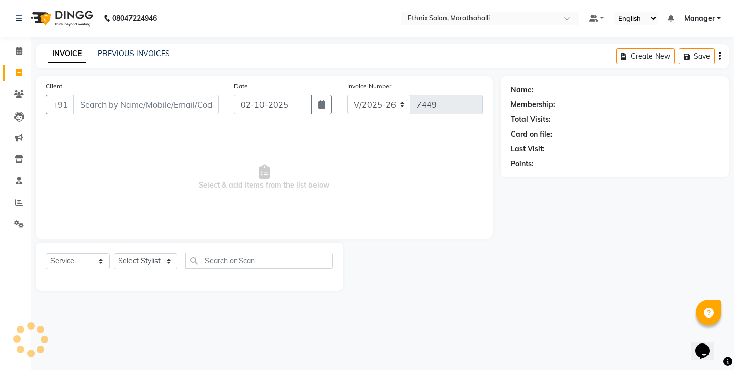
click at [87, 95] on input "Client" at bounding box center [145, 104] width 145 height 19
select select "86569"
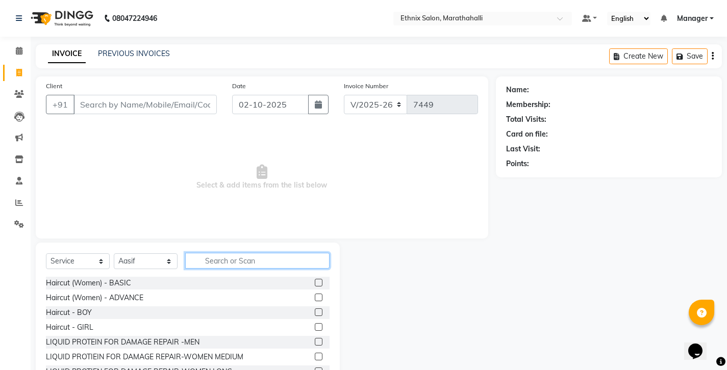
click at [211, 253] on input "text" at bounding box center [257, 261] width 144 height 16
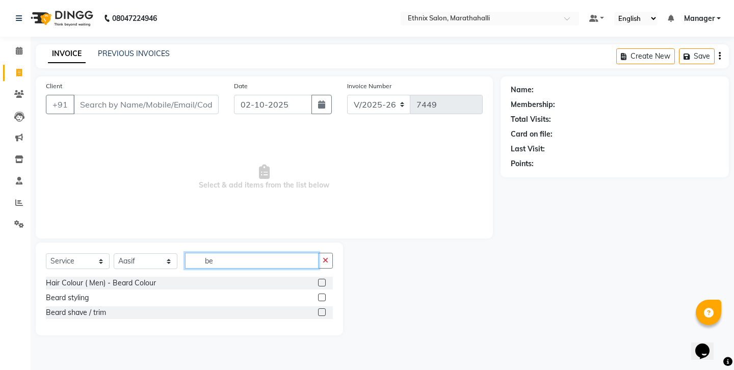
type input "be"
click at [325, 308] on label at bounding box center [322, 312] width 8 height 8
click at [325, 309] on input "checkbox" at bounding box center [321, 312] width 7 height 7
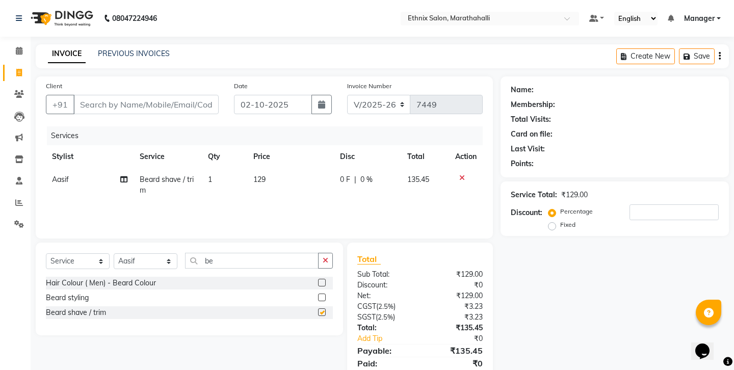
checkbox input "false"
select select "51337"
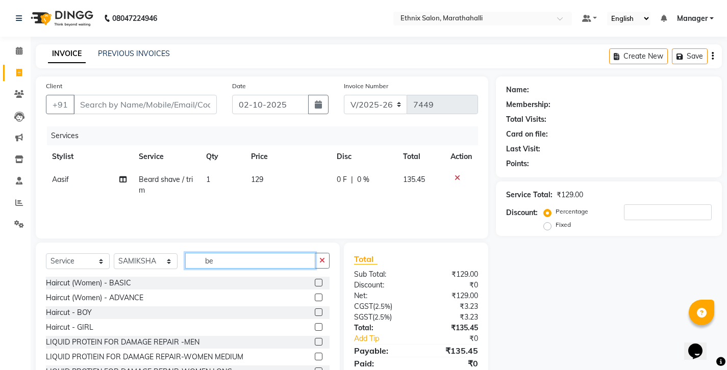
drag, startPoint x: 213, startPoint y: 243, endPoint x: 160, endPoint y: 235, distance: 54.1
click at [160, 253] on div "Select Service Product Membership Package Voucher Prepaid Gift Card Select Styl…" at bounding box center [187, 265] width 283 height 24
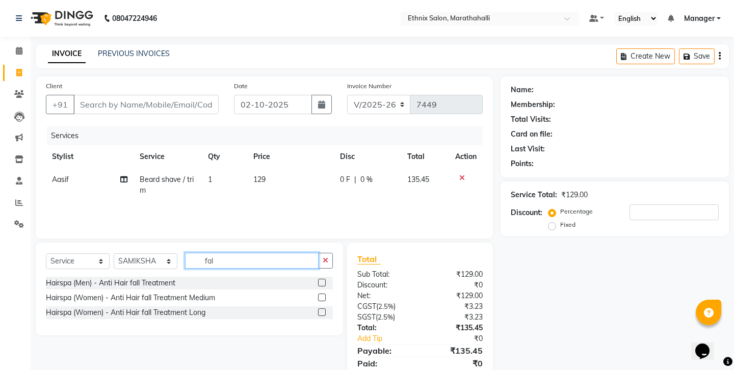
type input "fal"
click at [326, 279] on label at bounding box center [322, 283] width 8 height 8
click at [325, 280] on input "checkbox" at bounding box center [321, 283] width 7 height 7
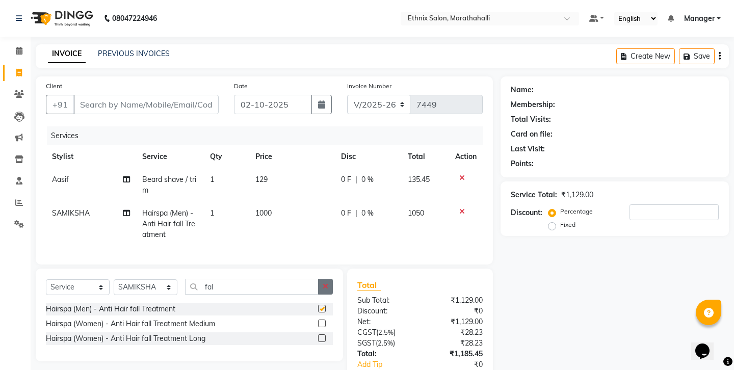
checkbox input "false"
drag, startPoint x: 327, startPoint y: 237, endPoint x: 302, endPoint y: 242, distance: 25.9
click at [327, 279] on button "button" at bounding box center [325, 287] width 15 height 16
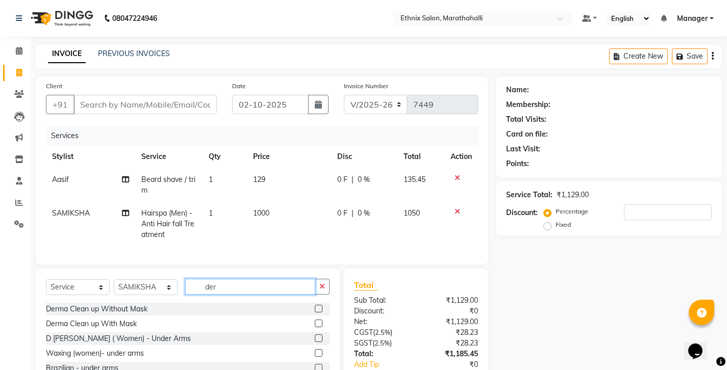
type input "der"
click at [322, 305] on label at bounding box center [319, 309] width 8 height 8
click at [321, 306] on input "checkbox" at bounding box center [318, 309] width 7 height 7
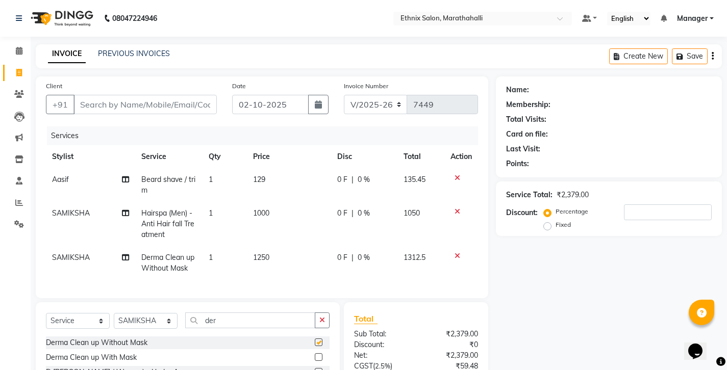
checkbox input "false"
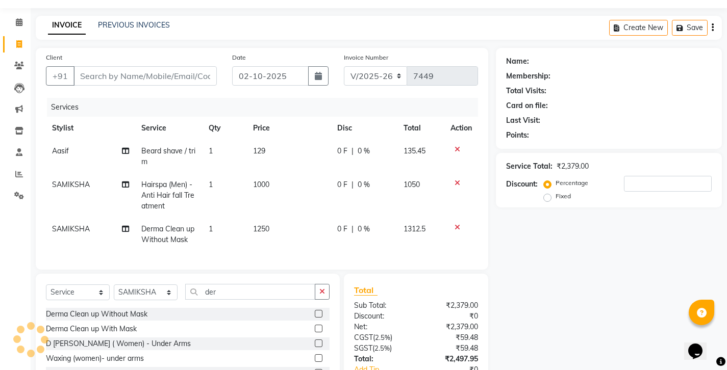
scroll to position [12, 0]
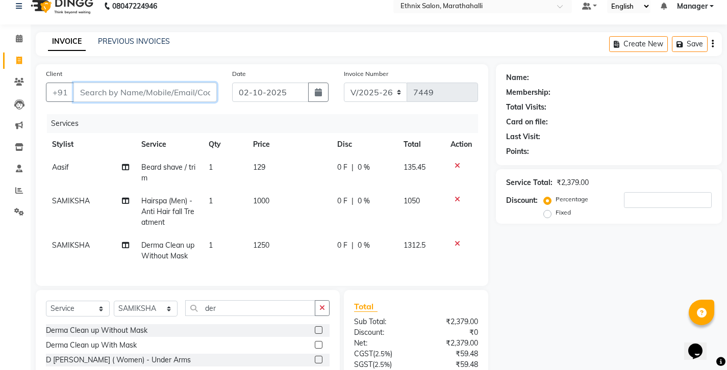
click at [116, 83] on input "Client" at bounding box center [144, 92] width 143 height 19
type input "s"
type input "0"
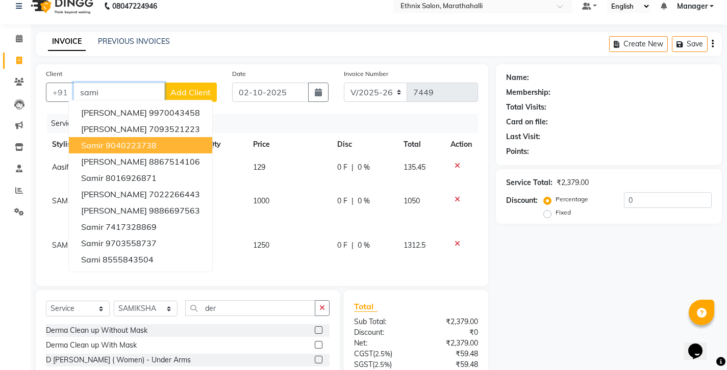
click at [124, 140] on ngb-highlight "9040223738" at bounding box center [131, 145] width 51 height 10
type input "9040223738"
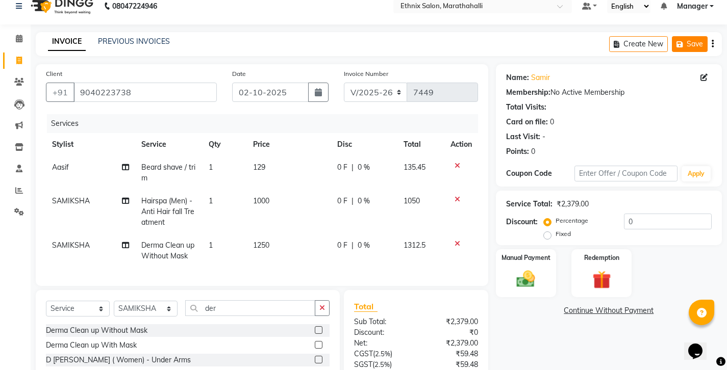
click at [695, 45] on button "Save" at bounding box center [690, 44] width 36 height 16
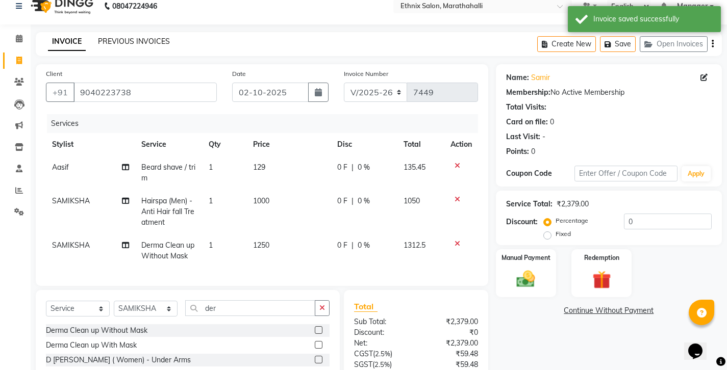
click at [133, 42] on link "PREVIOUS INVOICES" at bounding box center [134, 41] width 72 height 9
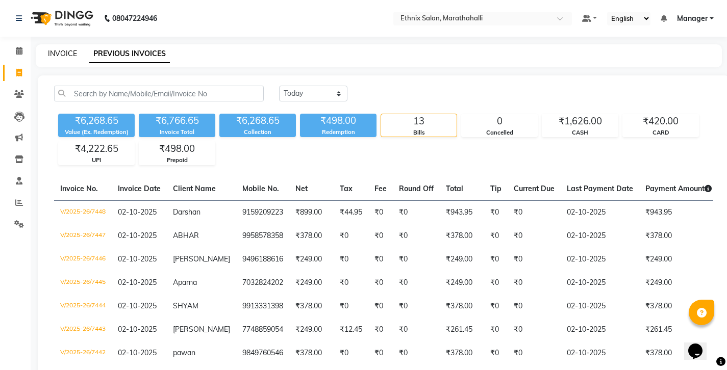
click at [59, 49] on link "INVOICE" at bounding box center [62, 53] width 29 height 9
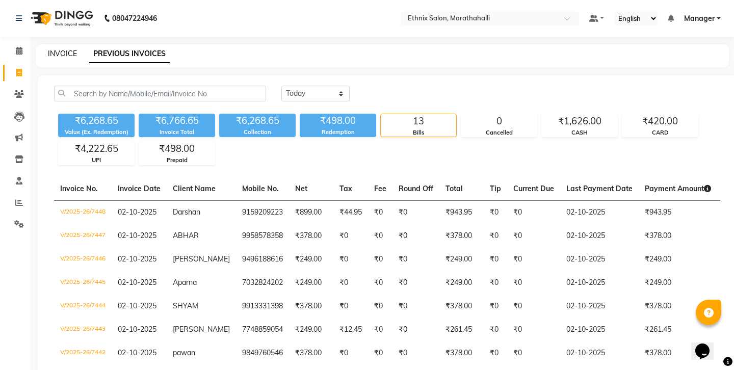
select select "service"
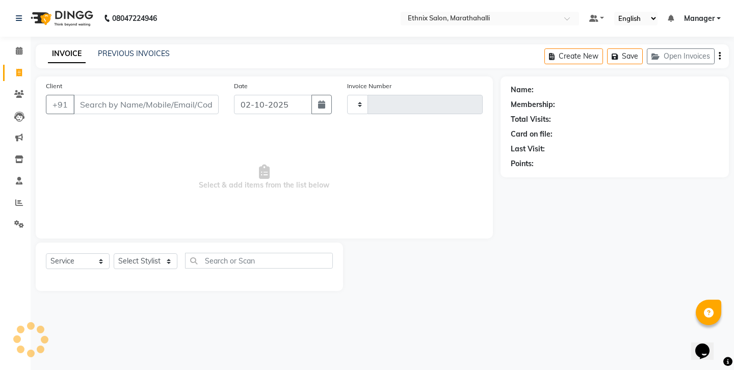
type input "7449"
select select "4783"
click at [680, 48] on button "Open Invoices" at bounding box center [681, 56] width 68 height 16
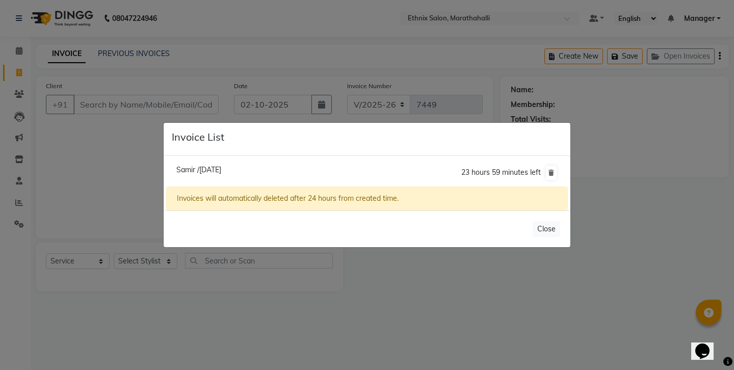
click at [203, 171] on span "Samir /[DATE]" at bounding box center [198, 169] width 45 height 9
type input "9040223738"
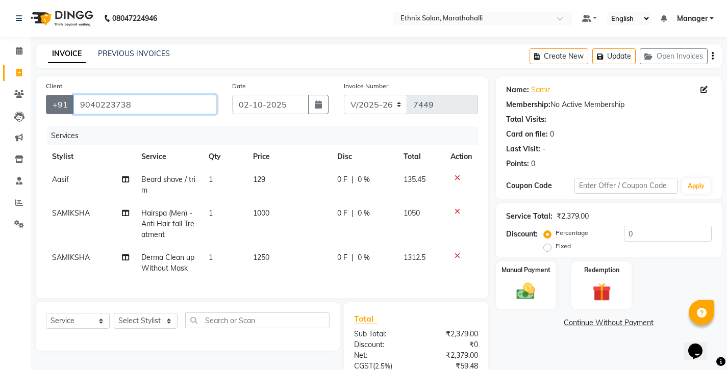
drag, startPoint x: 142, startPoint y: 90, endPoint x: 62, endPoint y: 93, distance: 79.6
click at [62, 95] on div "+91 9040223738" at bounding box center [131, 104] width 171 height 19
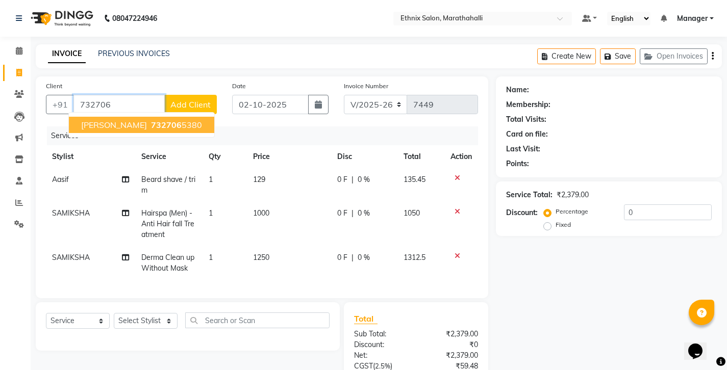
click at [124, 122] on ngb-typeahead-window "SWAYAM PADRO 732706 5380" at bounding box center [141, 124] width 146 height 25
click at [122, 120] on span "SWAYAM PADRO" at bounding box center [114, 125] width 66 height 10
type input "7327065380"
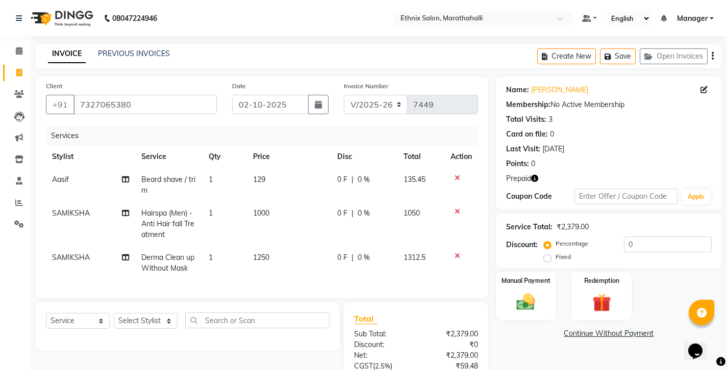
click at [531, 175] on icon "button" at bounding box center [534, 178] width 7 height 7
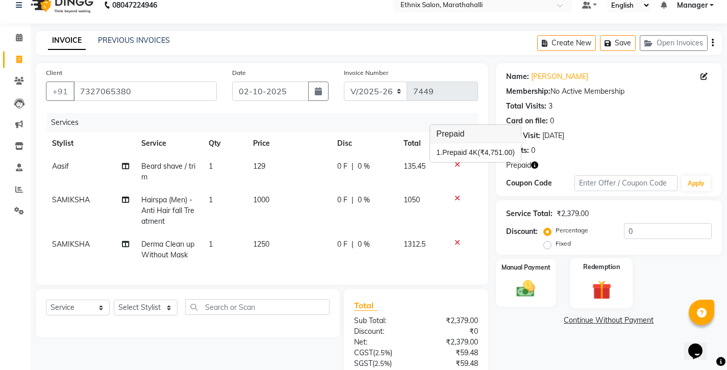
click at [605, 278] on img at bounding box center [601, 290] width 31 height 24
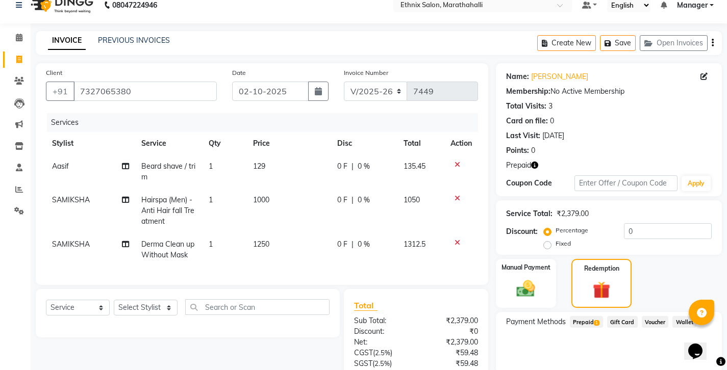
click at [594, 320] on span "1" at bounding box center [597, 323] width 6 height 6
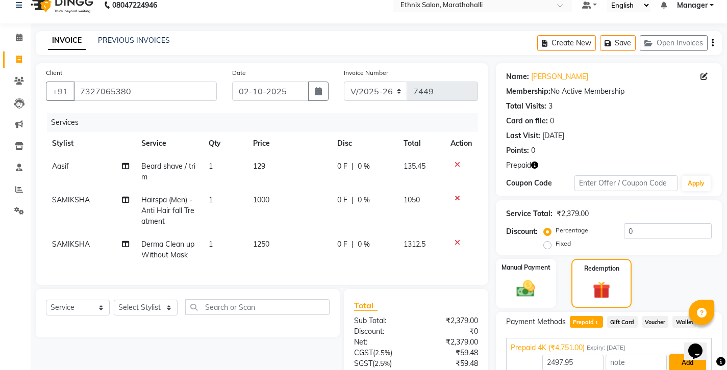
click at [678, 354] on button "Add" at bounding box center [686, 362] width 37 height 17
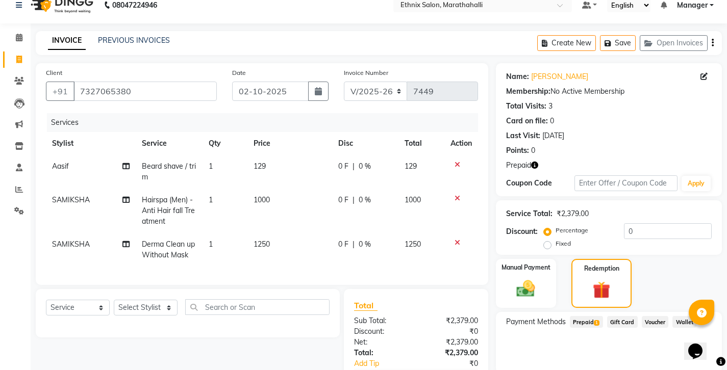
scroll to position [44, 0]
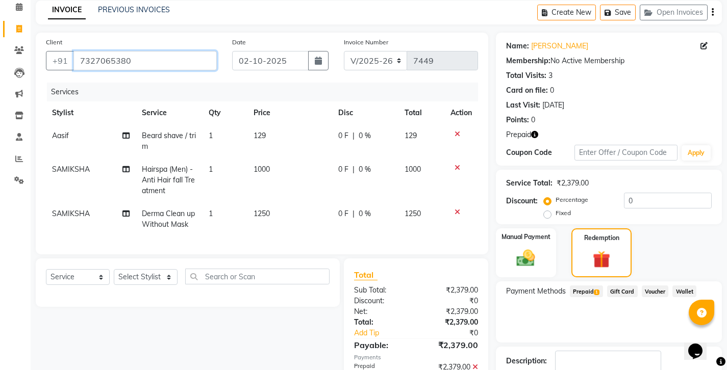
click at [78, 51] on input "7327065380" at bounding box center [144, 60] width 143 height 19
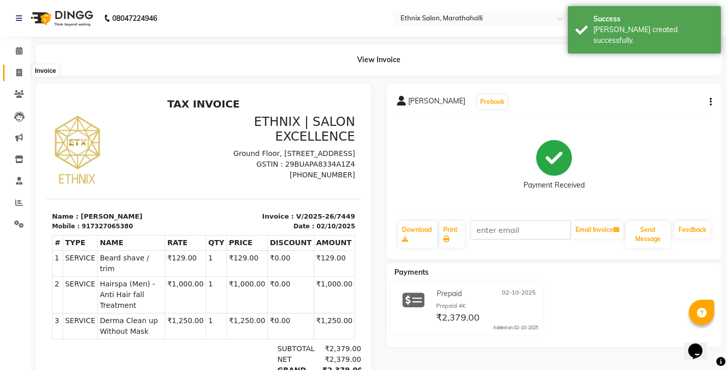
click at [21, 70] on icon at bounding box center [19, 73] width 6 height 8
select select "service"
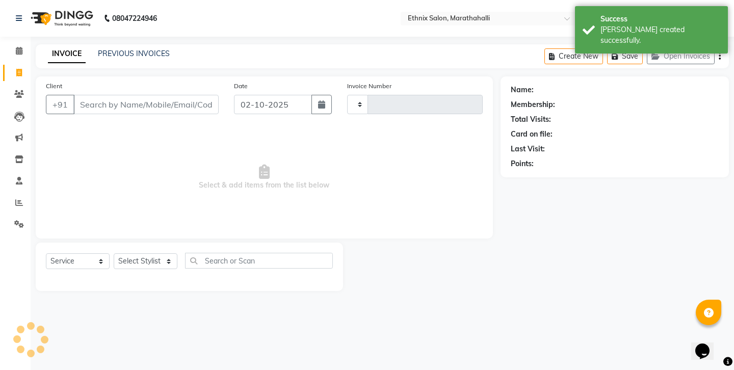
type input "7450"
select select "4783"
type input "7327065380"
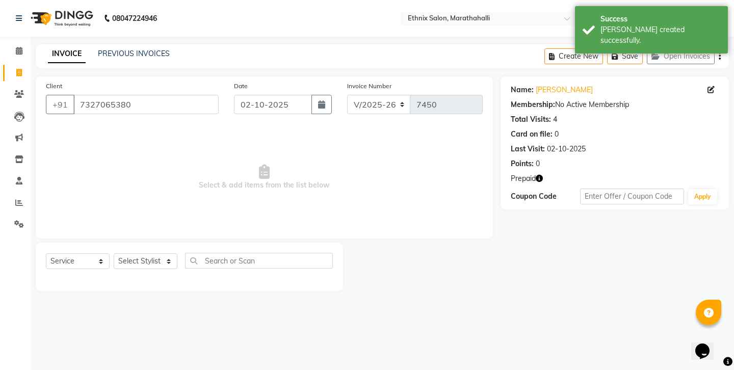
click at [536, 175] on icon "button" at bounding box center [539, 178] width 7 height 7
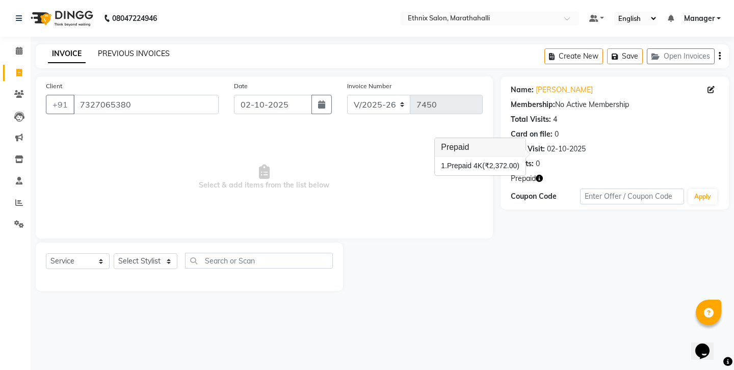
click at [122, 53] on link "PREVIOUS INVOICES" at bounding box center [134, 53] width 72 height 9
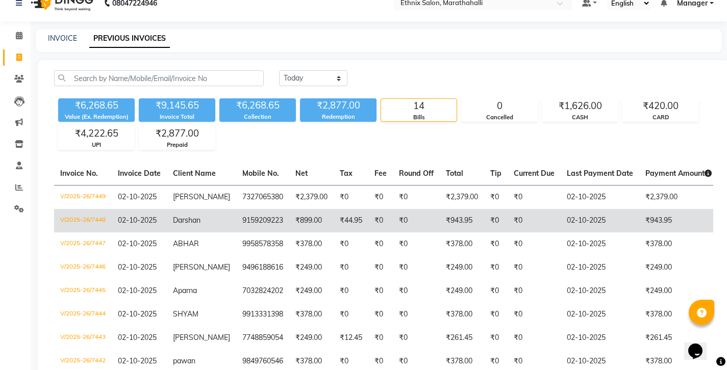
scroll to position [17, 0]
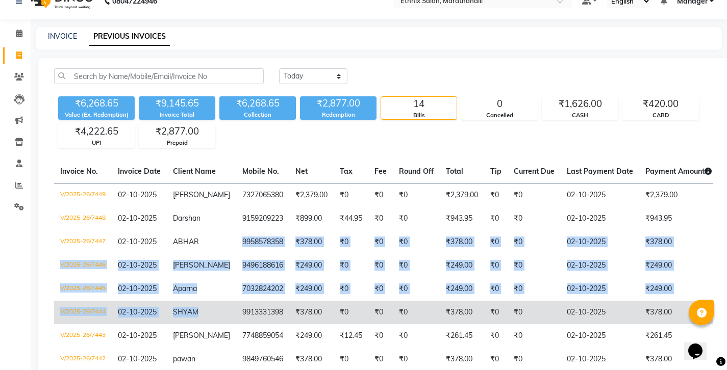
drag, startPoint x: 194, startPoint y: 212, endPoint x: 231, endPoint y: 266, distance: 65.6
click at [231, 266] on tbody "V/2025-26/7449 [DATE] [PERSON_NAME] 7327065380 ₹2,379.00 ₹0 ₹0 ₹0 ₹2,379.00 ₹0 …" at bounding box center [475, 347] width 842 height 329
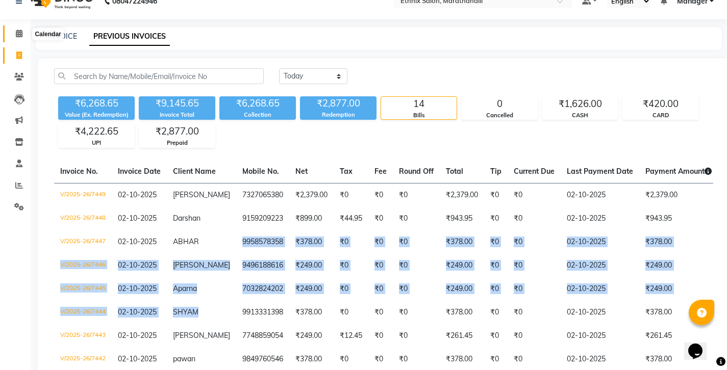
click at [19, 32] on icon at bounding box center [19, 34] width 7 height 8
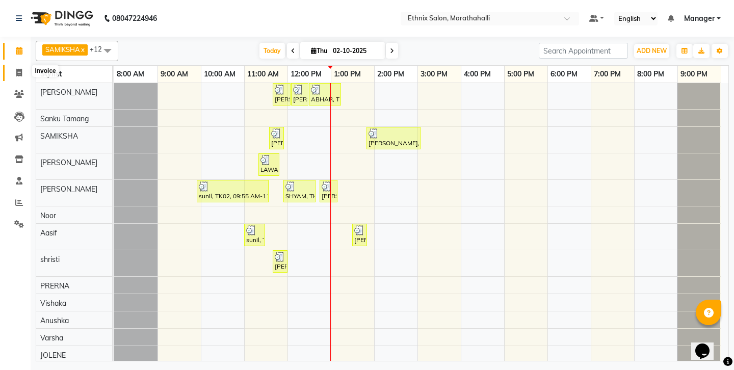
click at [21, 72] on icon at bounding box center [19, 73] width 6 height 8
select select "4783"
select select "service"
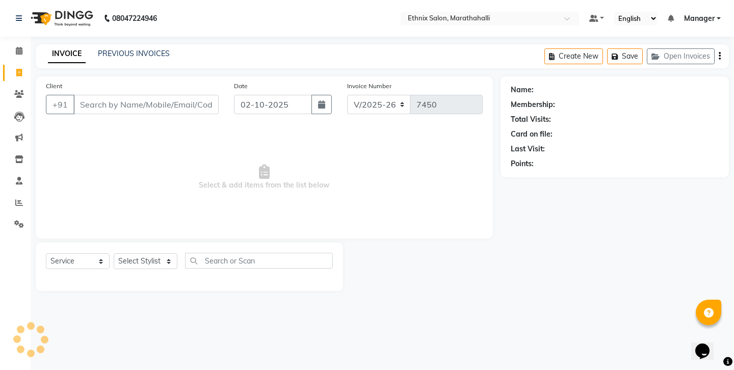
click at [117, 55] on div "INVOICE PREVIOUS INVOICES" at bounding box center [109, 54] width 146 height 12
click at [118, 53] on link "PREVIOUS INVOICES" at bounding box center [134, 53] width 72 height 9
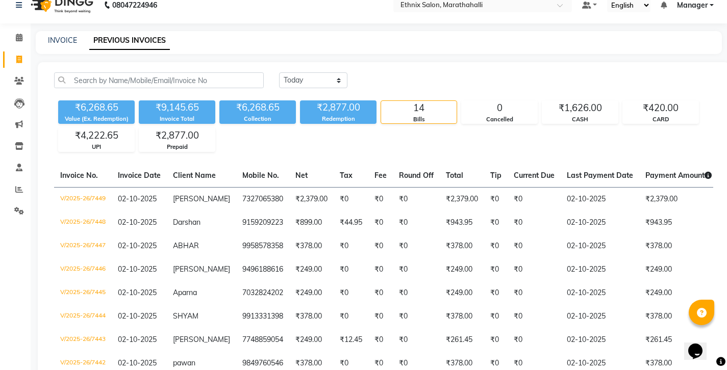
scroll to position [15, 0]
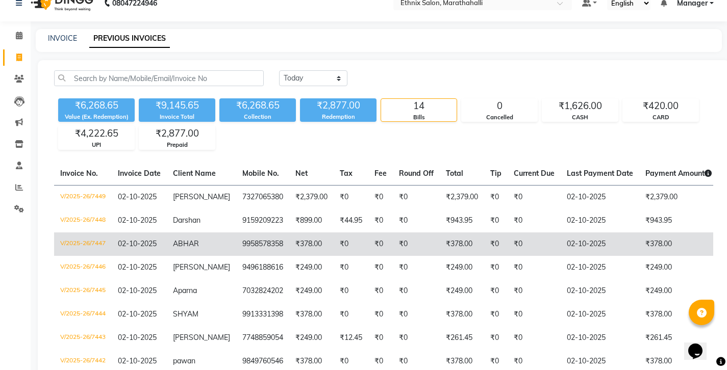
click at [333, 233] on td "₹0" at bounding box center [350, 244] width 35 height 23
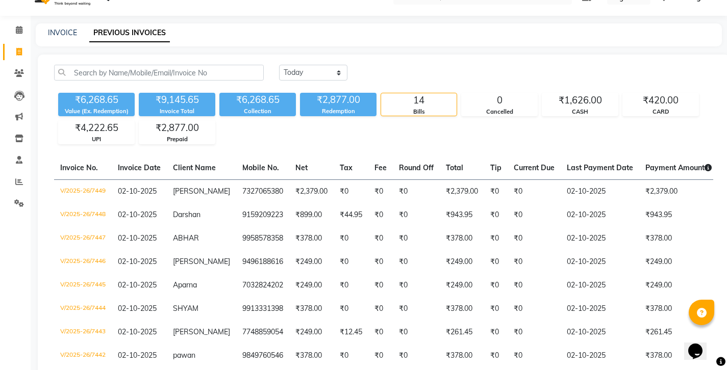
scroll to position [0, 0]
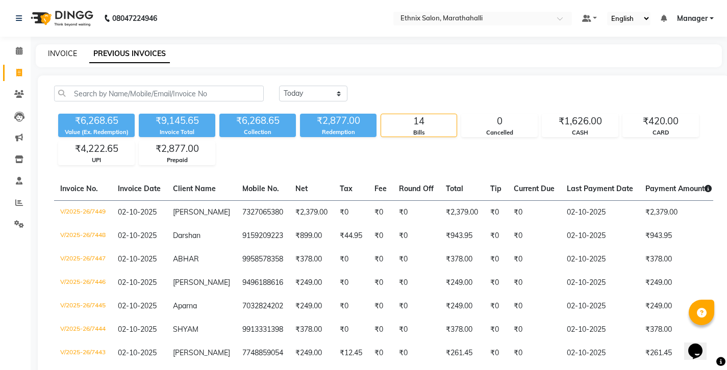
click at [57, 49] on link "INVOICE" at bounding box center [62, 53] width 29 height 9
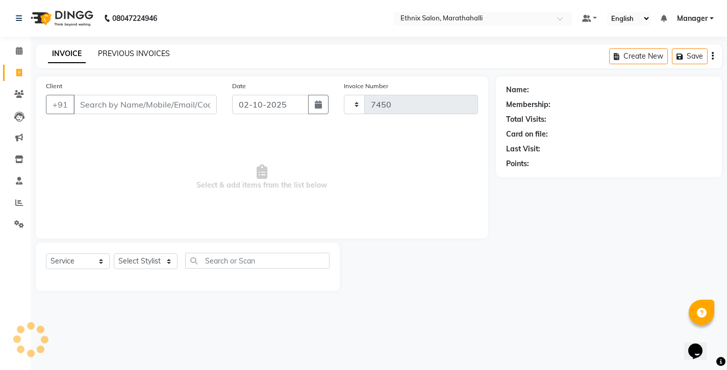
click at [117, 52] on link "PREVIOUS INVOICES" at bounding box center [134, 53] width 72 height 9
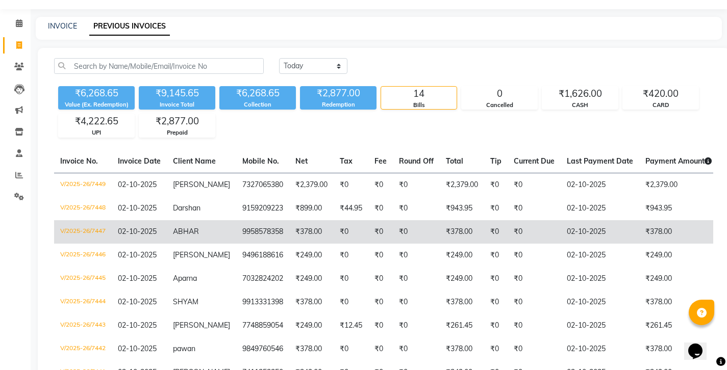
scroll to position [39, 0]
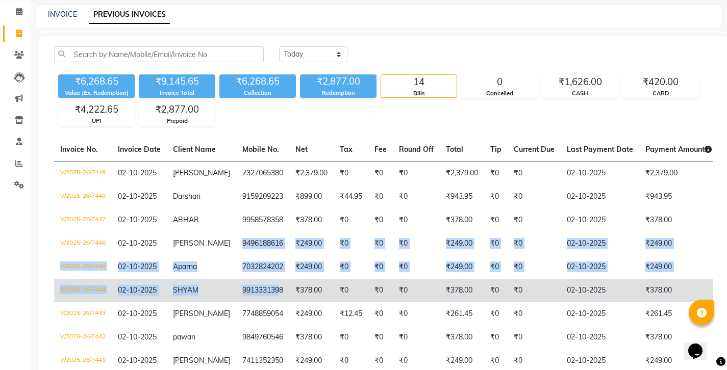
drag, startPoint x: 197, startPoint y: 210, endPoint x: 226, endPoint y: 249, distance: 49.6
click at [226, 249] on tbody "V/2025-26/7449 02-10-2025 SWAYAM PADRO 7327065380 ₹2,379.00 ₹0 ₹0 ₹0 ₹2,379.00 …" at bounding box center [475, 325] width 842 height 329
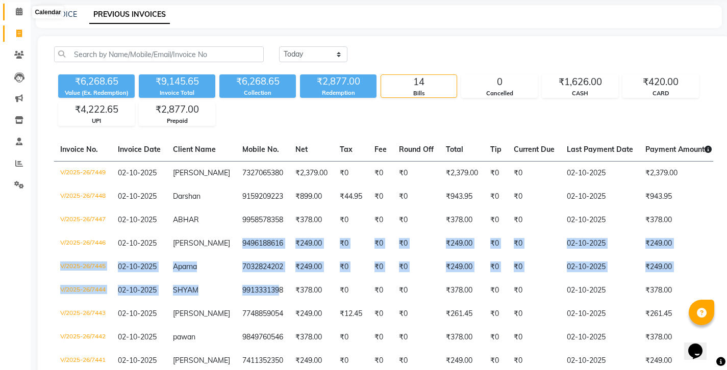
click at [21, 12] on icon at bounding box center [19, 12] width 7 height 8
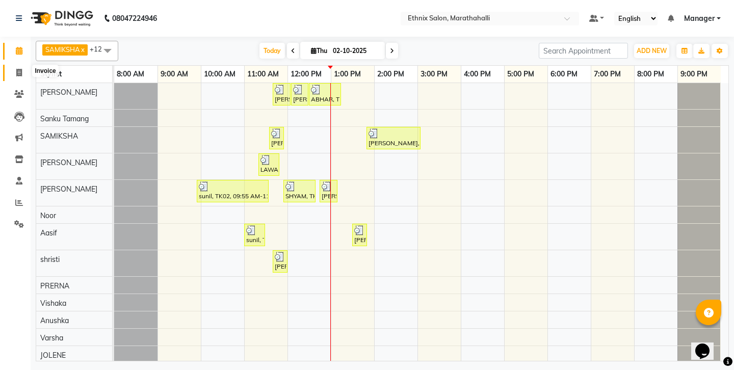
click at [21, 70] on icon at bounding box center [19, 73] width 6 height 8
select select "service"
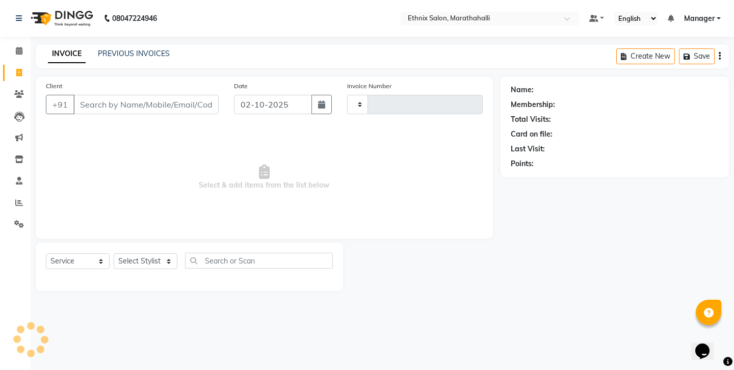
type input "7450"
select select "4783"
click at [116, 52] on link "PREVIOUS INVOICES" at bounding box center [134, 53] width 72 height 9
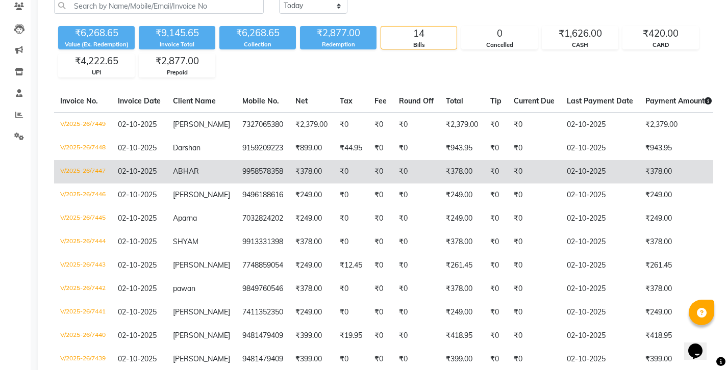
scroll to position [90, 0]
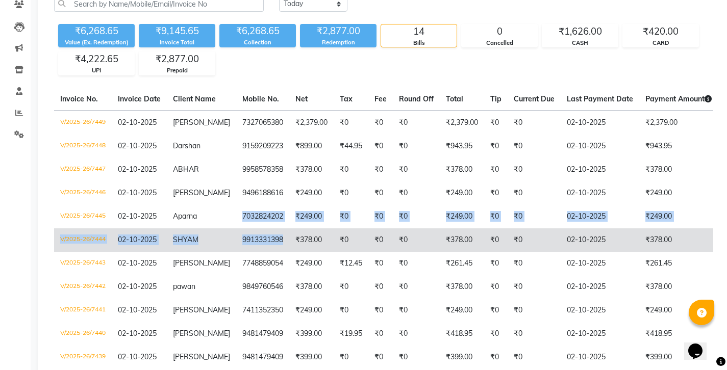
drag, startPoint x: 196, startPoint y: 176, endPoint x: 231, endPoint y: 204, distance: 44.3
click at [231, 204] on tbody "V/2025-26/7449 [DATE] [PERSON_NAME] 7327065380 ₹2,379.00 ₹0 ₹0 ₹0 ₹2,379.00 ₹0 …" at bounding box center [475, 275] width 842 height 329
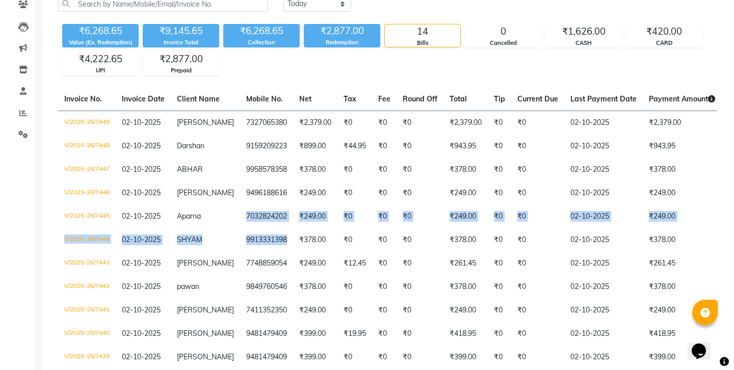
scroll to position [0, 0]
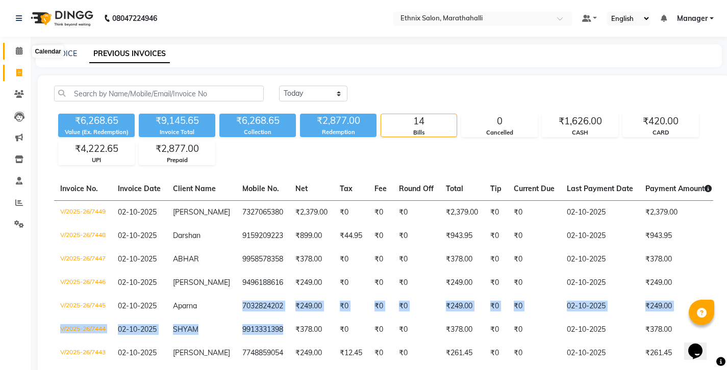
click at [18, 49] on icon at bounding box center [19, 51] width 7 height 8
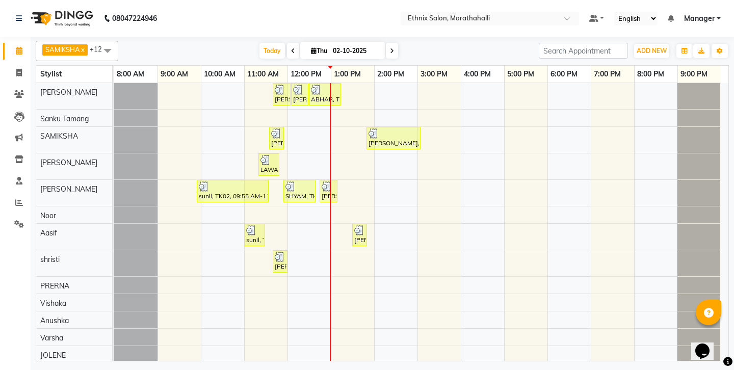
click at [99, 46] on span at bounding box center [107, 50] width 20 height 19
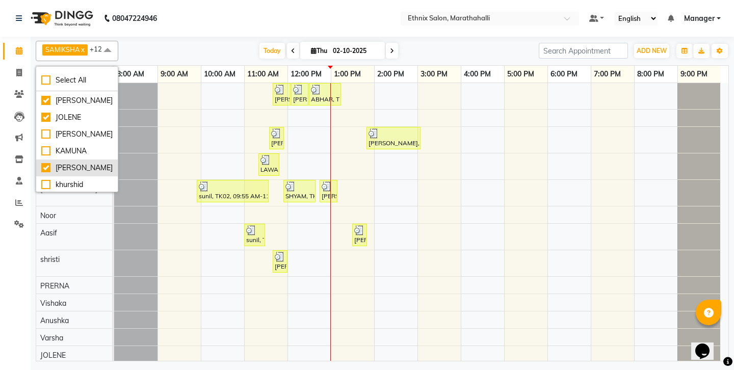
scroll to position [193, 0]
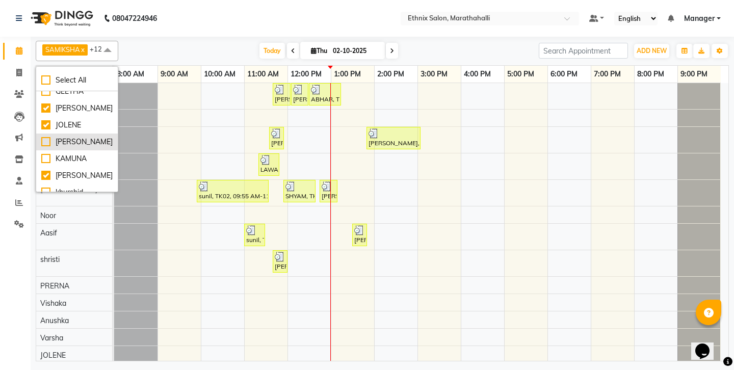
click at [74, 134] on li "[PERSON_NAME]" at bounding box center [77, 142] width 82 height 17
checkbox input "true"
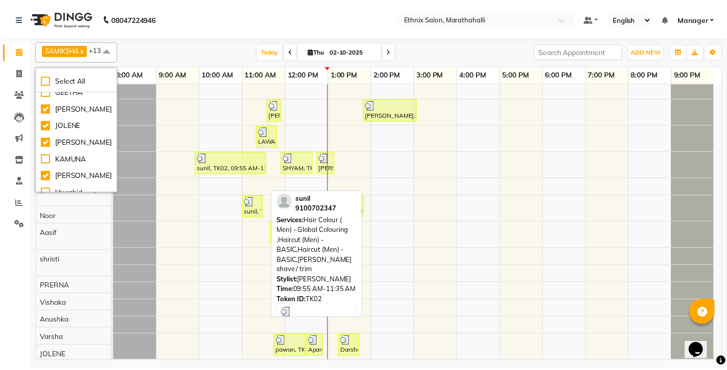
scroll to position [29, 0]
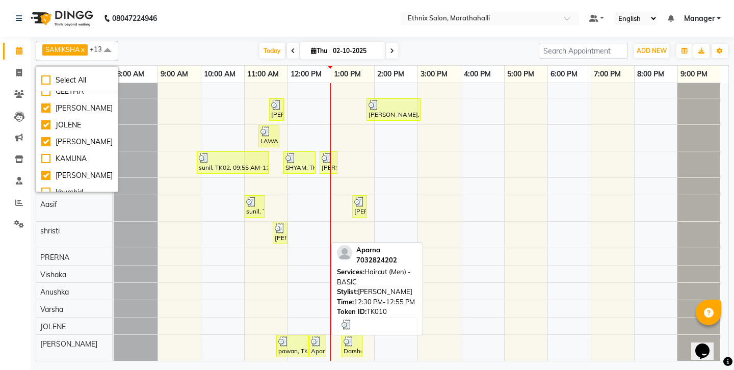
click at [321, 337] on img at bounding box center [316, 342] width 10 height 10
select select "3"
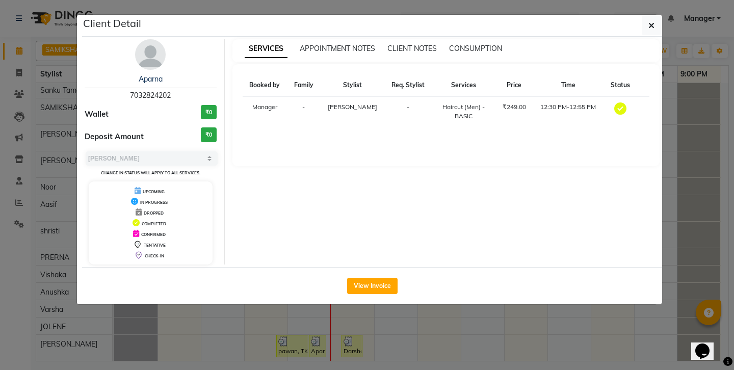
drag, startPoint x: 652, startPoint y: 21, endPoint x: 643, endPoint y: 25, distance: 9.4
click at [652, 21] on icon "button" at bounding box center [652, 25] width 6 height 8
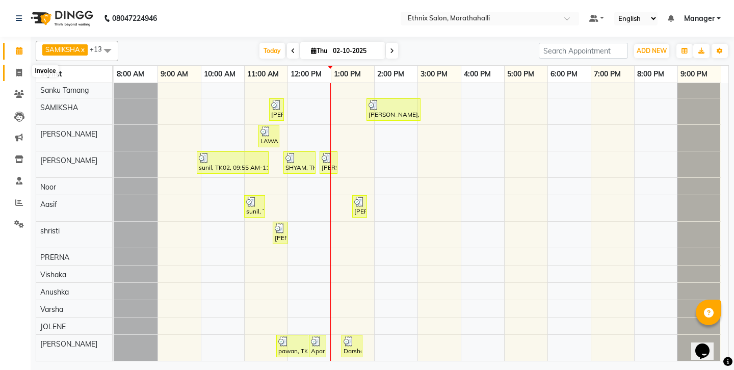
click at [17, 72] on icon at bounding box center [19, 73] width 6 height 8
select select "4783"
select select "service"
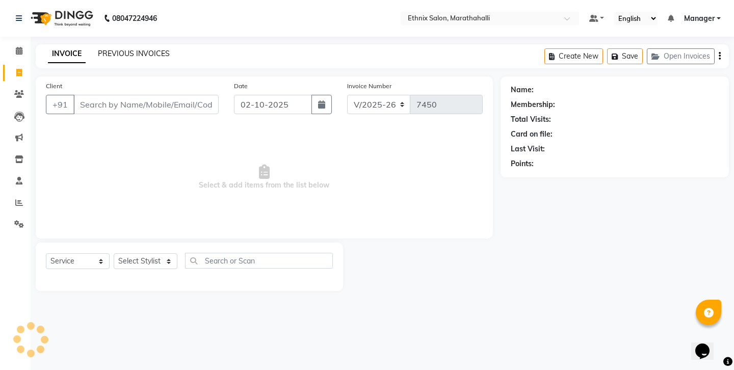
click at [136, 49] on link "PREVIOUS INVOICES" at bounding box center [134, 53] width 72 height 9
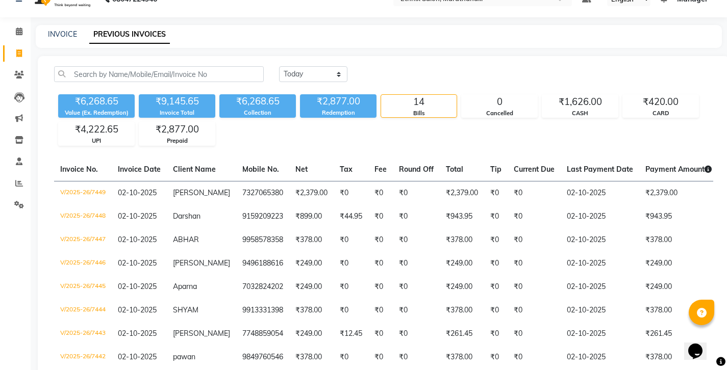
scroll to position [33, 0]
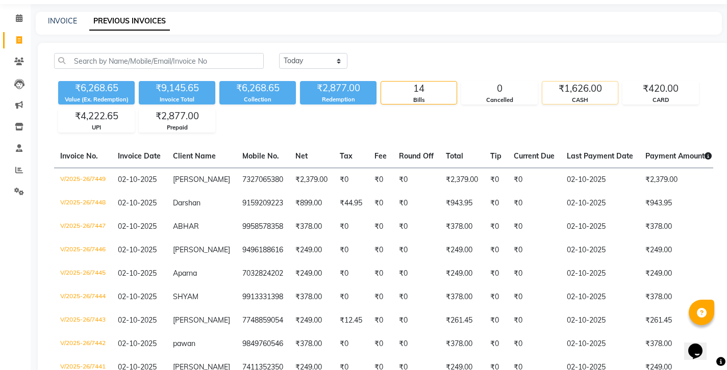
click at [549, 82] on div "₹1,626.00" at bounding box center [579, 89] width 75 height 14
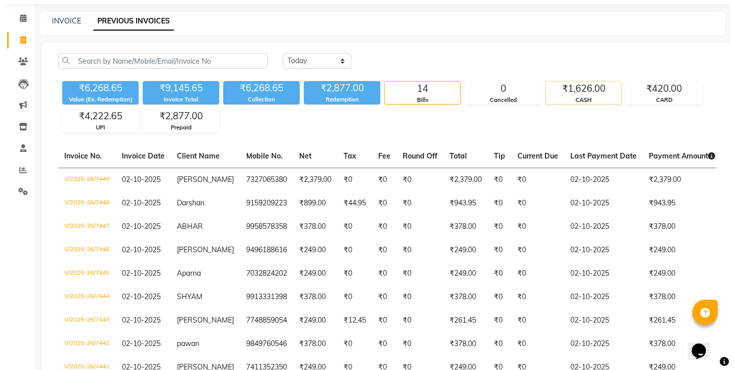
scroll to position [0, 0]
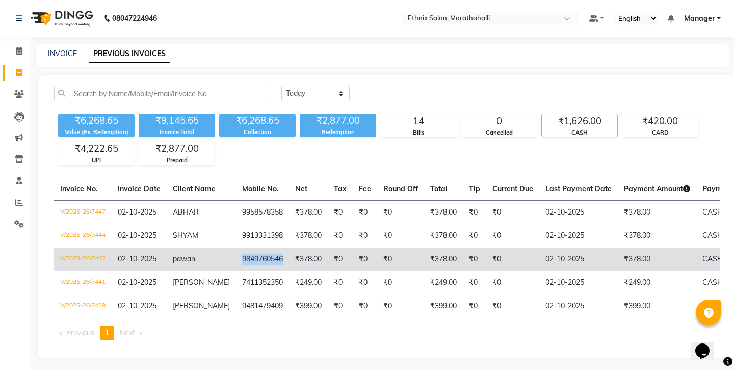
drag, startPoint x: 192, startPoint y: 218, endPoint x: 233, endPoint y: 219, distance: 40.8
click at [236, 248] on td "9849760546" at bounding box center [262, 259] width 53 height 23
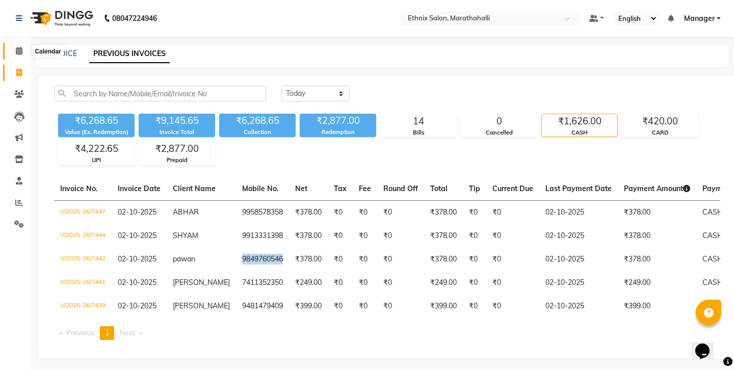
click at [16, 46] on span at bounding box center [19, 51] width 18 height 12
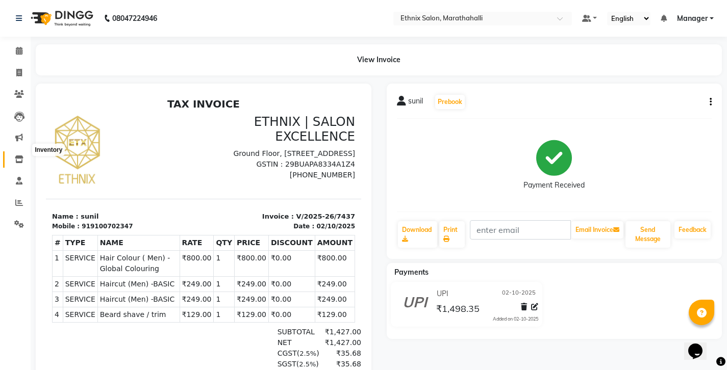
click at [14, 154] on span at bounding box center [19, 160] width 18 height 12
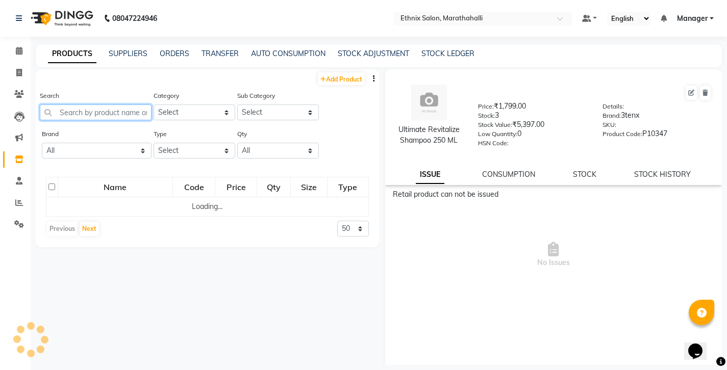
click at [105, 105] on input "text" at bounding box center [96, 113] width 112 height 16
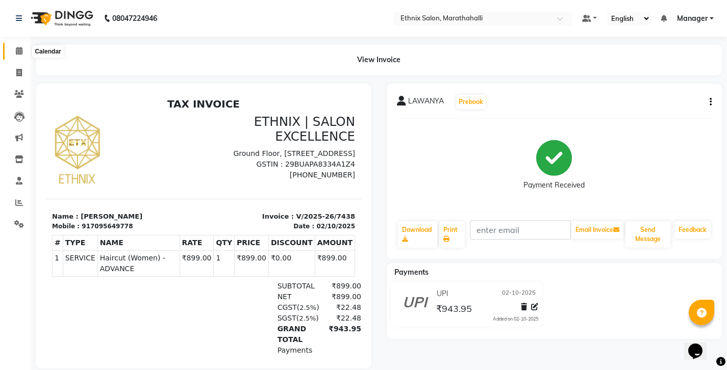
click at [23, 53] on span at bounding box center [19, 51] width 18 height 12
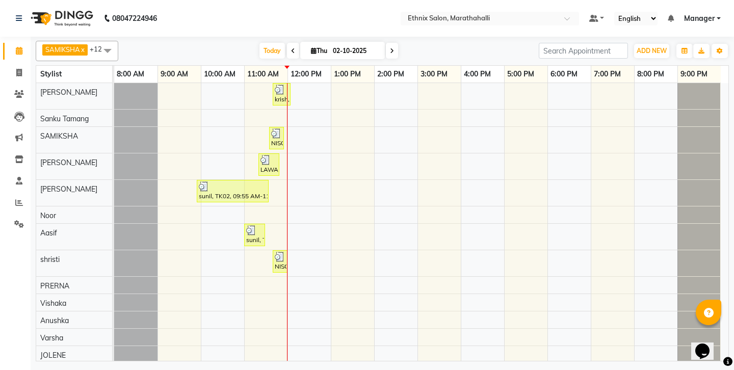
click at [318, 1] on nav "08047224946 Select Location × Ethnix Salon, Marathahalli Default Panel My Panel…" at bounding box center [367, 18] width 734 height 37
click at [18, 71] on icon at bounding box center [19, 73] width 6 height 8
select select "4783"
select select "service"
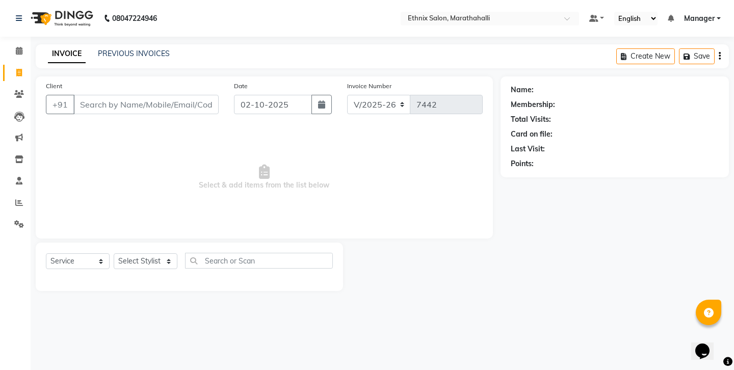
click at [119, 95] on input "Client" at bounding box center [145, 104] width 145 height 19
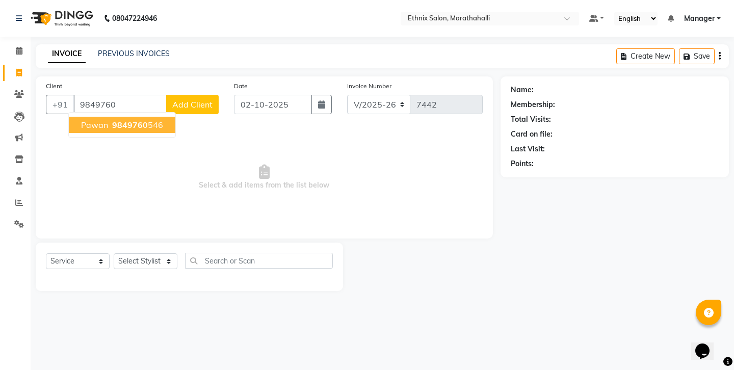
click at [120, 118] on button "pawan 9849760 546" at bounding box center [122, 125] width 107 height 16
type input "9849760546"
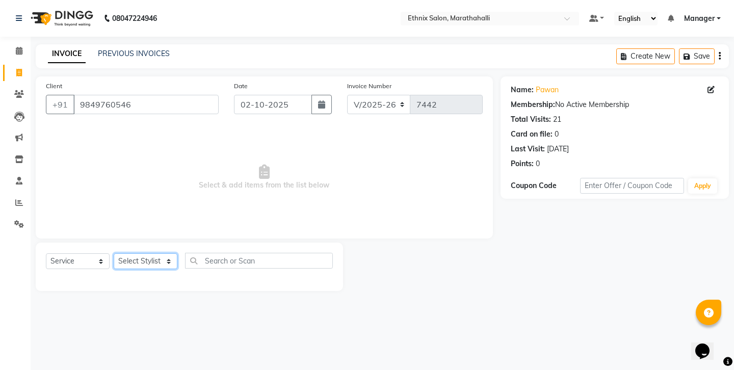
select select "90531"
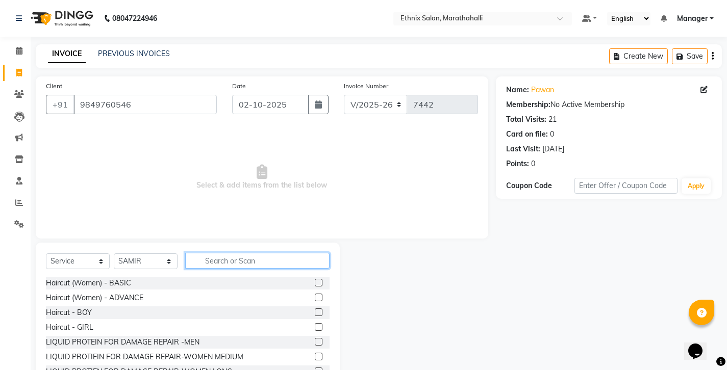
click at [218, 253] on input "text" at bounding box center [257, 261] width 144 height 16
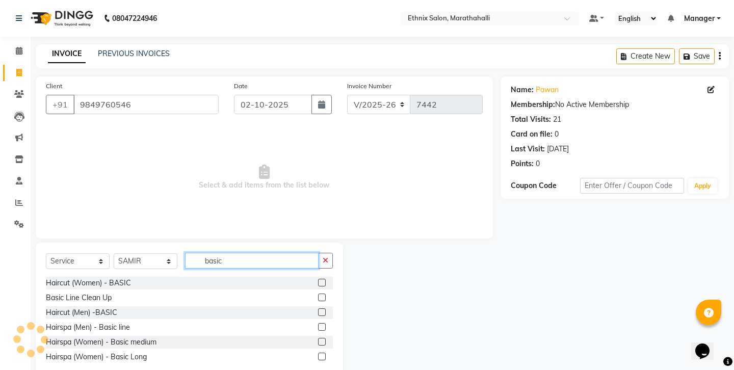
type input "basic"
click at [326, 308] on label at bounding box center [322, 312] width 8 height 8
click at [325, 309] on input "checkbox" at bounding box center [321, 312] width 7 height 7
checkbox input "true"
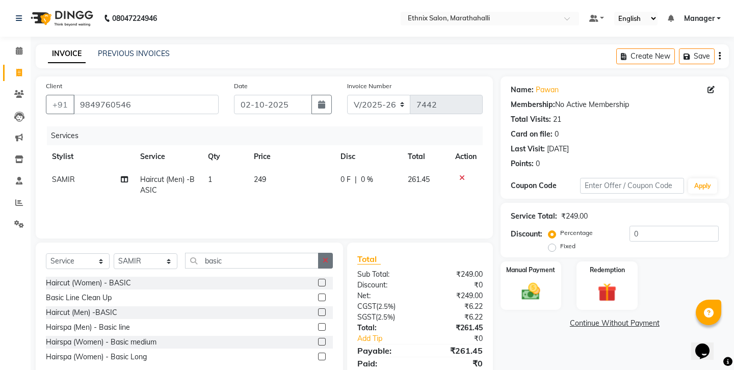
click at [328, 257] on icon "button" at bounding box center [326, 260] width 6 height 7
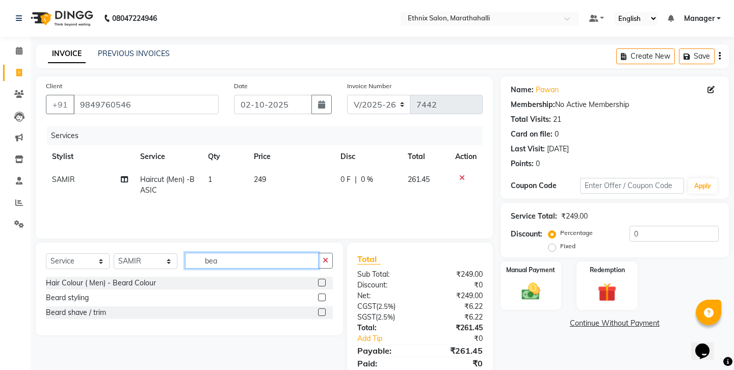
type input "bea"
click at [322, 308] on label at bounding box center [322, 312] width 8 height 8
click at [322, 309] on input "checkbox" at bounding box center [321, 312] width 7 height 7
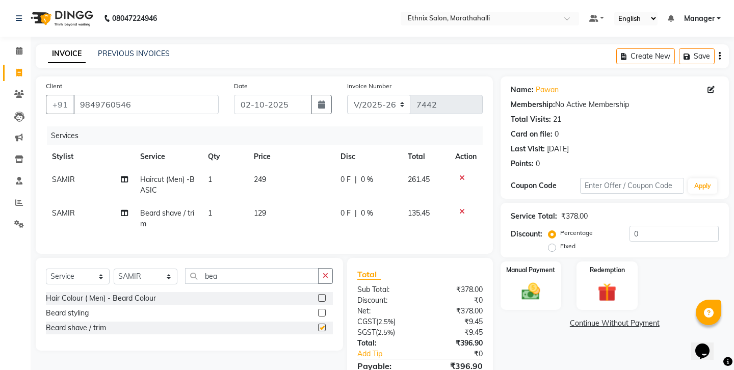
checkbox input "false"
click at [702, 50] on button "Save" at bounding box center [697, 56] width 36 height 16
click at [622, 54] on icon "button" at bounding box center [617, 56] width 10 height 7
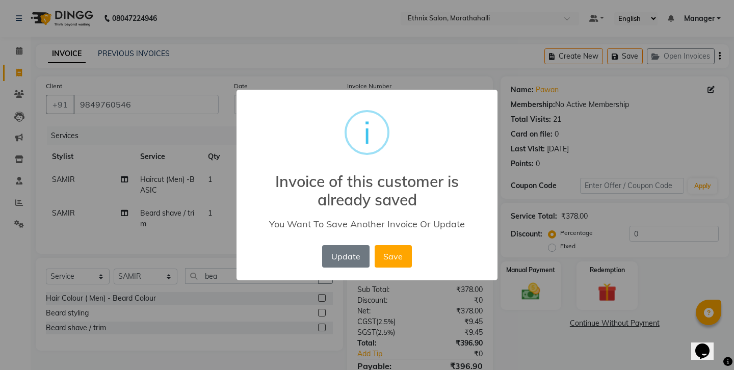
drag, startPoint x: 339, startPoint y: 247, endPoint x: 337, endPoint y: 242, distance: 5.3
click at [338, 247] on button "Update" at bounding box center [345, 256] width 47 height 22
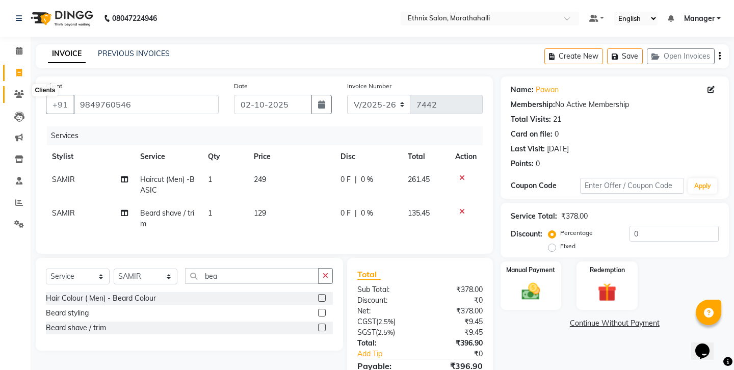
click at [15, 90] on icon at bounding box center [19, 94] width 10 height 8
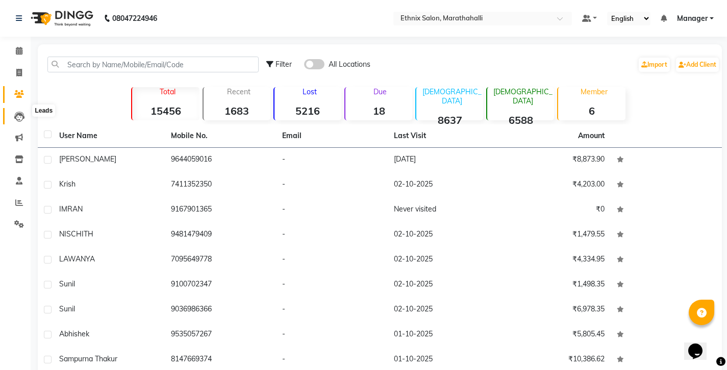
click at [21, 112] on icon at bounding box center [19, 117] width 10 height 10
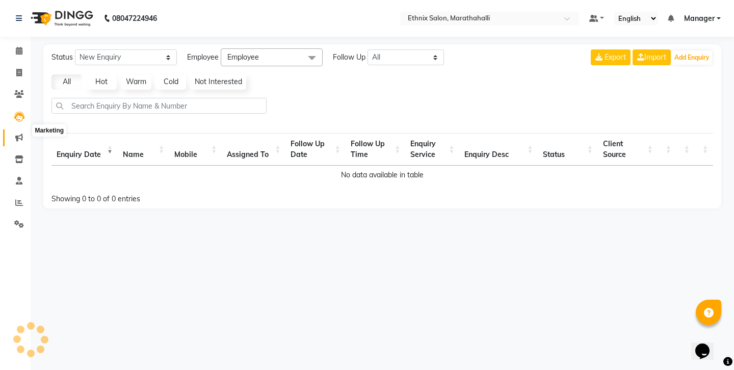
click at [21, 134] on icon at bounding box center [19, 138] width 8 height 8
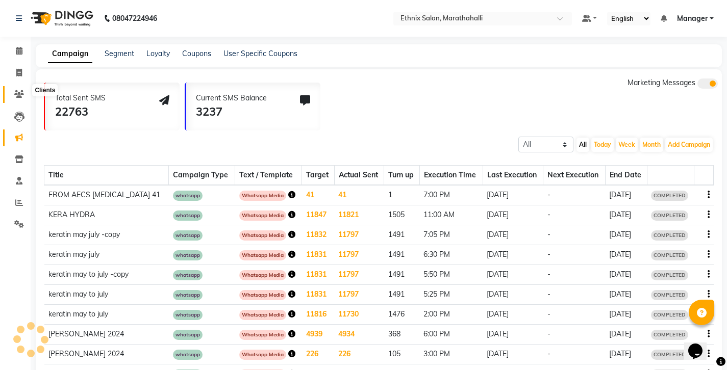
click at [19, 90] on icon at bounding box center [19, 94] width 10 height 8
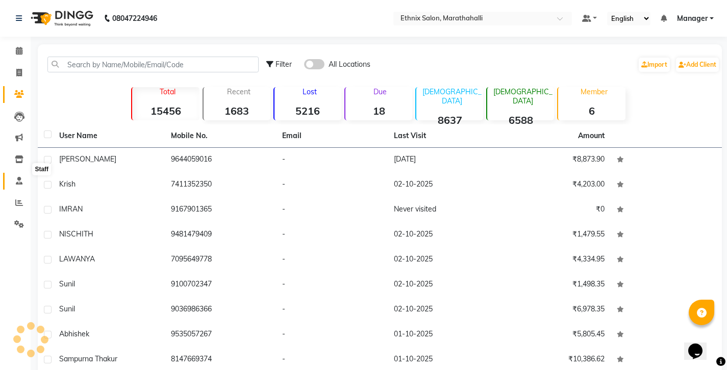
click at [19, 177] on icon at bounding box center [19, 181] width 7 height 8
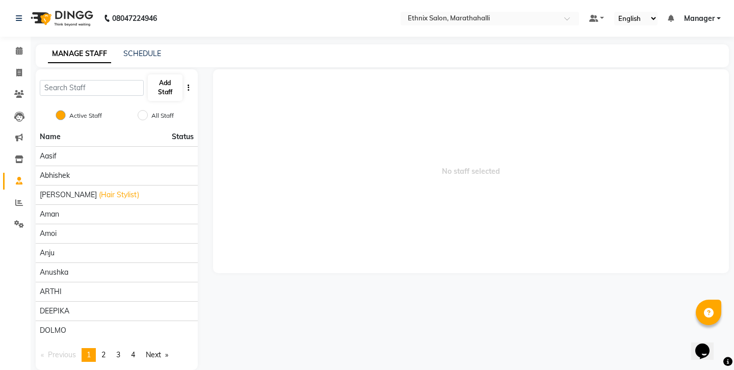
click at [167, 81] on button "Add Staff" at bounding box center [165, 87] width 35 height 27
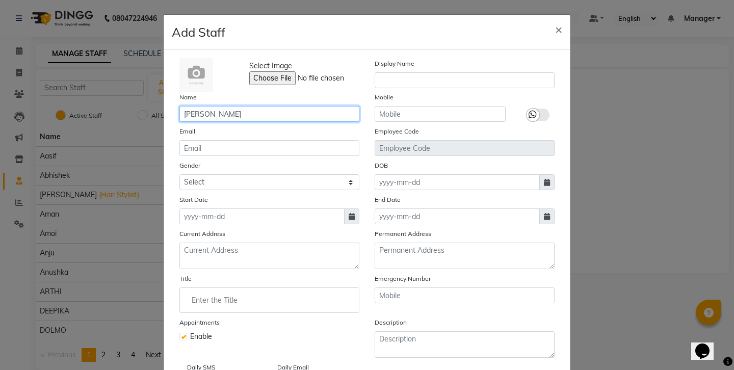
type input "[PERSON_NAME]"
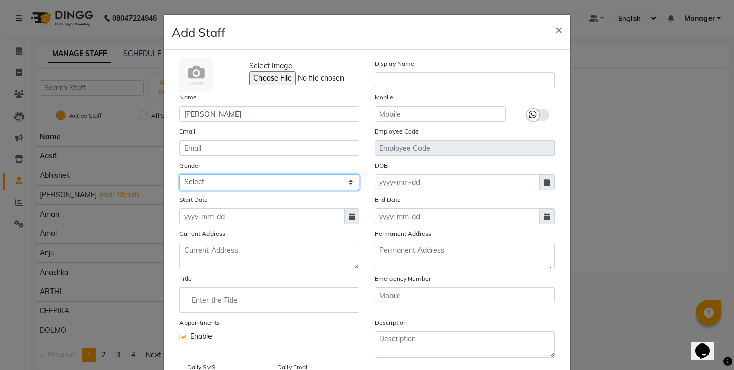
select select "male"
click at [351, 213] on icon at bounding box center [352, 216] width 6 height 7
select select "10"
select select "2025"
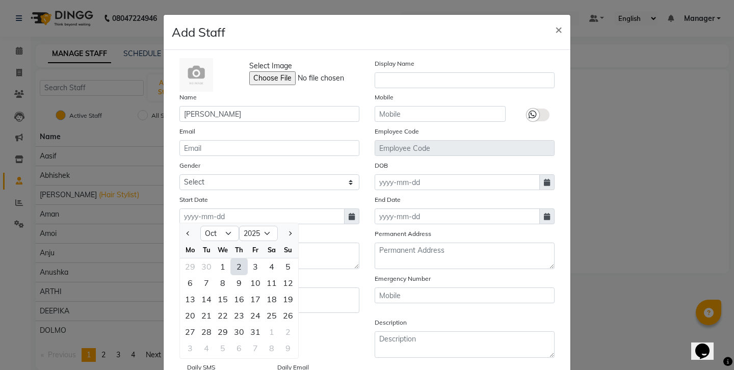
click at [231, 259] on div "2" at bounding box center [239, 267] width 16 height 16
type input "02-10-2025"
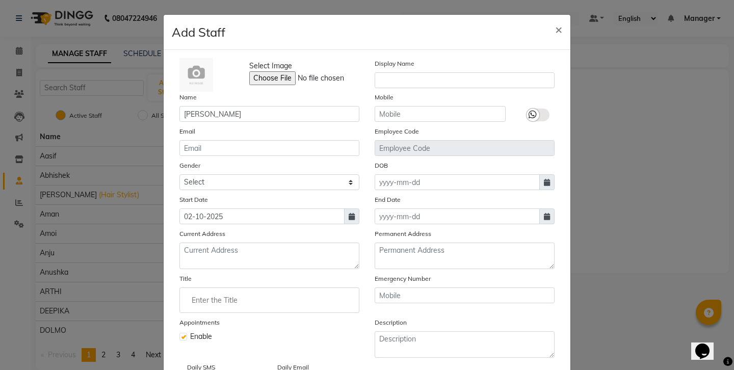
select select
checkbox input "false"
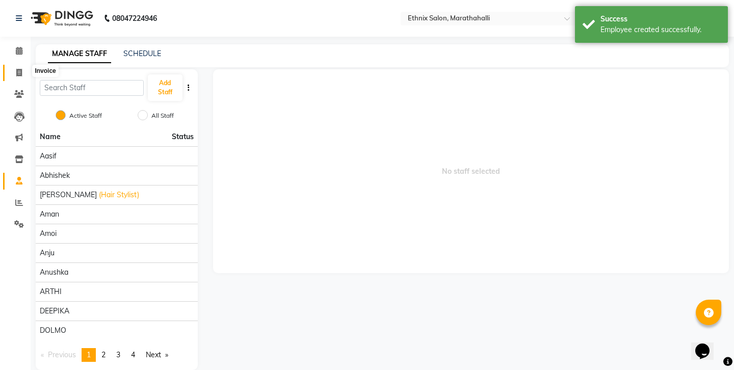
click at [19, 67] on span at bounding box center [19, 73] width 18 height 12
select select "4783"
select select "service"
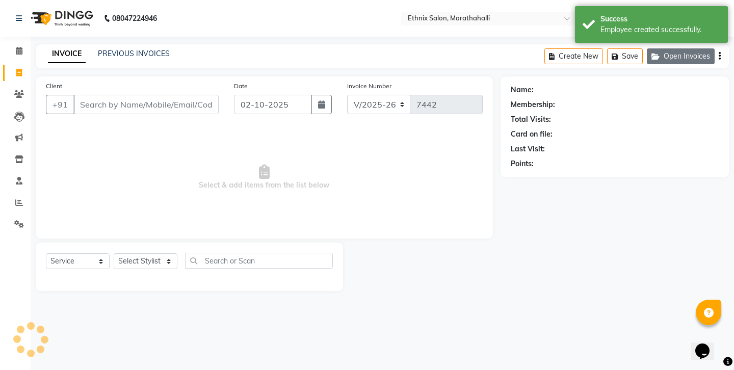
click at [679, 57] on button "Open Invoices" at bounding box center [681, 56] width 68 height 16
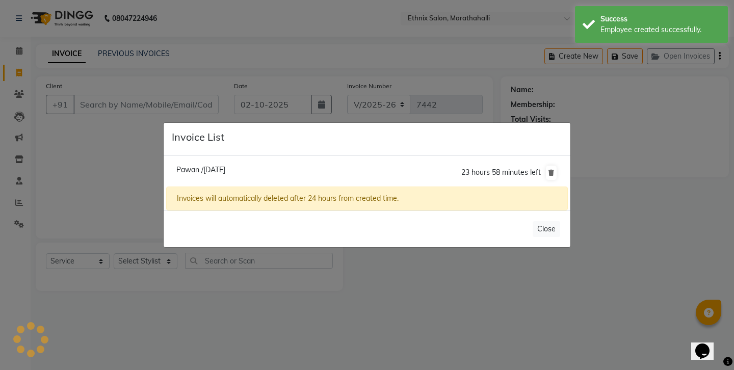
click at [220, 169] on span "Pawan /02 October 2025" at bounding box center [200, 169] width 49 height 9
type input "9849760546"
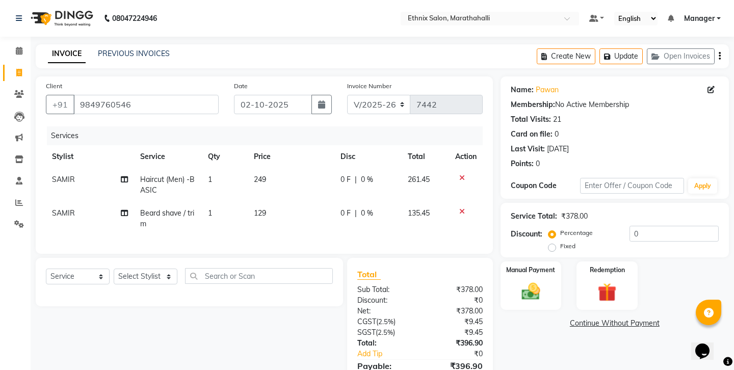
click at [59, 175] on span "SAMIR" at bounding box center [63, 179] width 23 height 9
select select "90531"
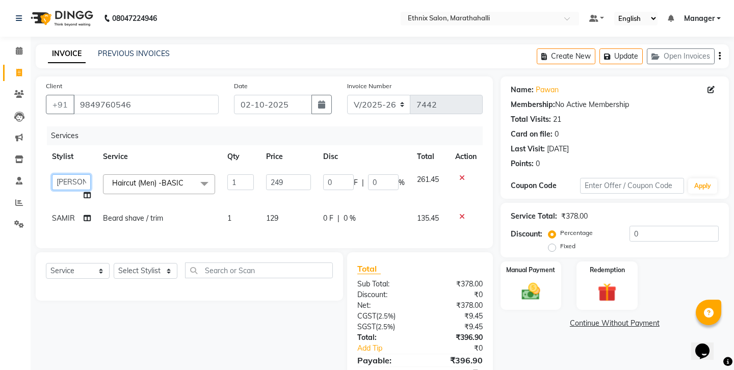
select select "93537"
click at [54, 214] on span "SAMIR" at bounding box center [63, 218] width 23 height 9
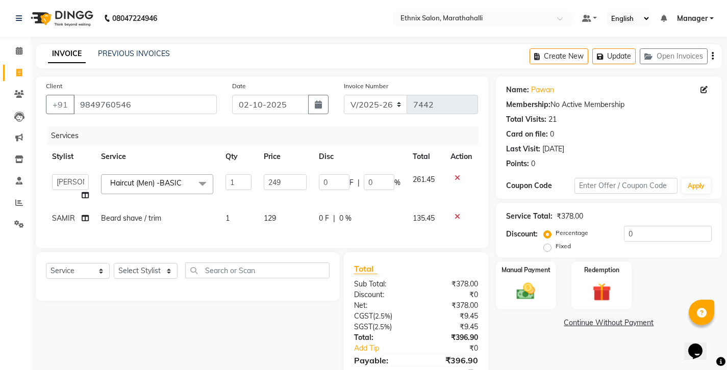
select select "90531"
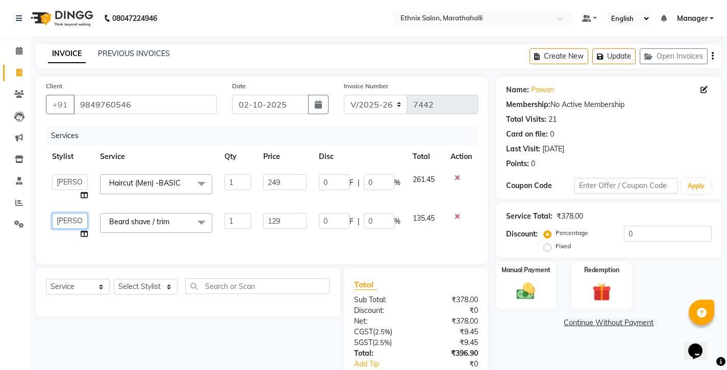
select select "93537"
click at [713, 56] on icon "button" at bounding box center [712, 56] width 2 height 1
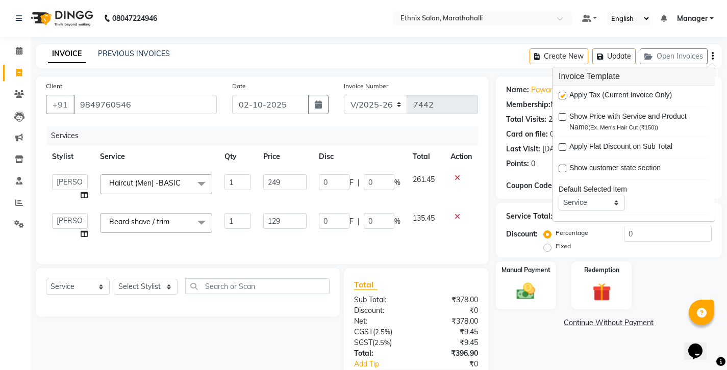
click at [559, 92] on label at bounding box center [562, 96] width 8 height 8
click at [559, 93] on input "checkbox" at bounding box center [561, 96] width 7 height 7
checkbox input "false"
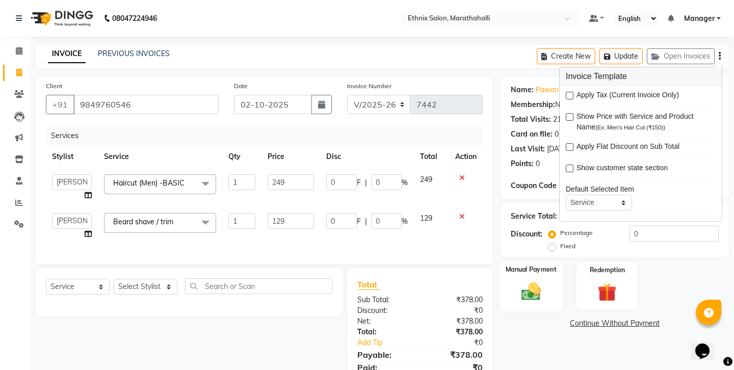
click at [542, 280] on img at bounding box center [531, 291] width 32 height 22
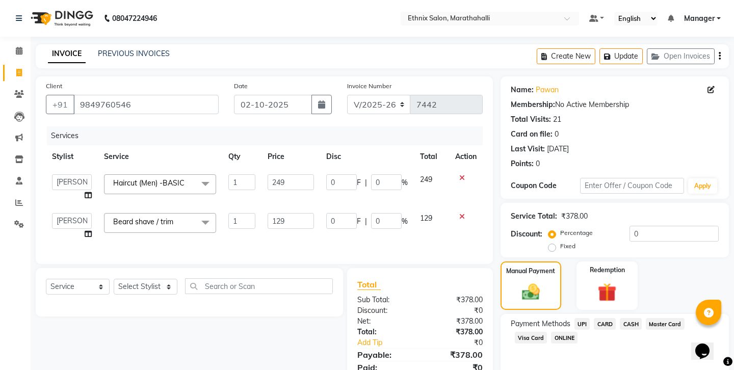
click at [620, 318] on span "CASH" at bounding box center [631, 324] width 22 height 12
drag, startPoint x: 612, startPoint y: 290, endPoint x: 542, endPoint y: 290, distance: 70.4
click at [542, 350] on div "Amount: 378" at bounding box center [614, 358] width 223 height 17
type input "300"
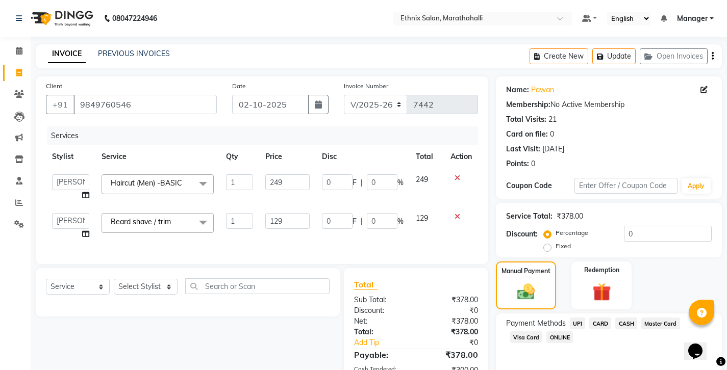
click at [570, 318] on span "UPI" at bounding box center [578, 324] width 16 height 12
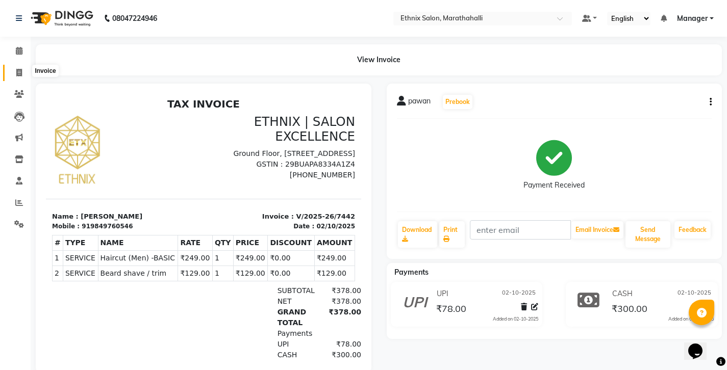
click at [21, 69] on icon at bounding box center [19, 73] width 6 height 8
select select "4783"
select select "service"
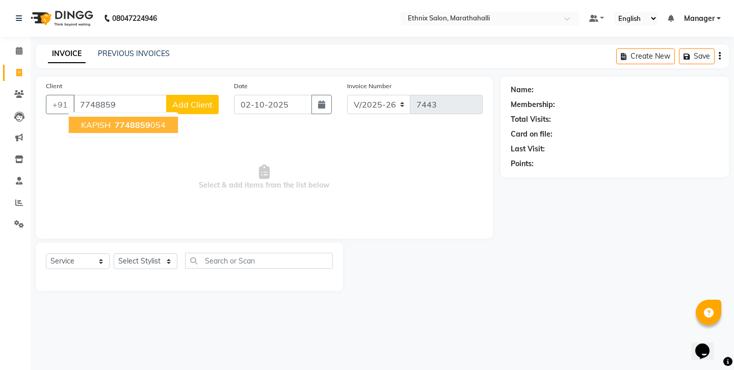
click at [115, 120] on span "7748859" at bounding box center [133, 125] width 36 height 10
type input "7748859054"
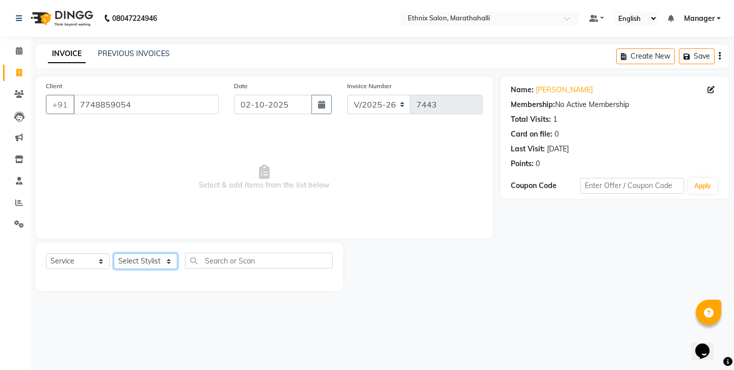
select select "28905"
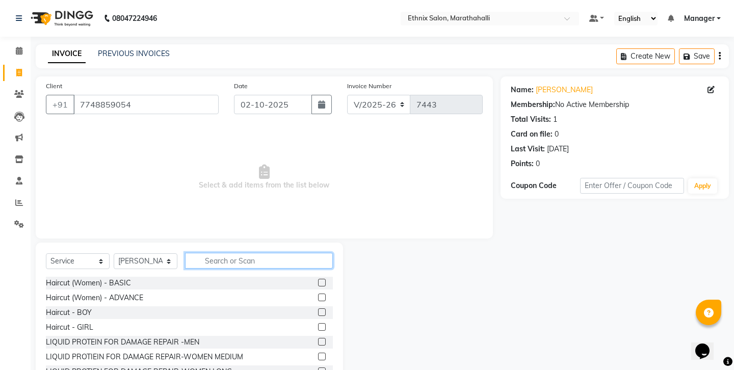
click at [231, 253] on input "text" at bounding box center [259, 261] width 148 height 16
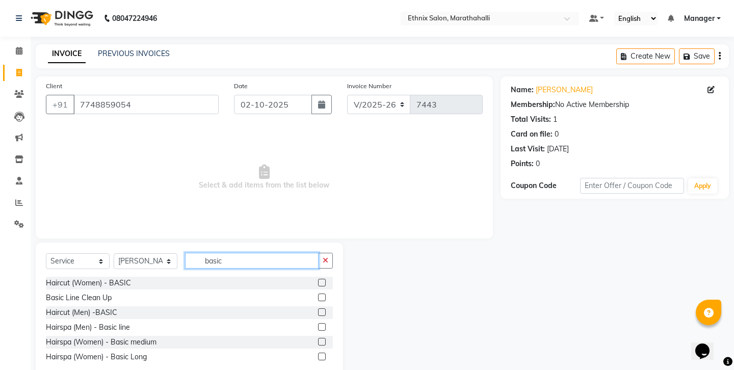
type input "basic"
drag, startPoint x: 328, startPoint y: 282, endPoint x: 323, endPoint y: 247, distance: 35.6
click at [326, 308] on label at bounding box center [322, 312] width 8 height 8
click at [325, 309] on input "checkbox" at bounding box center [321, 312] width 7 height 7
checkbox input "true"
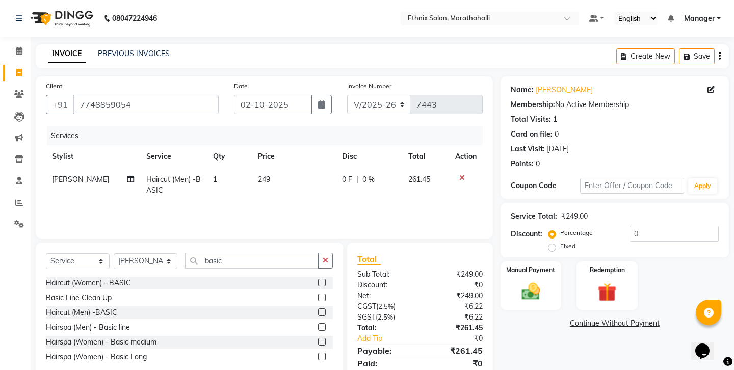
drag, startPoint x: 328, startPoint y: 235, endPoint x: 255, endPoint y: 241, distance: 73.6
click at [328, 253] on button "button" at bounding box center [325, 261] width 15 height 16
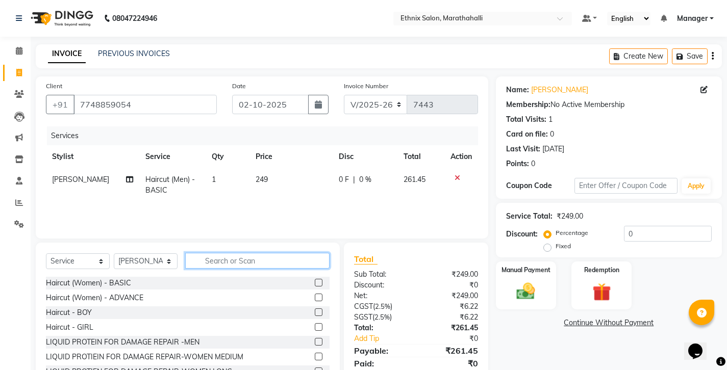
type input "n"
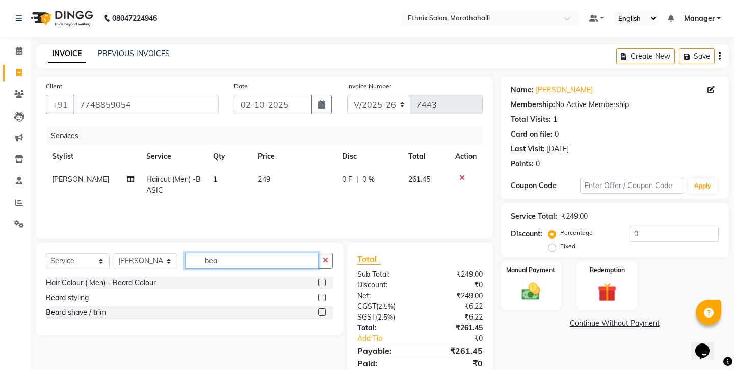
type input "bea"
click at [326, 308] on label at bounding box center [322, 312] width 8 height 8
click at [325, 309] on input "checkbox" at bounding box center [321, 312] width 7 height 7
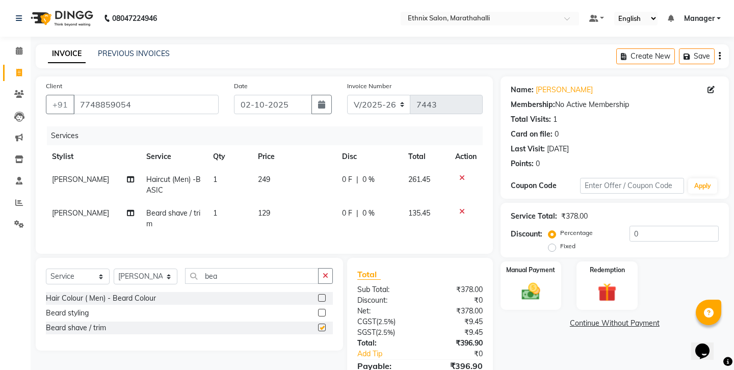
checkbox input "false"
click at [95, 95] on input "7748859054" at bounding box center [145, 104] width 145 height 19
click at [469, 208] on div at bounding box center [465, 211] width 21 height 7
click at [465, 208] on icon at bounding box center [462, 211] width 6 height 7
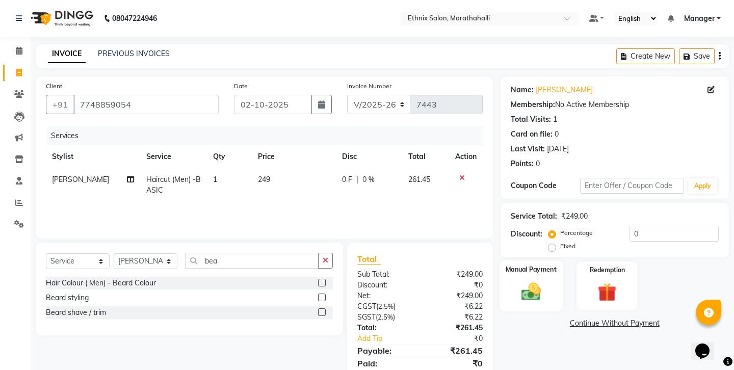
click at [536, 280] on img at bounding box center [531, 291] width 32 height 22
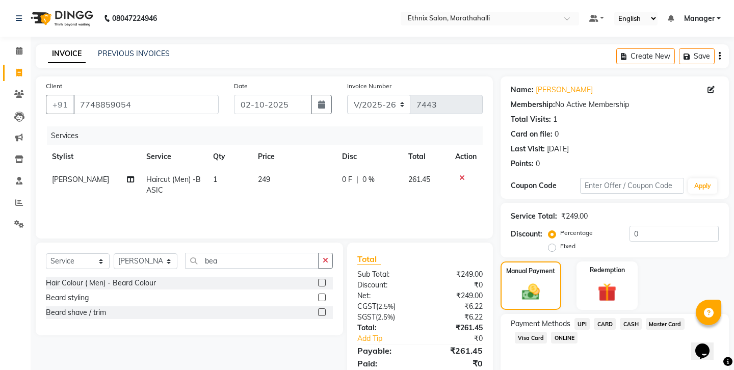
click at [575, 318] on span "UPI" at bounding box center [583, 324] width 16 height 12
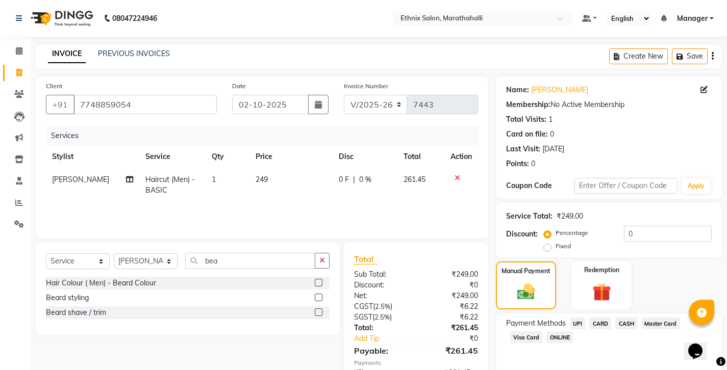
scroll to position [34, 0]
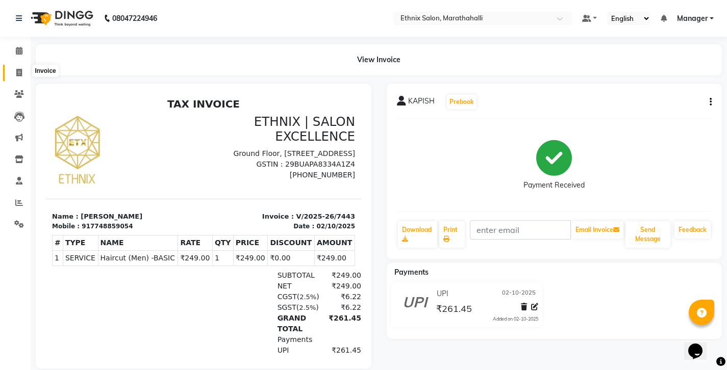
click at [19, 70] on icon at bounding box center [19, 73] width 6 height 8
select select "service"
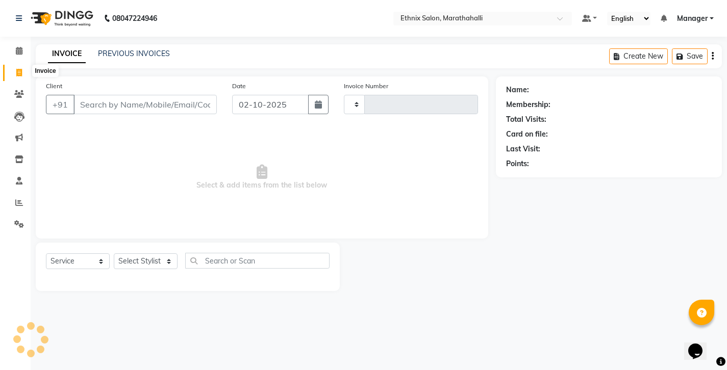
type input "7444"
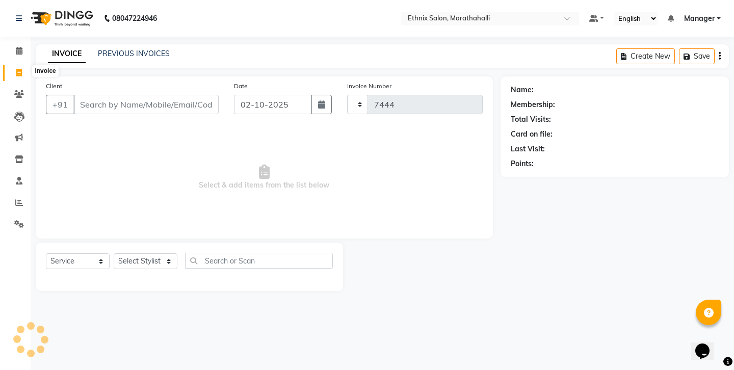
select select "4783"
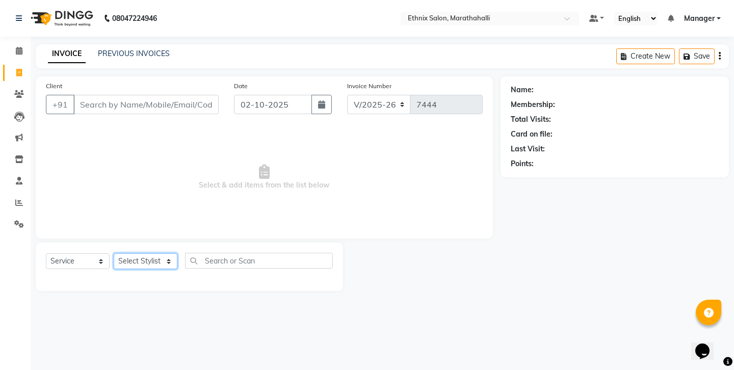
select select "67270"
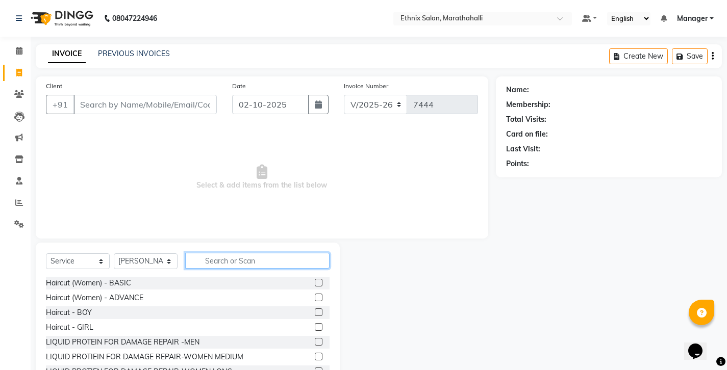
click at [216, 253] on input "text" at bounding box center [257, 261] width 144 height 16
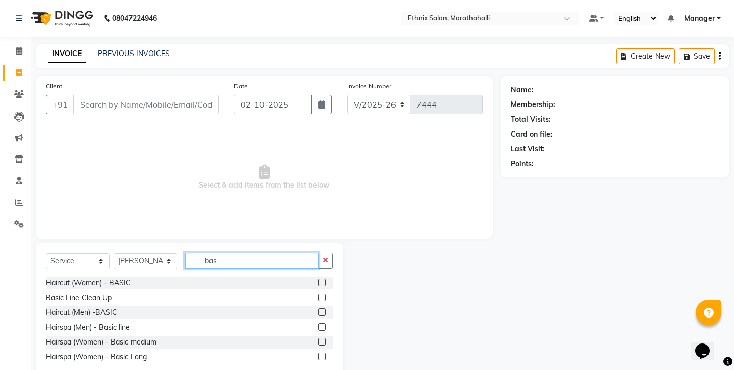
type input "bas"
click at [325, 308] on label at bounding box center [322, 312] width 8 height 8
click at [325, 309] on input "checkbox" at bounding box center [321, 312] width 7 height 7
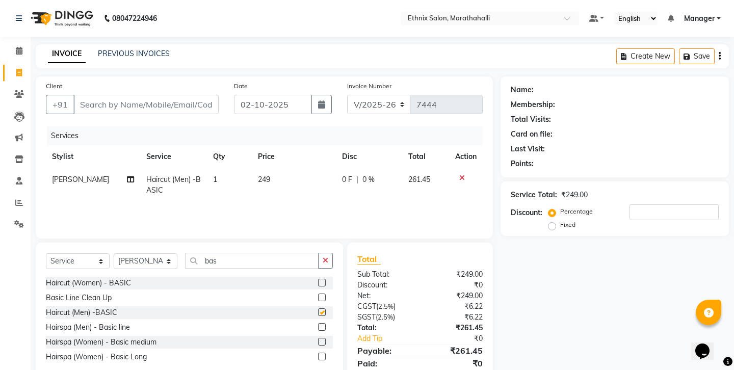
checkbox input "false"
click at [172, 253] on div "Select Service Product Membership Package Voucher Prepaid Gift Card Select Styl…" at bounding box center [189, 265] width 287 height 24
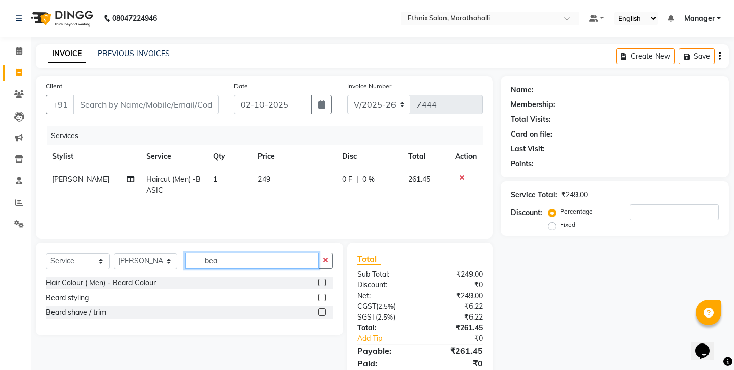
type input "bea"
click at [323, 308] on label at bounding box center [322, 312] width 8 height 8
click at [323, 309] on input "checkbox" at bounding box center [321, 312] width 7 height 7
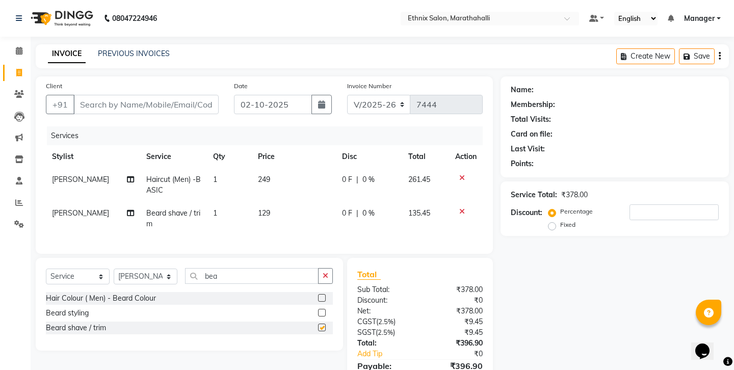
checkbox input "false"
click at [126, 95] on input "Client" at bounding box center [145, 104] width 145 height 19
type input "9"
type input "0"
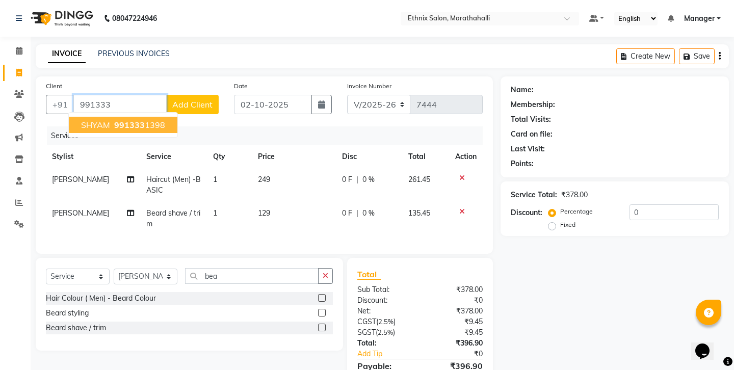
click at [145, 120] on ngb-highlight "991333 1398" at bounding box center [138, 125] width 53 height 10
type input "9913331398"
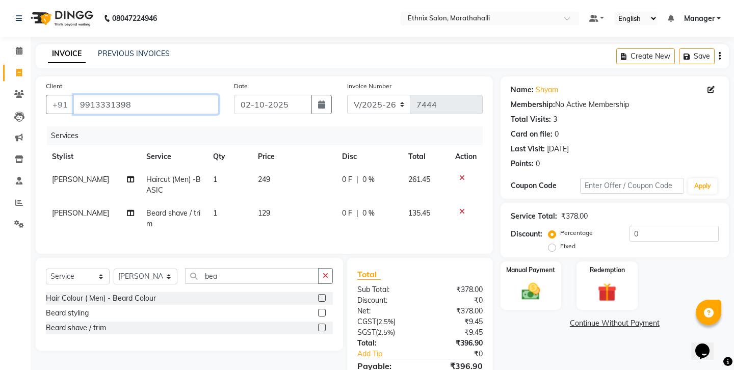
click at [92, 97] on input "9913331398" at bounding box center [145, 104] width 145 height 19
click at [721, 56] on icon "button" at bounding box center [720, 56] width 2 height 1
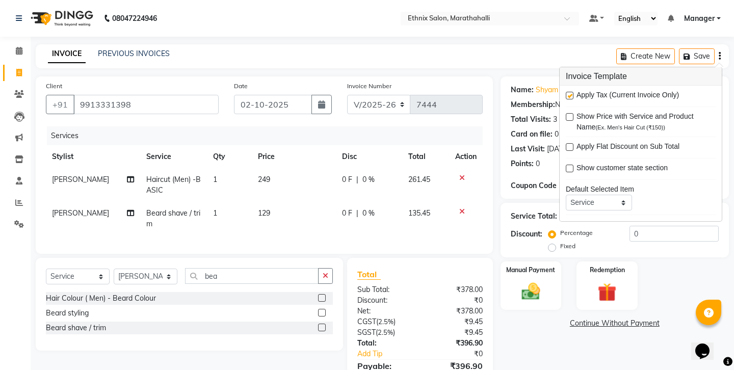
click at [569, 92] on label at bounding box center [570, 96] width 8 height 8
click at [569, 93] on input "checkbox" at bounding box center [569, 96] width 7 height 7
checkbox input "false"
click at [536, 280] on img at bounding box center [531, 291] width 32 height 22
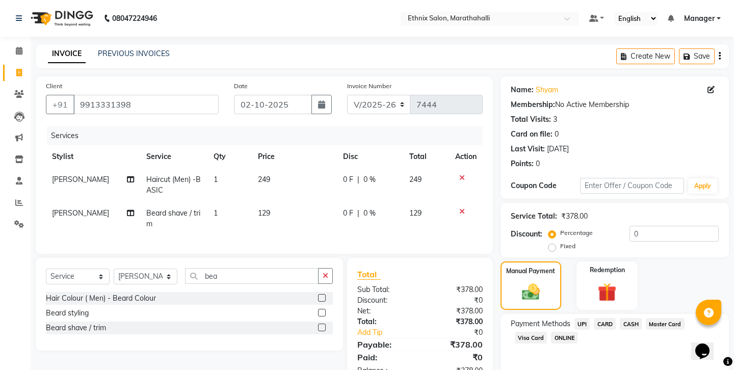
click at [620, 318] on span "CASH" at bounding box center [631, 324] width 22 height 12
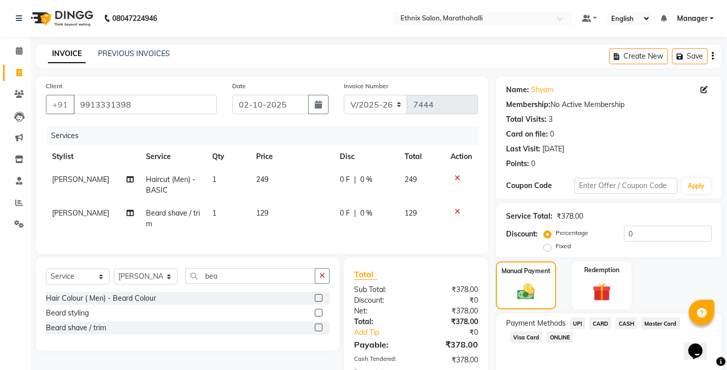
scroll to position [34, 0]
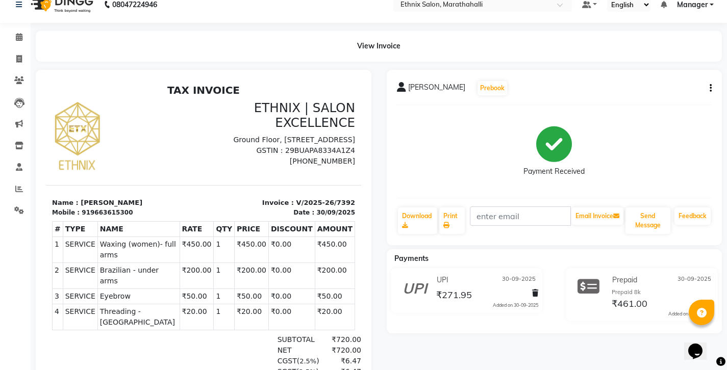
scroll to position [16, 0]
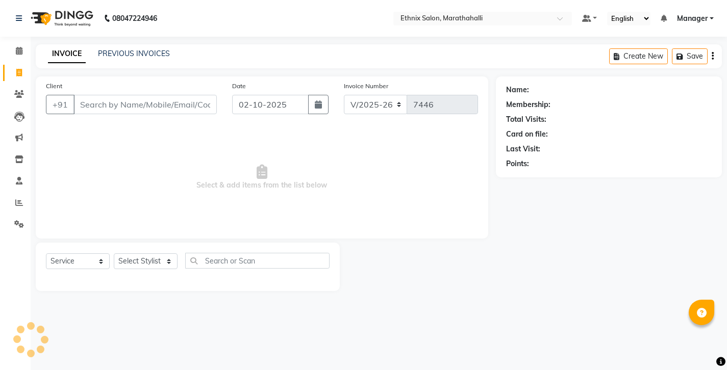
select select "4783"
select select "service"
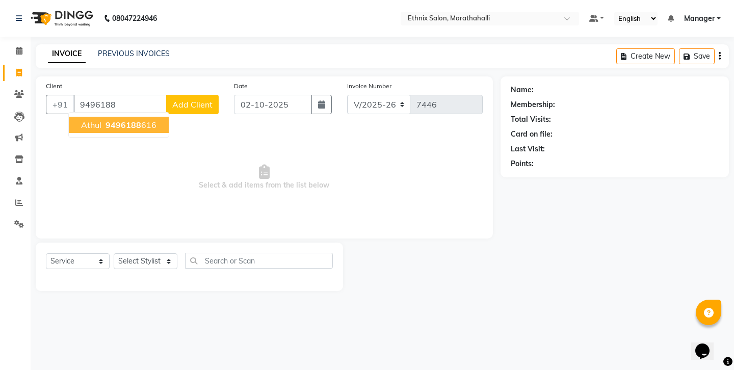
click at [110, 120] on span "9496188" at bounding box center [124, 125] width 36 height 10
type input "9496188616"
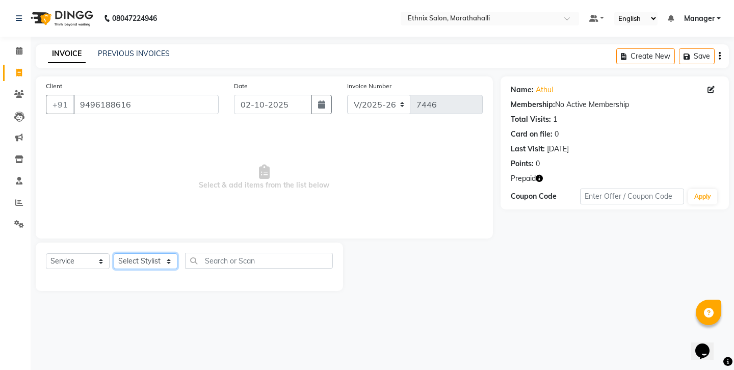
select select "67270"
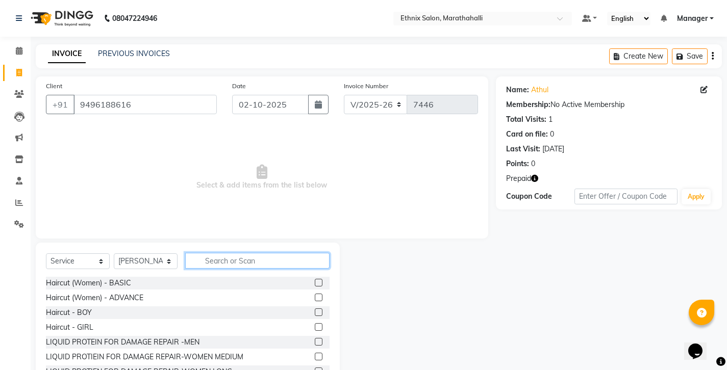
click at [217, 253] on input "text" at bounding box center [257, 261] width 144 height 16
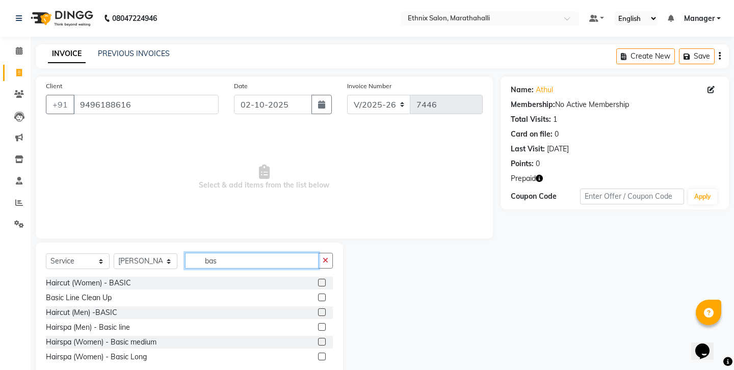
type input "bas"
click at [326, 308] on label at bounding box center [322, 312] width 8 height 8
click at [325, 309] on input "checkbox" at bounding box center [321, 312] width 7 height 7
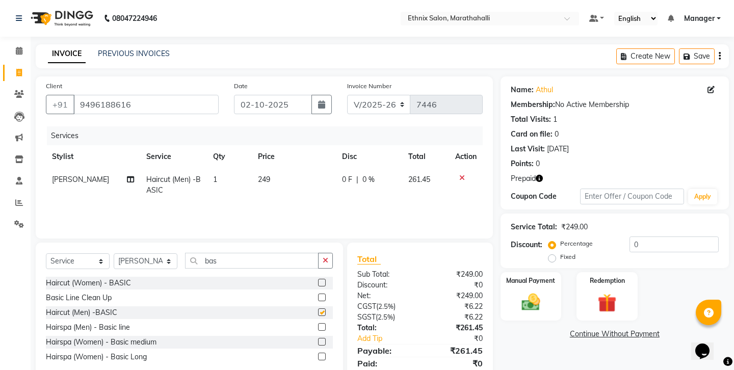
checkbox input "false"
click at [536, 175] on icon "button" at bounding box center [539, 178] width 7 height 7
click at [620, 291] on img at bounding box center [607, 303] width 32 height 24
click at [581, 330] on span "Prepaid 1" at bounding box center [591, 336] width 33 height 12
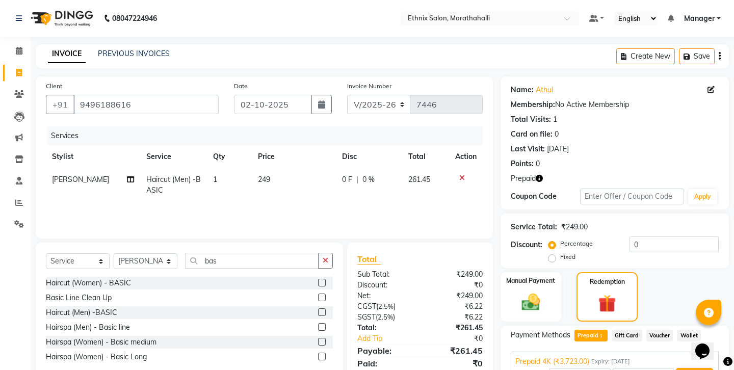
click at [685, 368] on button "Add" at bounding box center [694, 376] width 37 height 17
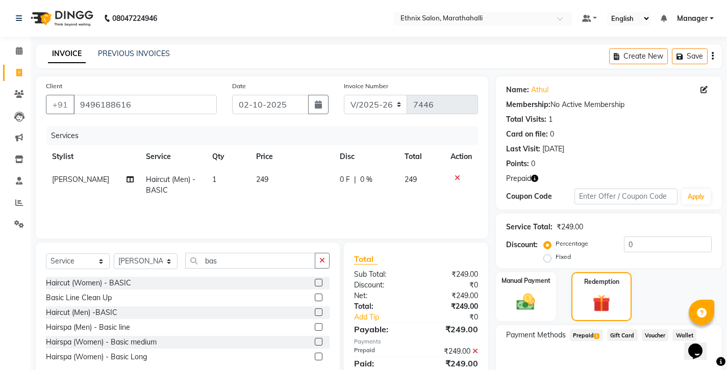
scroll to position [44, 0]
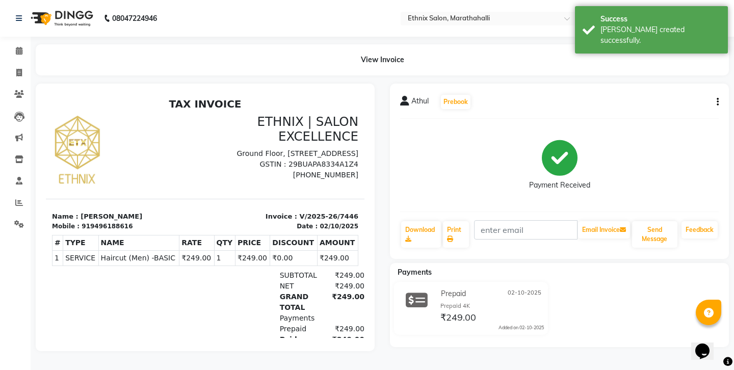
click at [85, 222] on div "919496188616" at bounding box center [107, 226] width 51 height 9
copy div "919496188616"
click at [19, 70] on icon at bounding box center [19, 73] width 6 height 8
select select "4783"
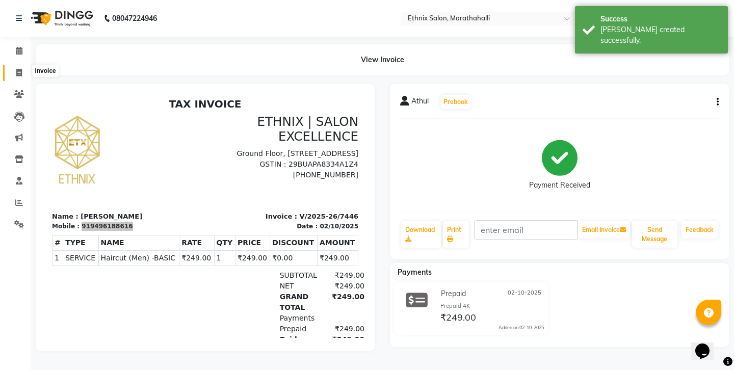
select select "service"
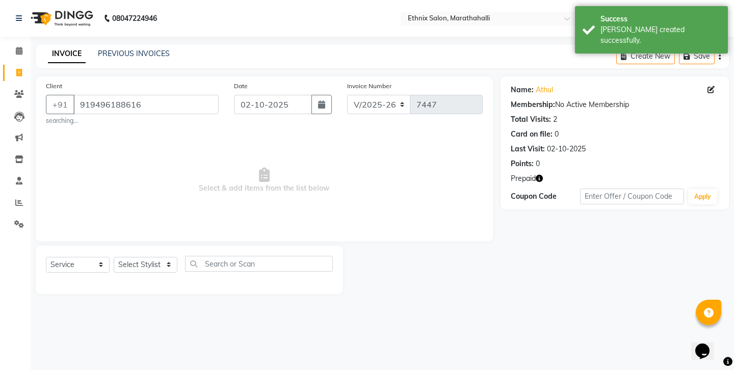
click at [536, 173] on button "button" at bounding box center [539, 178] width 7 height 11
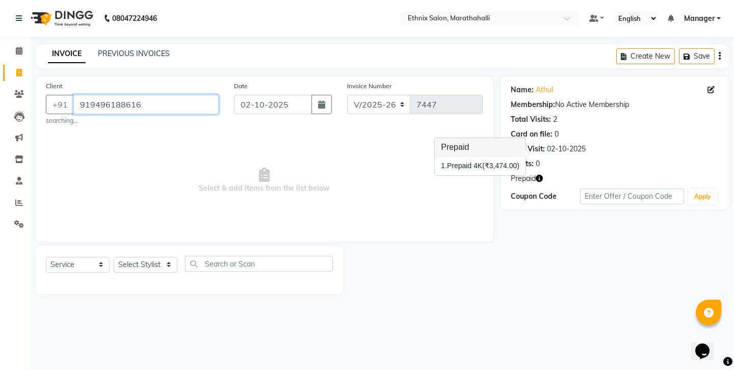
drag, startPoint x: 119, startPoint y: 94, endPoint x: 132, endPoint y: 93, distance: 13.3
click at [119, 95] on input "919496188616" at bounding box center [145, 104] width 145 height 19
drag, startPoint x: 133, startPoint y: 93, endPoint x: 62, endPoint y: 88, distance: 71.1
click at [62, 95] on div "+91 919496188616" at bounding box center [132, 104] width 173 height 19
paste input "663615300"
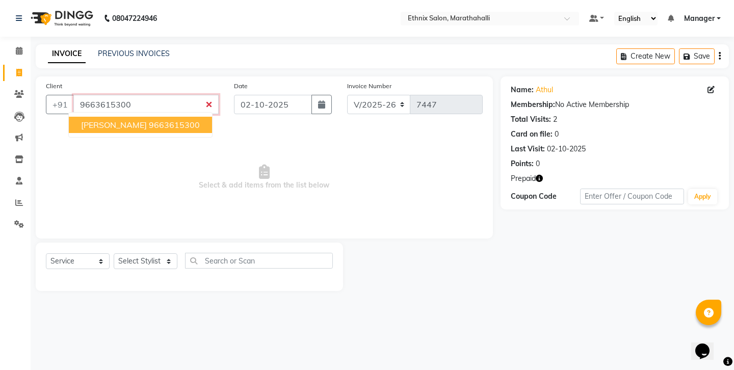
click at [149, 120] on ngb-highlight "9663615300" at bounding box center [174, 125] width 51 height 10
type input "9663615300"
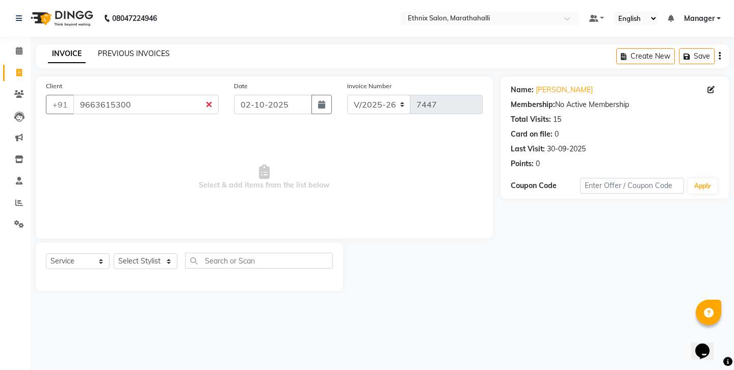
click at [102, 50] on link "PREVIOUS INVOICES" at bounding box center [134, 53] width 72 height 9
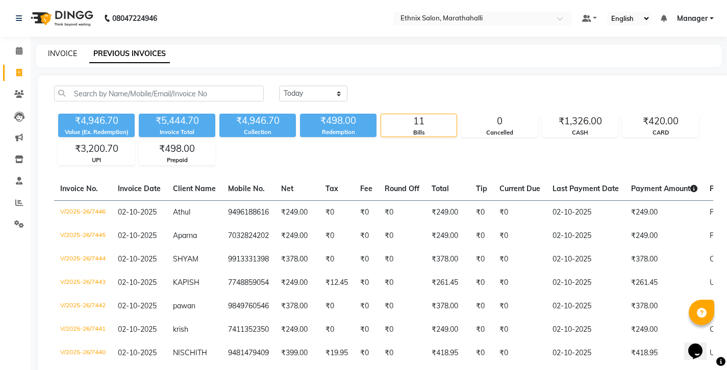
click at [59, 50] on link "INVOICE" at bounding box center [62, 53] width 29 height 9
select select "4783"
select select "service"
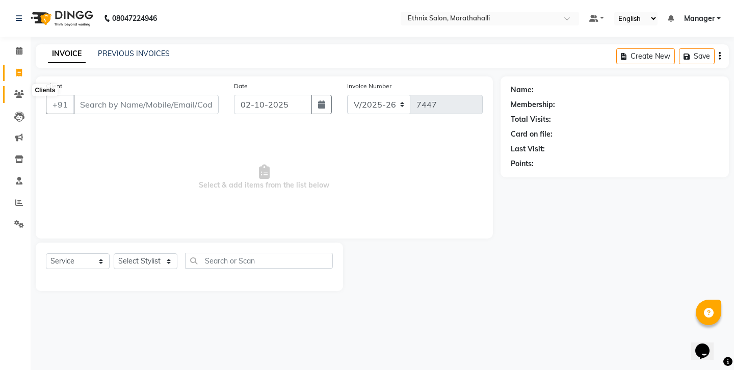
click at [16, 93] on span at bounding box center [19, 95] width 18 height 12
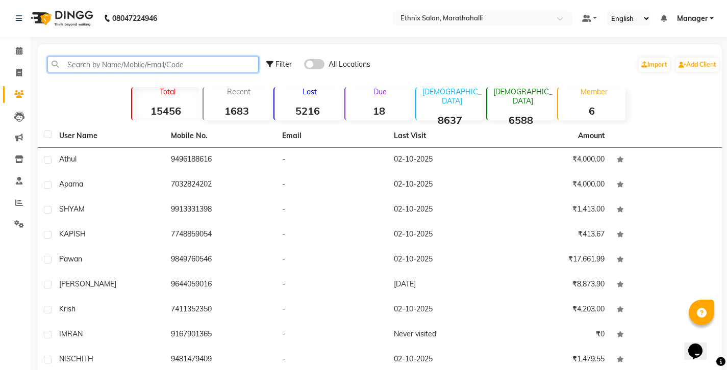
click at [88, 57] on input "text" at bounding box center [152, 65] width 211 height 16
paste input "9663615300"
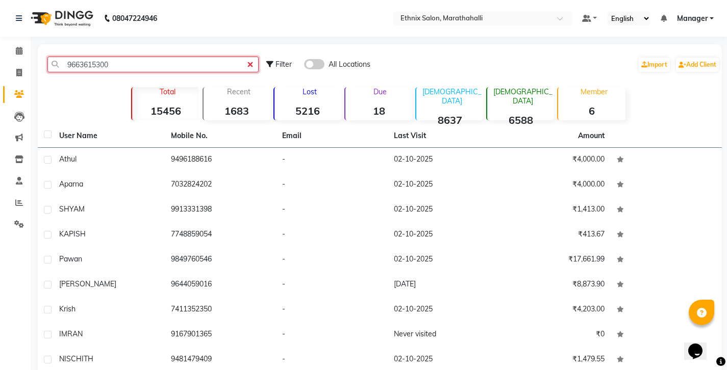
click at [99, 60] on input "9663615300" at bounding box center [152, 65] width 211 height 16
click at [77, 61] on input "9663615300" at bounding box center [152, 65] width 211 height 16
click at [100, 58] on input "9663615300" at bounding box center [152, 65] width 211 height 16
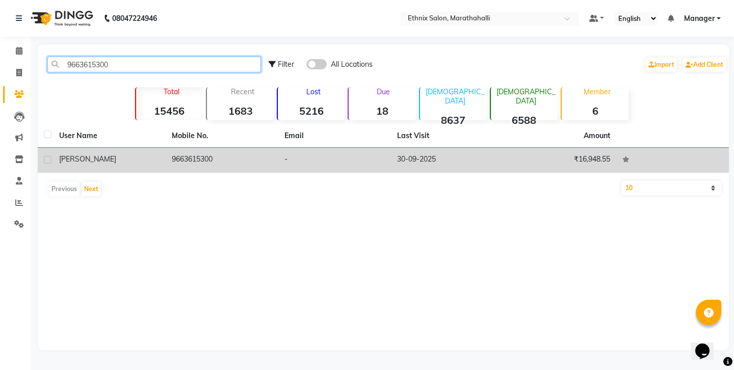
type input "9663615300"
click at [210, 148] on td "9663615300" at bounding box center [222, 160] width 113 height 25
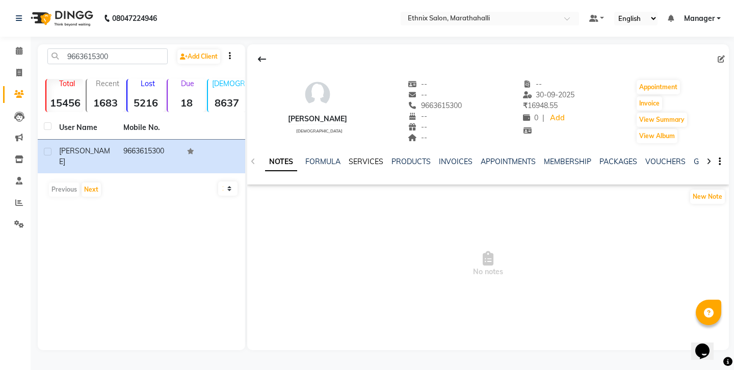
click at [349, 157] on link "SERVICES" at bounding box center [366, 161] width 35 height 9
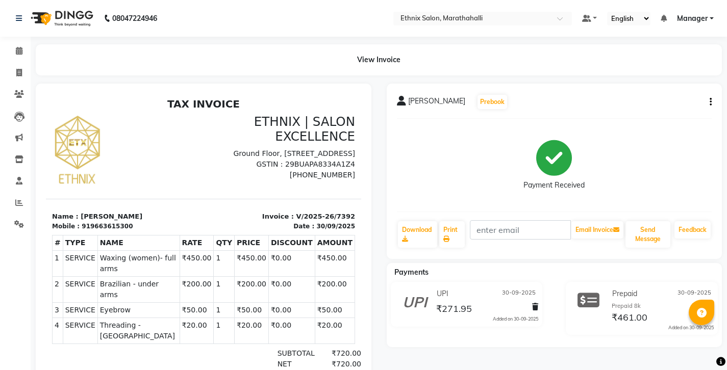
click at [710, 97] on button "button" at bounding box center [708, 102] width 6 height 11
click at [649, 96] on div "Edit Invoice" at bounding box center [662, 102] width 70 height 13
select select "service"
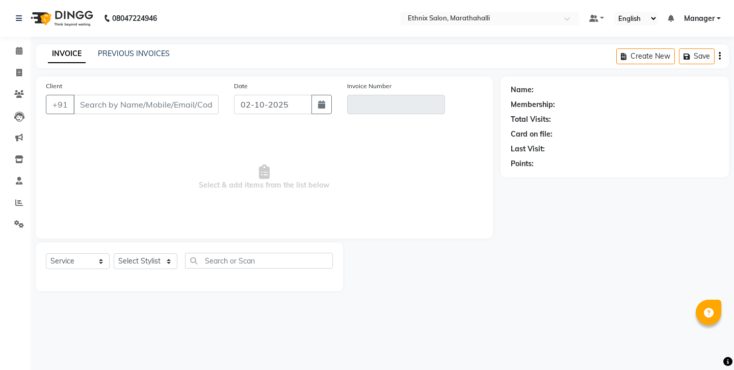
type input "9663615300"
type input "V/2025-26/7392"
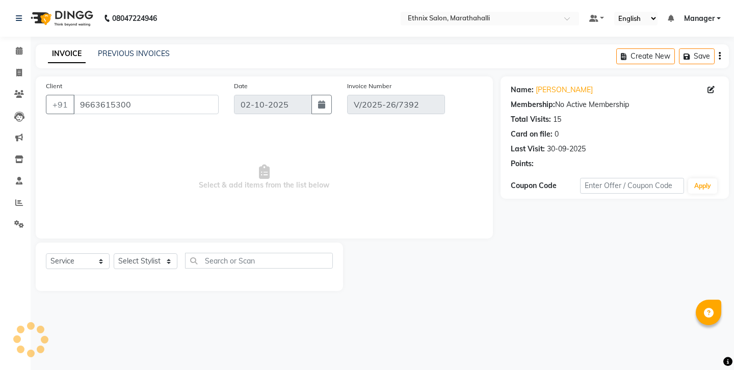
type input "30-09-2025"
select select "select"
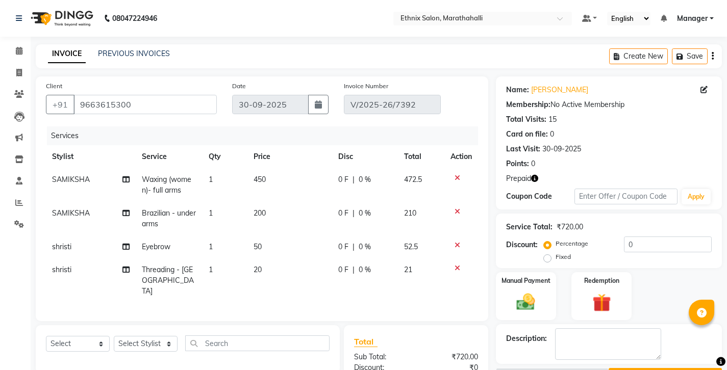
scroll to position [58, 0]
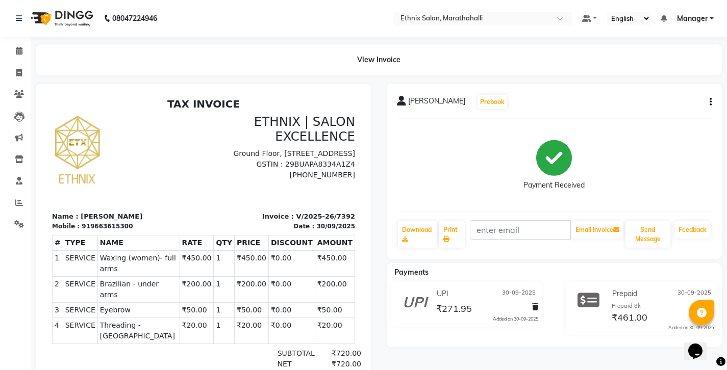
scroll to position [55, 0]
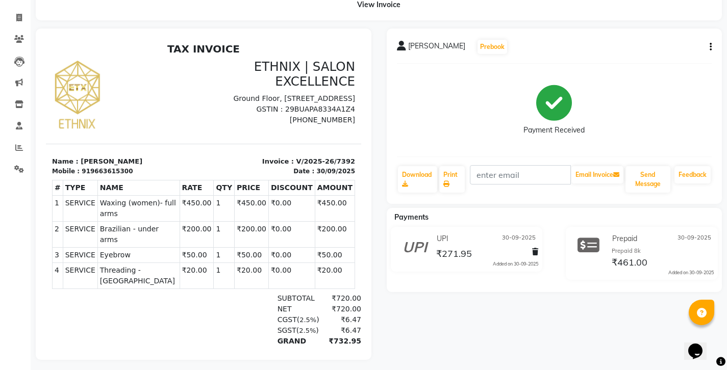
click at [711, 47] on icon "button" at bounding box center [710, 47] width 2 height 1
click at [640, 41] on div "Edit Invoice" at bounding box center [662, 47] width 70 height 13
select select "service"
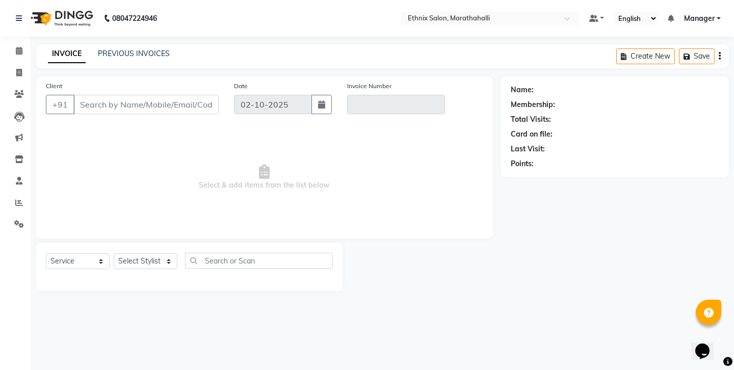
type input "9663615300"
type input "V/2025-26/7392"
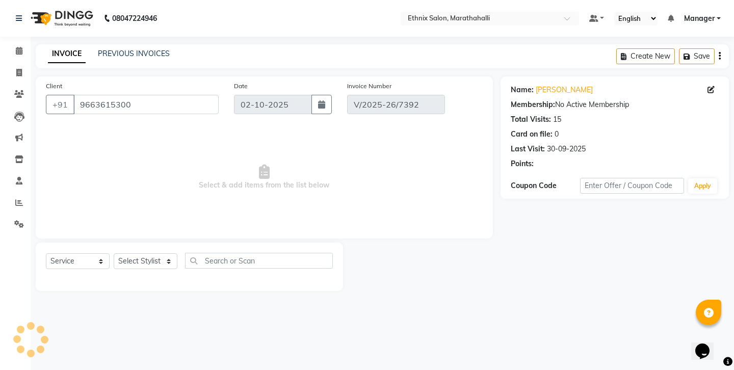
type input "30-09-2025"
select select "select"
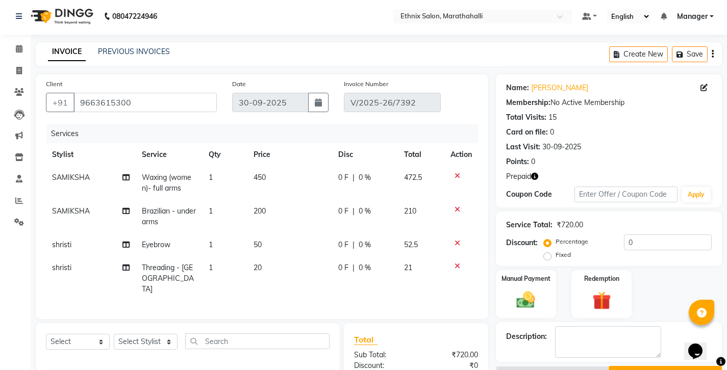
scroll to position [58, 0]
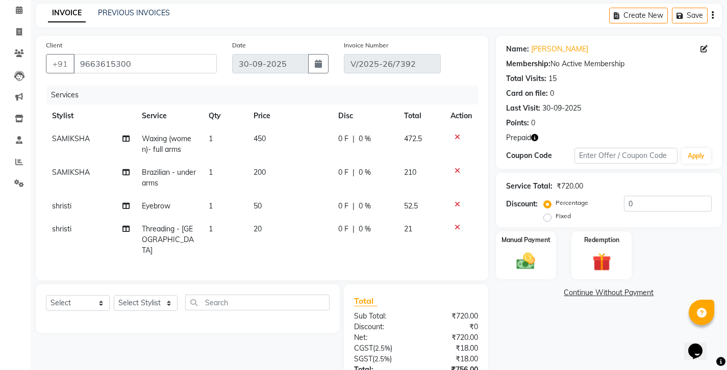
click at [531, 134] on icon "button" at bounding box center [534, 137] width 7 height 7
click at [598, 250] on img at bounding box center [601, 262] width 31 height 24
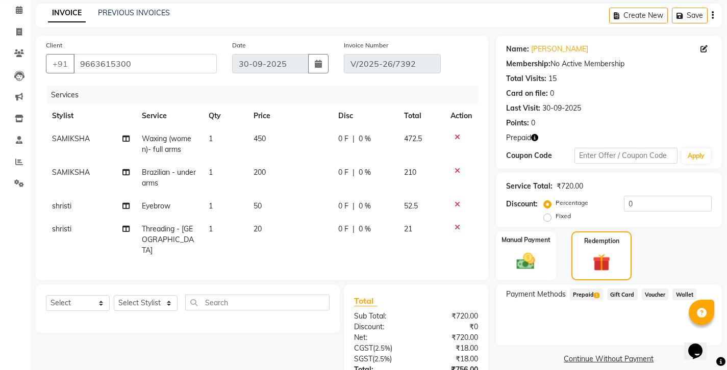
click at [594, 293] on span "1" at bounding box center [597, 296] width 6 height 6
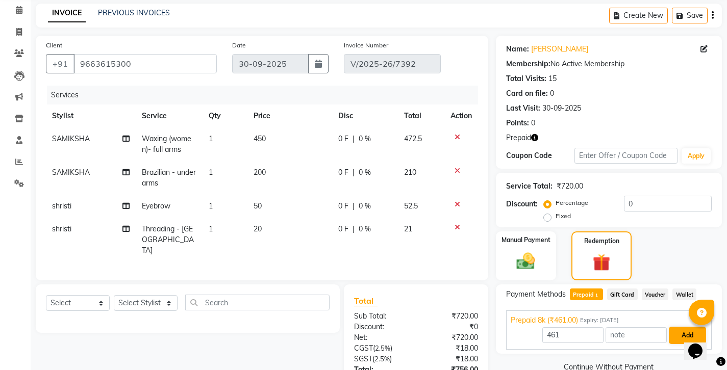
click at [678, 327] on button "Add" at bounding box center [686, 335] width 37 height 17
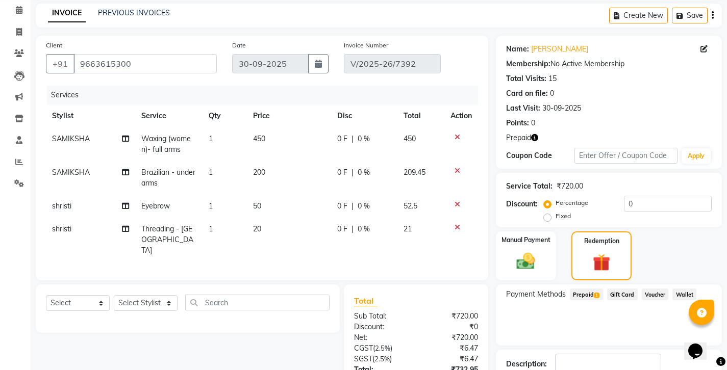
scroll to position [58, 0]
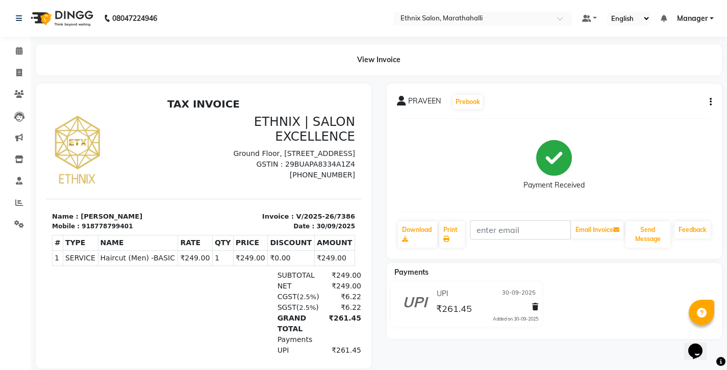
click at [709, 97] on button "button" at bounding box center [708, 102] width 6 height 11
click at [644, 96] on div "Edit Invoice" at bounding box center [662, 102] width 70 height 13
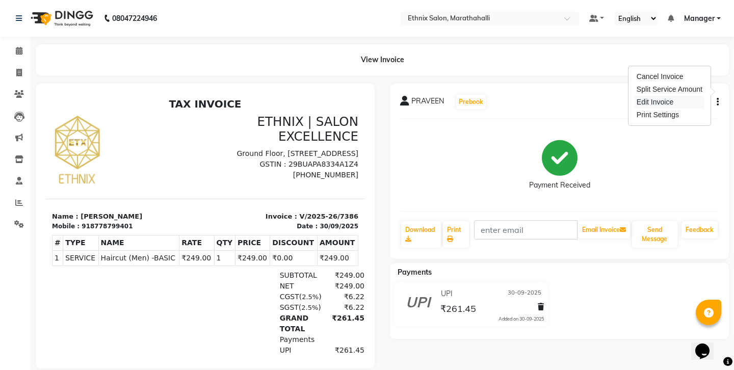
select select "service"
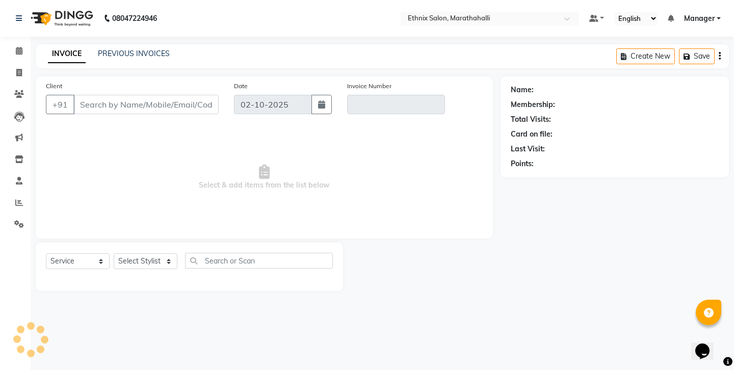
type input "8778799401"
type input "V/2025-26/7386"
type input "30-09-2025"
select select "select"
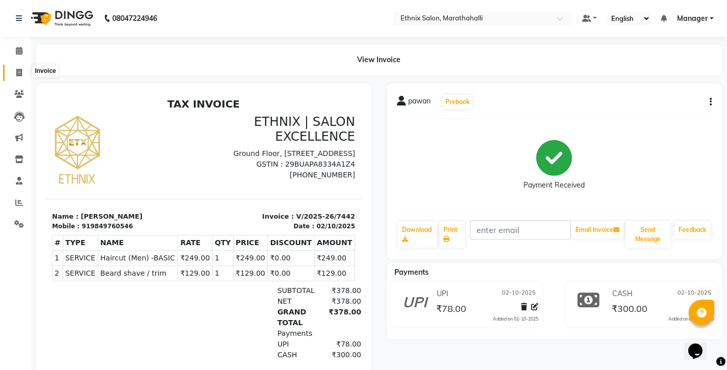
click at [15, 67] on span at bounding box center [19, 73] width 18 height 12
select select "4783"
select select "service"
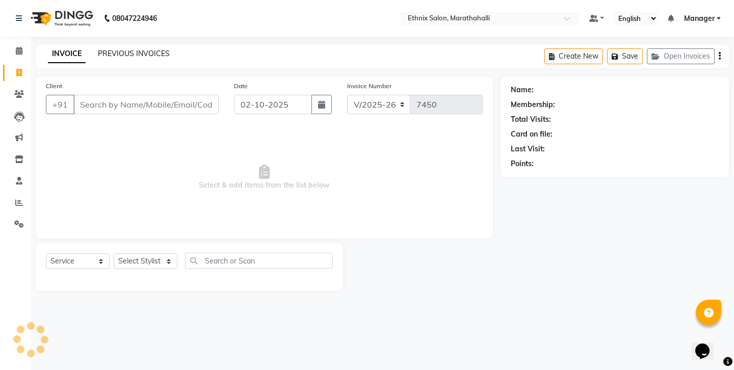
click at [110, 52] on link "PREVIOUS INVOICES" at bounding box center [134, 53] width 72 height 9
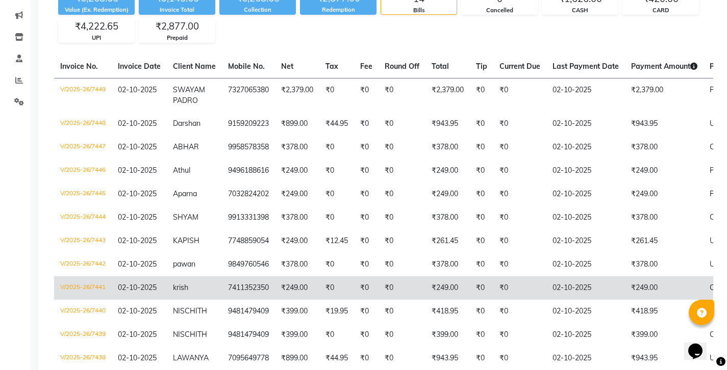
scroll to position [115, 0]
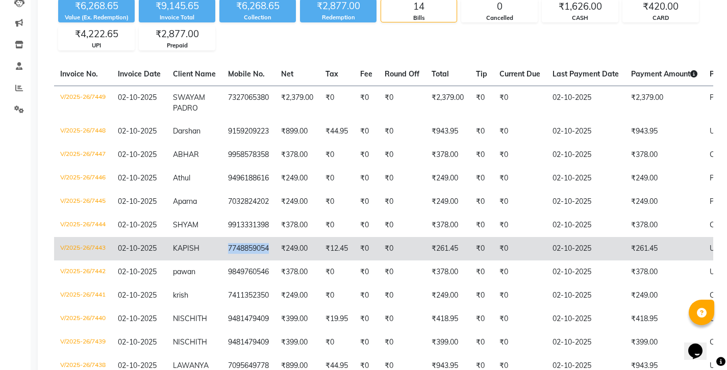
copy td "7748859054"
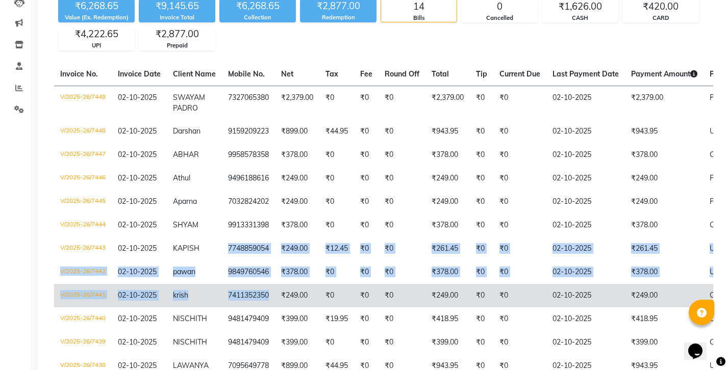
drag, startPoint x: 196, startPoint y: 192, endPoint x: 222, endPoint y: 242, distance: 56.1
click at [222, 242] on tbody "V/2025-26/7449 [DATE] [PERSON_NAME] 7327065380 ₹2,379.00 ₹0 ₹0 ₹0 ₹2,379.00 ₹0 …" at bounding box center [468, 255] width 828 height 339
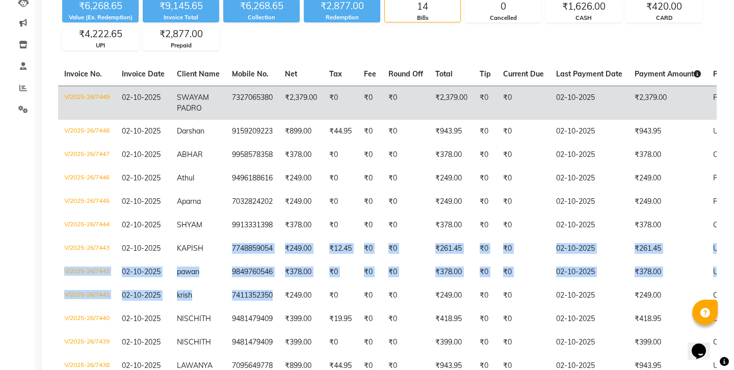
scroll to position [0, 0]
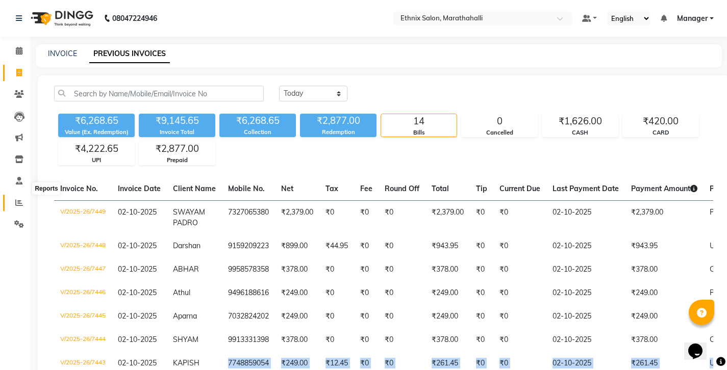
click at [17, 199] on icon at bounding box center [19, 203] width 8 height 8
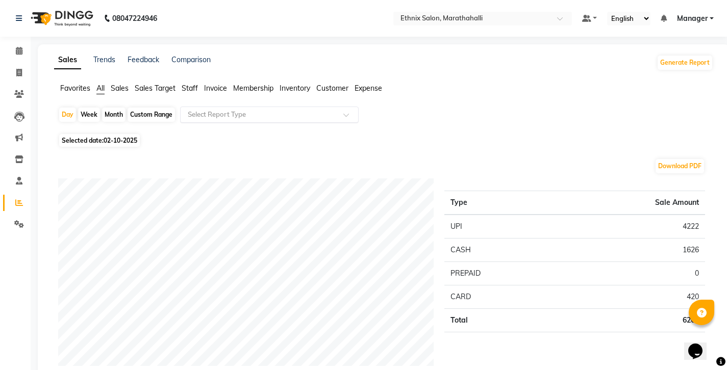
click at [186, 110] on input "text" at bounding box center [259, 115] width 147 height 10
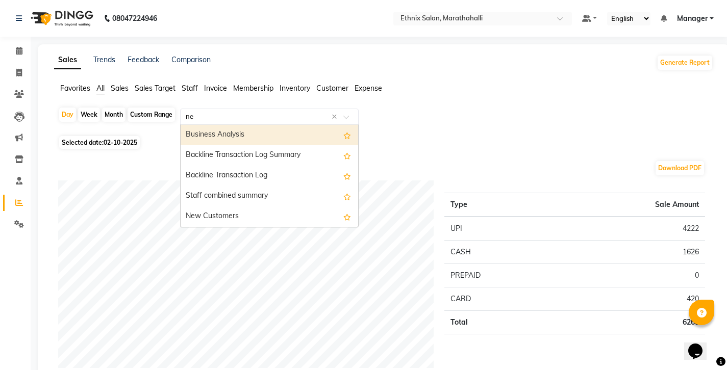
type input "new"
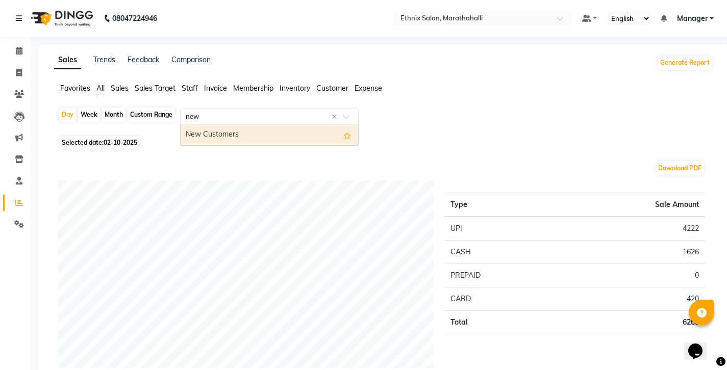
click at [195, 125] on div "New Customers" at bounding box center [268, 135] width 177 height 20
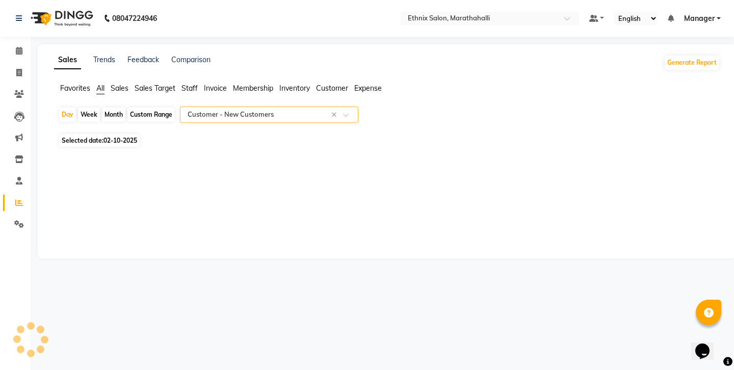
select select "full_report"
select select "csv"
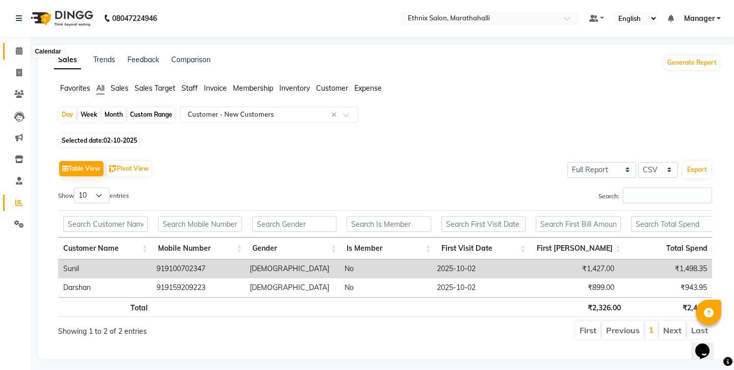
click at [18, 53] on icon at bounding box center [19, 51] width 7 height 8
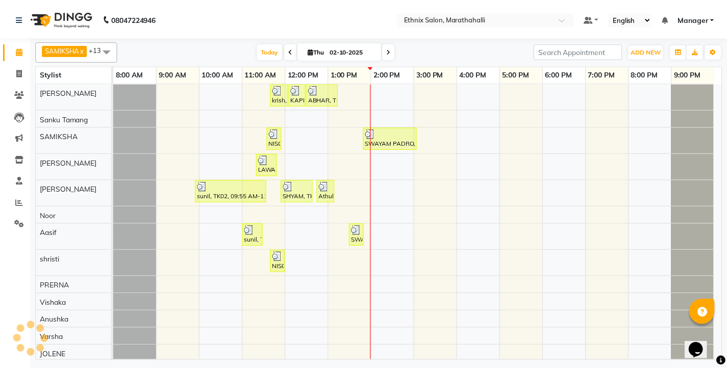
scroll to position [29, 0]
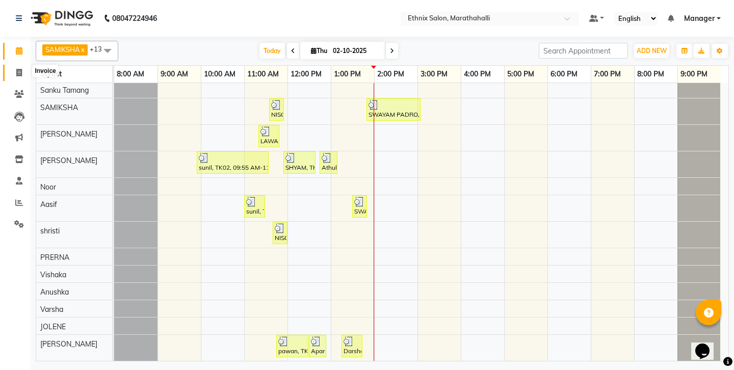
click at [17, 69] on icon at bounding box center [19, 73] width 6 height 8
select select "service"
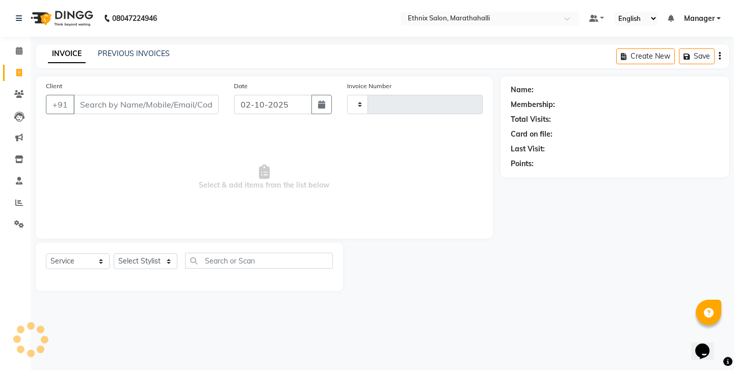
type input "7450"
select select "4783"
click at [18, 56] on link "Calendar" at bounding box center [15, 51] width 24 height 17
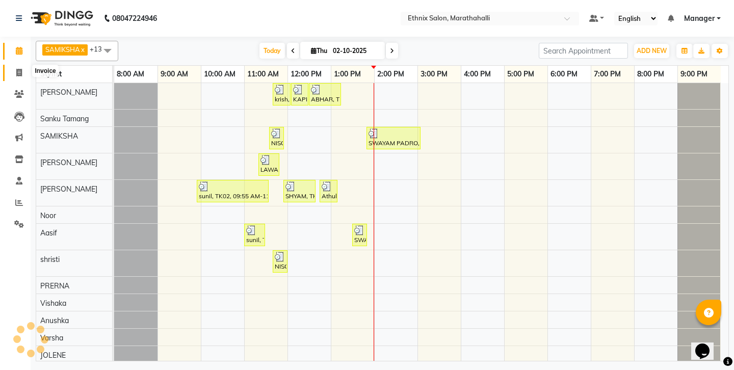
click at [18, 69] on icon at bounding box center [19, 73] width 6 height 8
select select "4783"
select select "service"
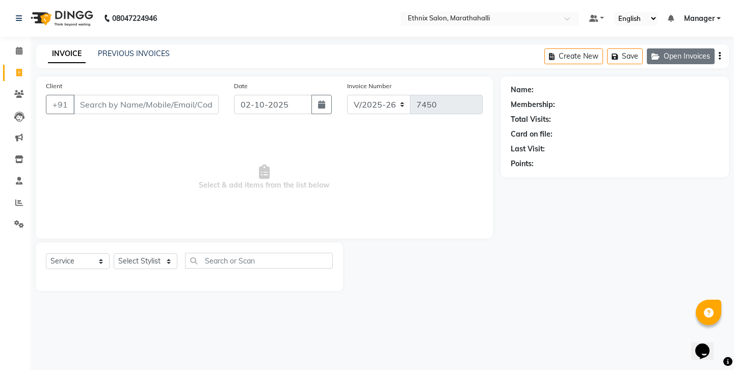
click at [675, 51] on button "Open Invoices" at bounding box center [681, 56] width 68 height 16
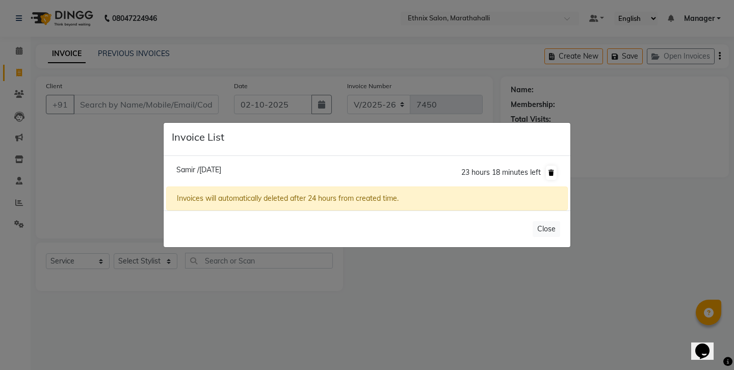
click at [554, 175] on icon at bounding box center [552, 173] width 6 height 6
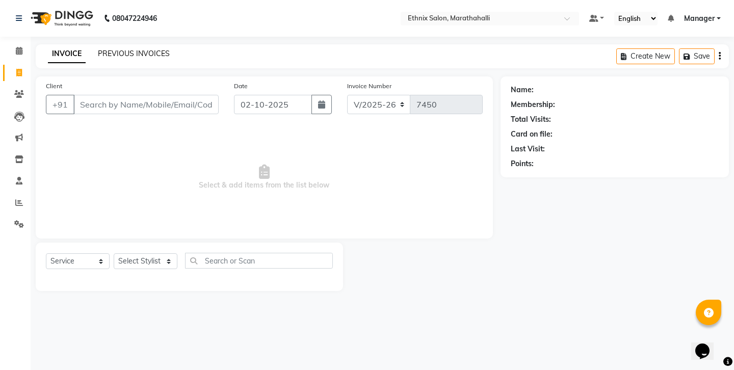
click at [124, 54] on link "PREVIOUS INVOICES" at bounding box center [134, 53] width 72 height 9
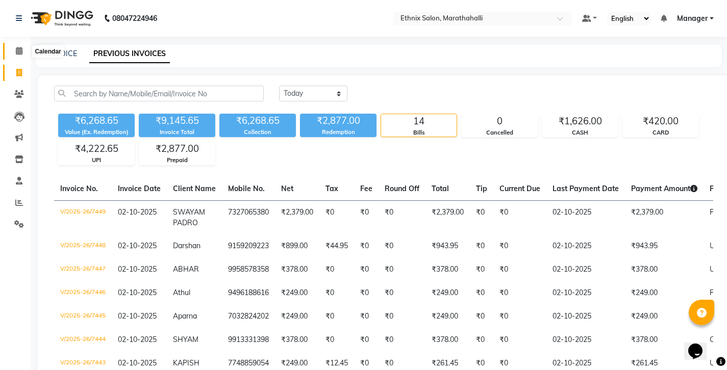
click at [20, 53] on icon at bounding box center [19, 51] width 7 height 8
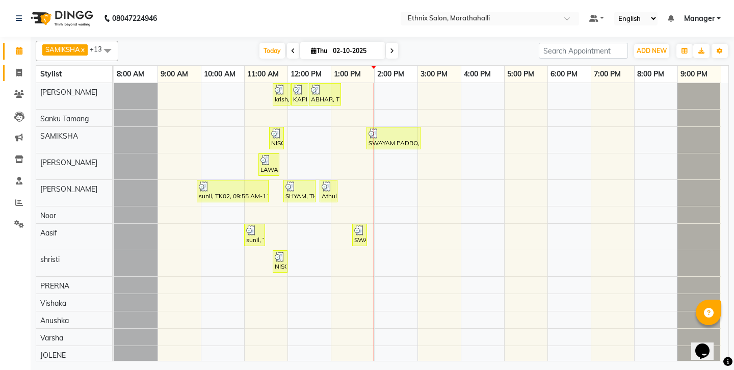
click at [22, 71] on span at bounding box center [19, 73] width 18 height 12
select select "service"
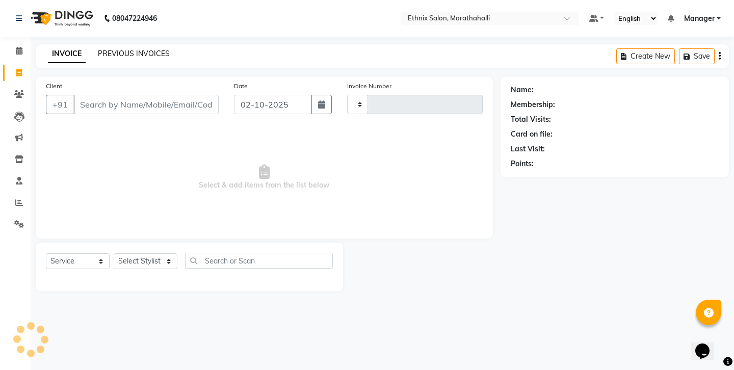
type input "7450"
select select "4783"
click at [120, 51] on link "PREVIOUS INVOICES" at bounding box center [134, 53] width 72 height 9
